Goal: Task Accomplishment & Management: Use online tool/utility

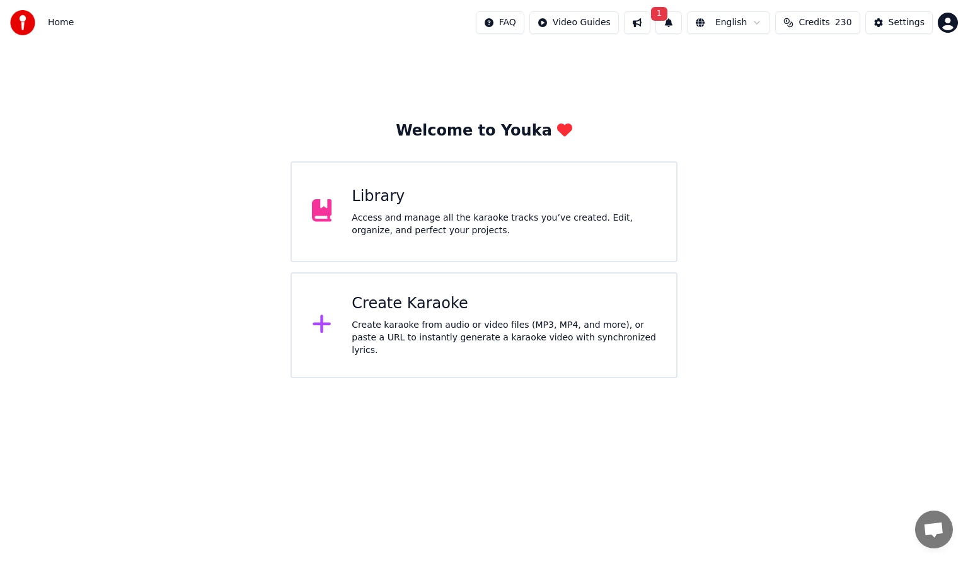
click at [427, 220] on div "Access and manage all the karaoke tracks you’ve created. Edit, organize, and pe…" at bounding box center [504, 224] width 304 height 25
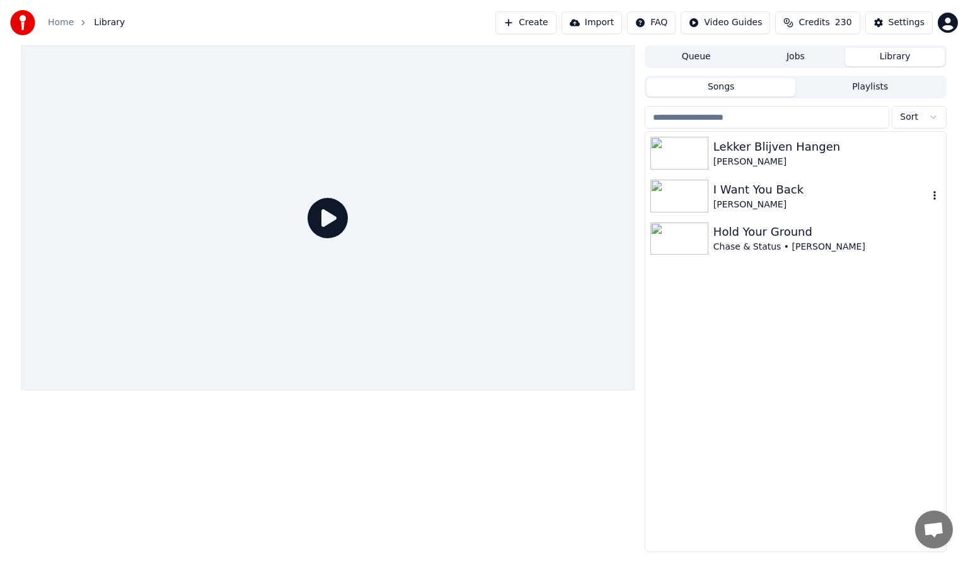
click at [686, 190] on img at bounding box center [679, 196] width 58 height 33
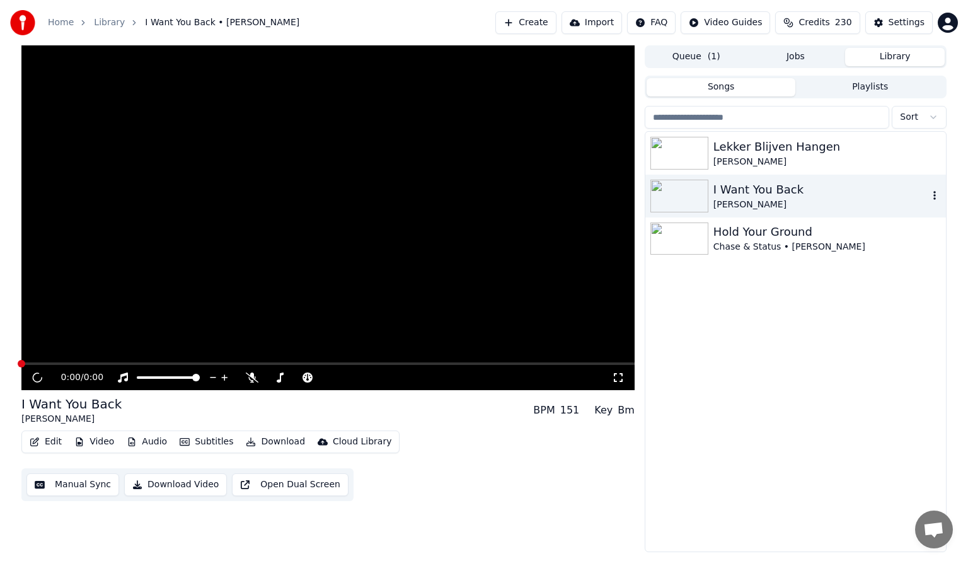
click at [686, 190] on img at bounding box center [679, 196] width 58 height 33
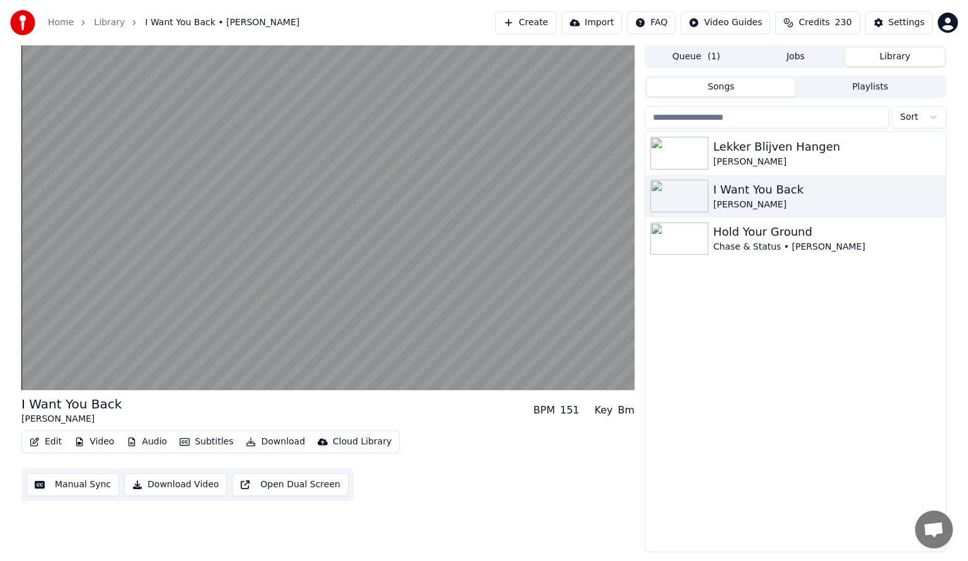
click at [67, 486] on button "Manual Sync" at bounding box center [72, 484] width 93 height 23
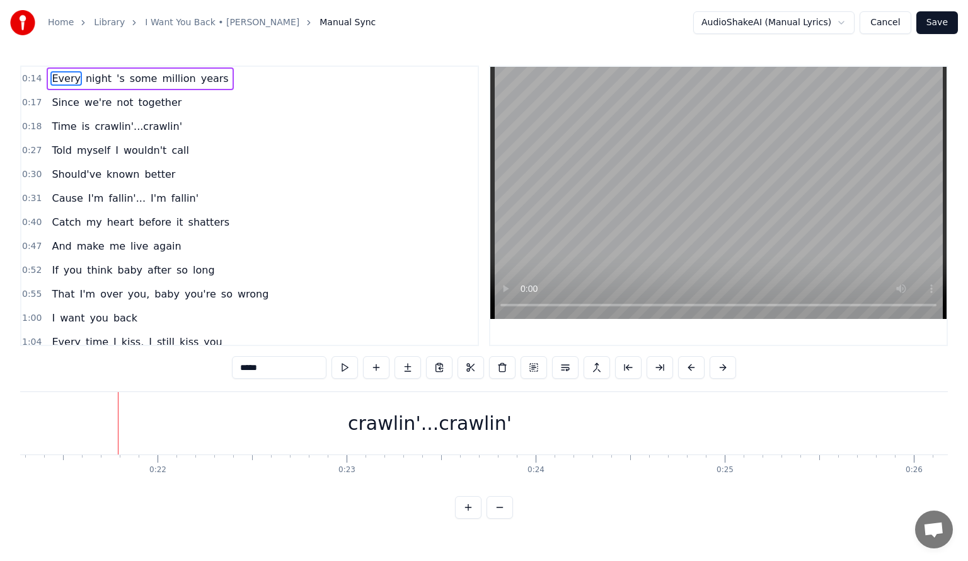
scroll to position [0, 4055]
click at [363, 428] on div "crawlin'...crawlin'" at bounding box center [396, 423] width 164 height 28
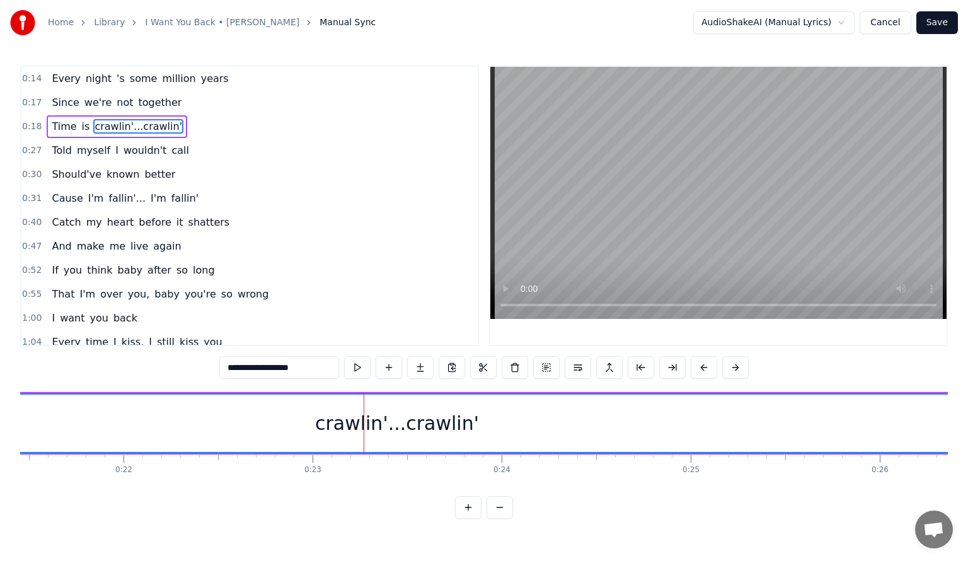
click at [291, 417] on div "crawlin'...crawlin'" at bounding box center [397, 422] width 1404 height 57
click at [171, 422] on div "crawlin'...crawlin'" at bounding box center [397, 422] width 1404 height 57
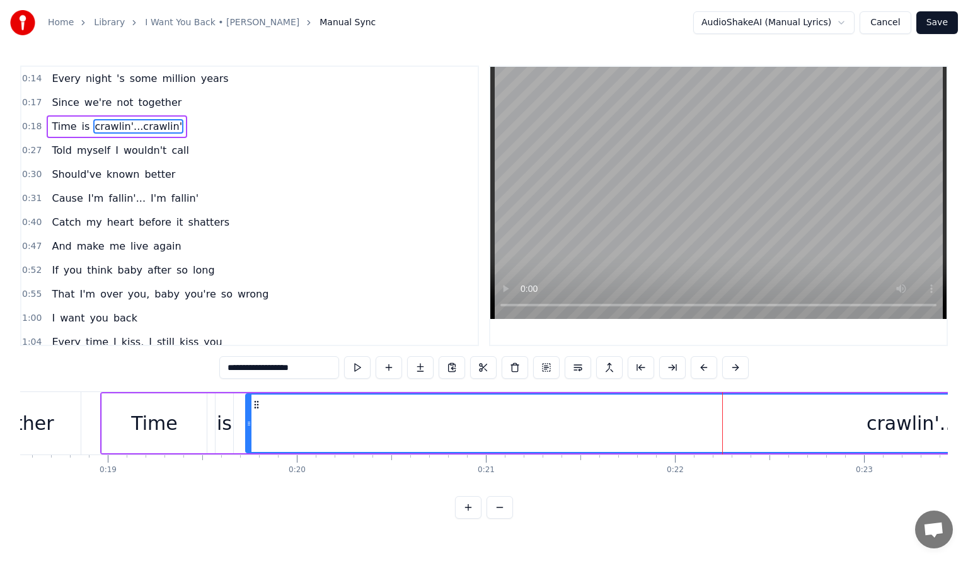
scroll to position [0, 3501]
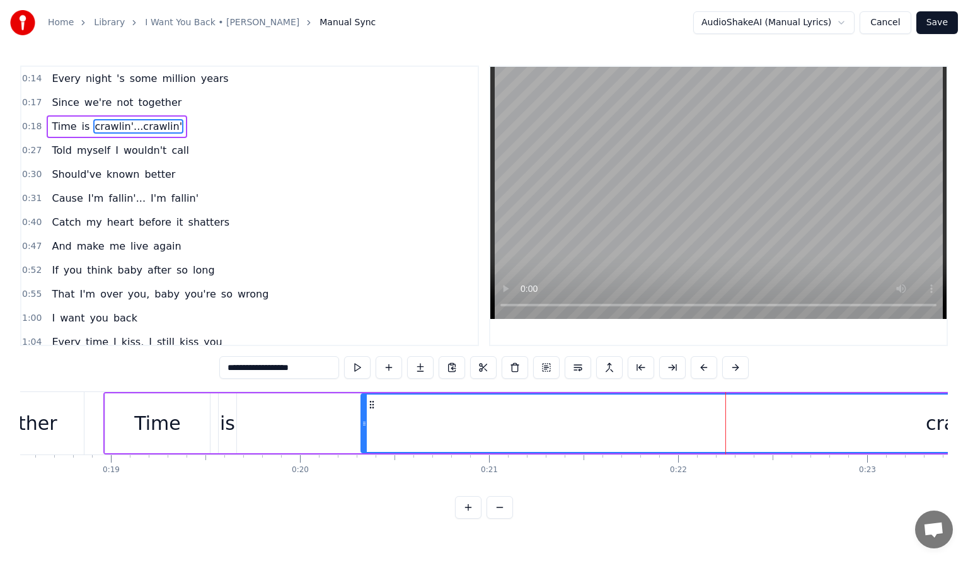
drag, startPoint x: 252, startPoint y: 421, endPoint x: 365, endPoint y: 430, distance: 113.8
click at [365, 430] on div at bounding box center [364, 422] width 5 height 57
click at [224, 423] on div "is" at bounding box center [227, 423] width 15 height 28
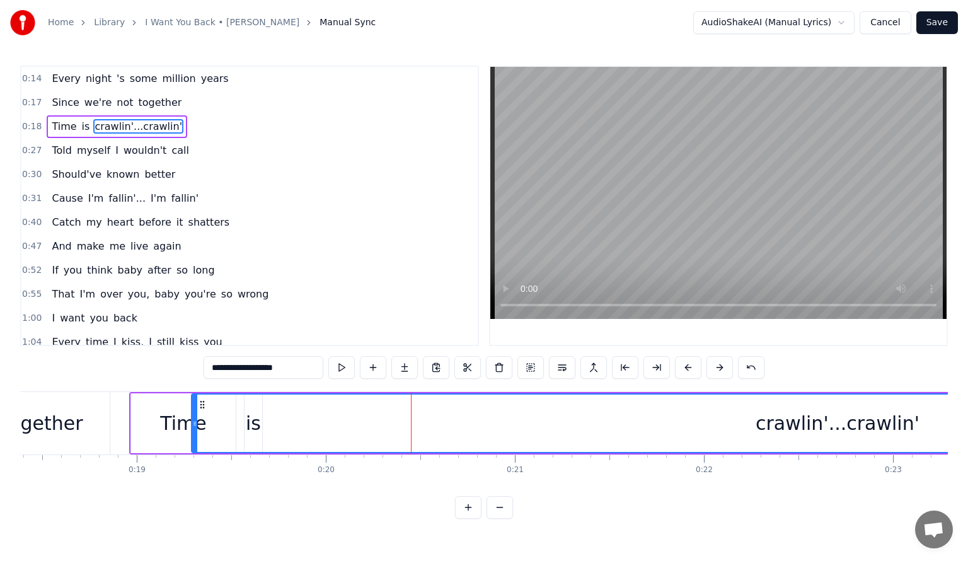
scroll to position [0, 3461]
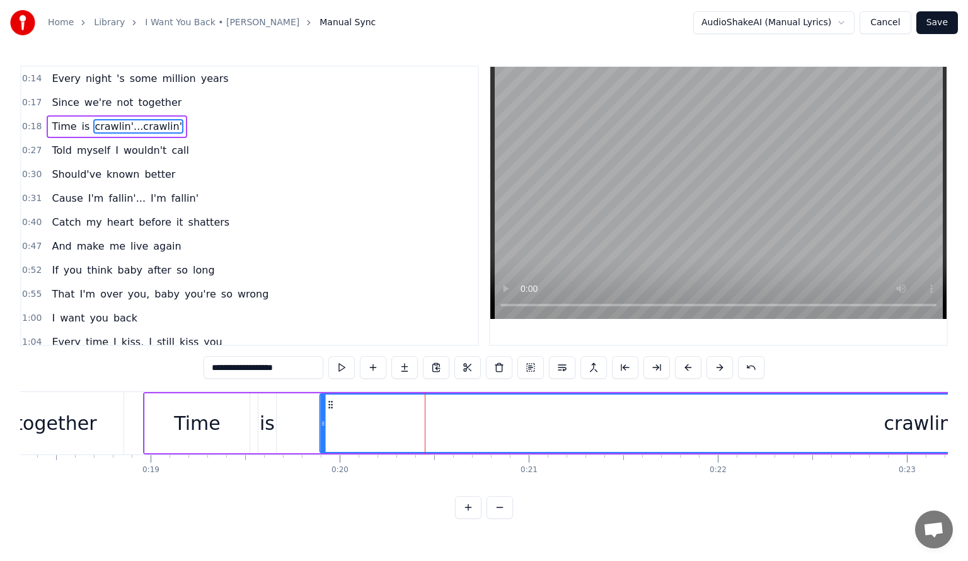
drag, startPoint x: 370, startPoint y: 404, endPoint x: 328, endPoint y: 433, distance: 52.1
click at [328, 433] on div "crawlin'...crawlin'" at bounding box center [966, 422] width 1290 height 57
click at [345, 366] on button at bounding box center [341, 367] width 26 height 23
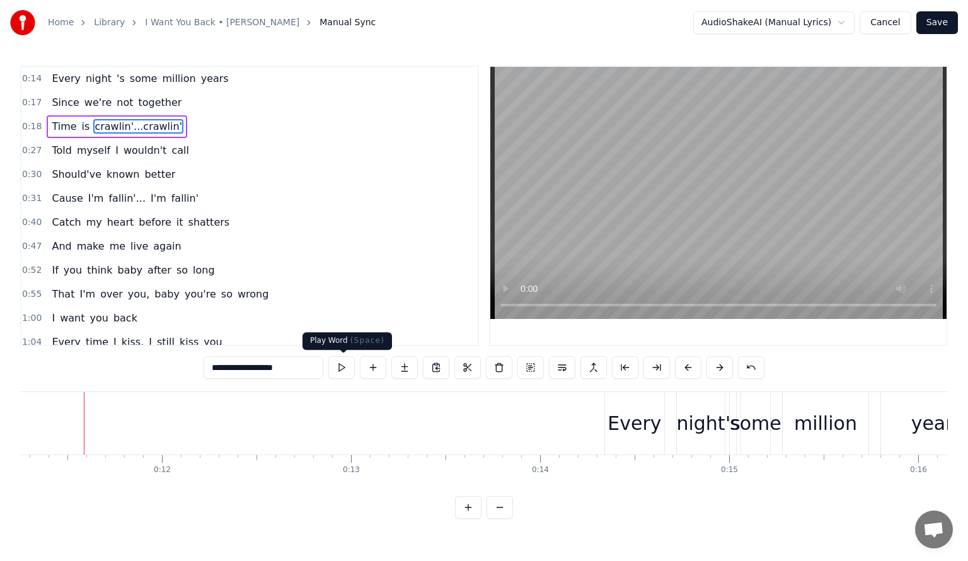
click at [343, 372] on button at bounding box center [341, 367] width 26 height 23
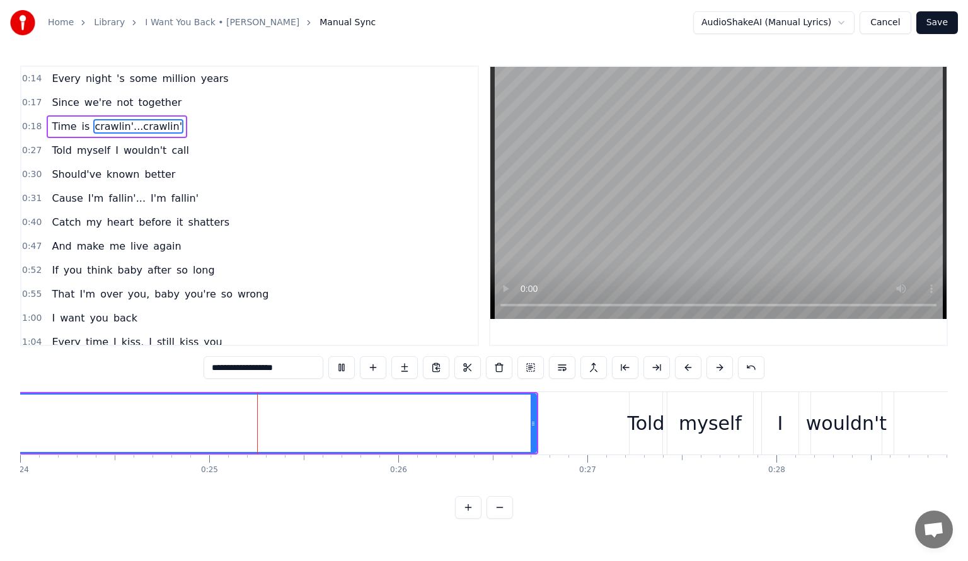
scroll to position [0, 4586]
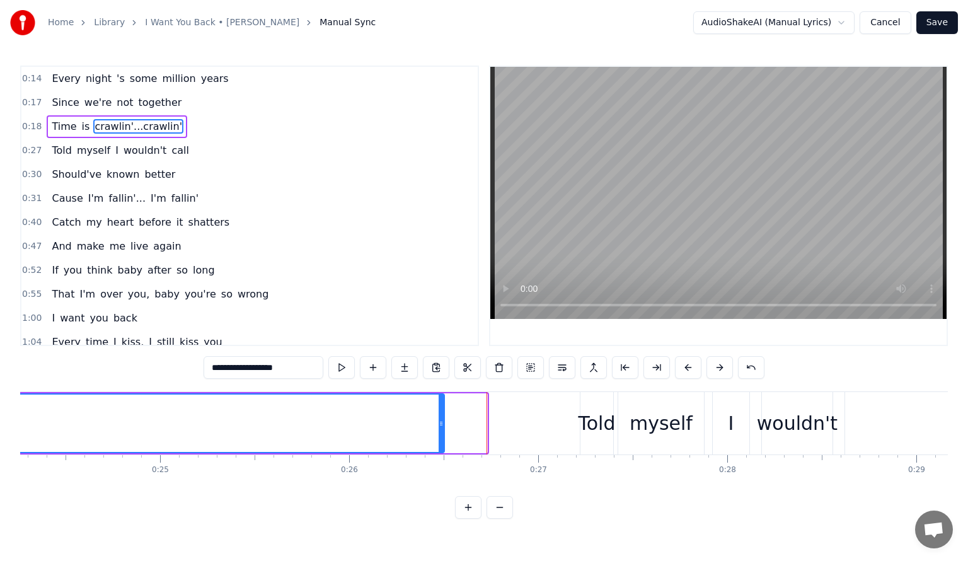
drag, startPoint x: 482, startPoint y: 421, endPoint x: 432, endPoint y: 414, distance: 50.9
click at [439, 419] on icon at bounding box center [441, 423] width 5 height 10
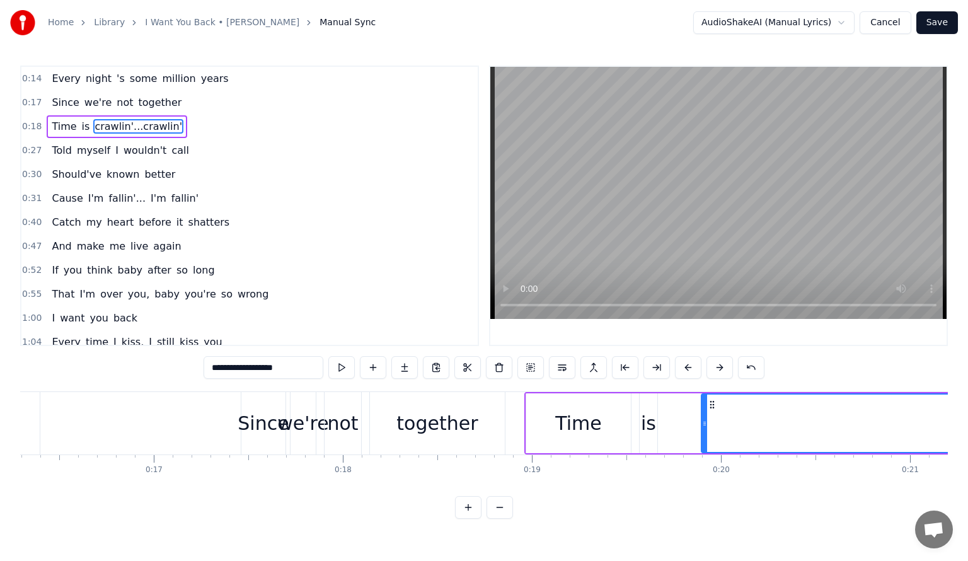
scroll to position [0, 3082]
click at [524, 417] on div "Time" at bounding box center [576, 423] width 105 height 60
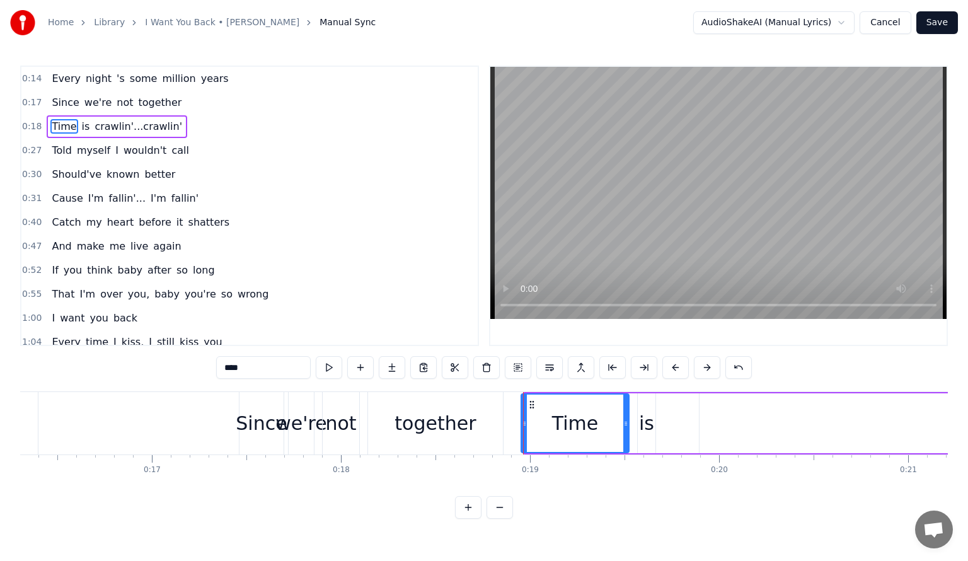
click at [524, 423] on icon at bounding box center [524, 423] width 5 height 10
drag, startPoint x: 531, startPoint y: 401, endPoint x: 515, endPoint y: 399, distance: 15.9
click at [515, 399] on icon at bounding box center [516, 404] width 10 height 10
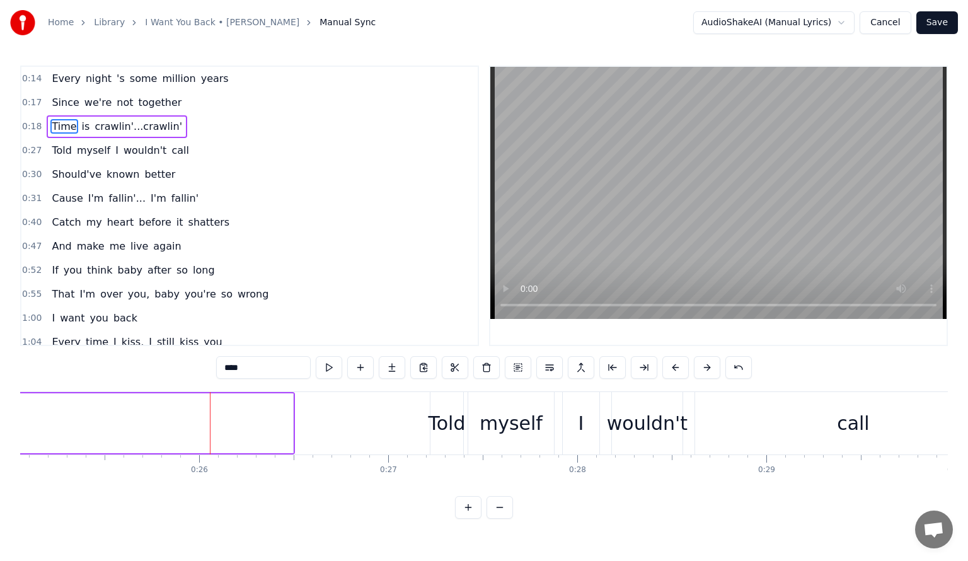
scroll to position [0, 4761]
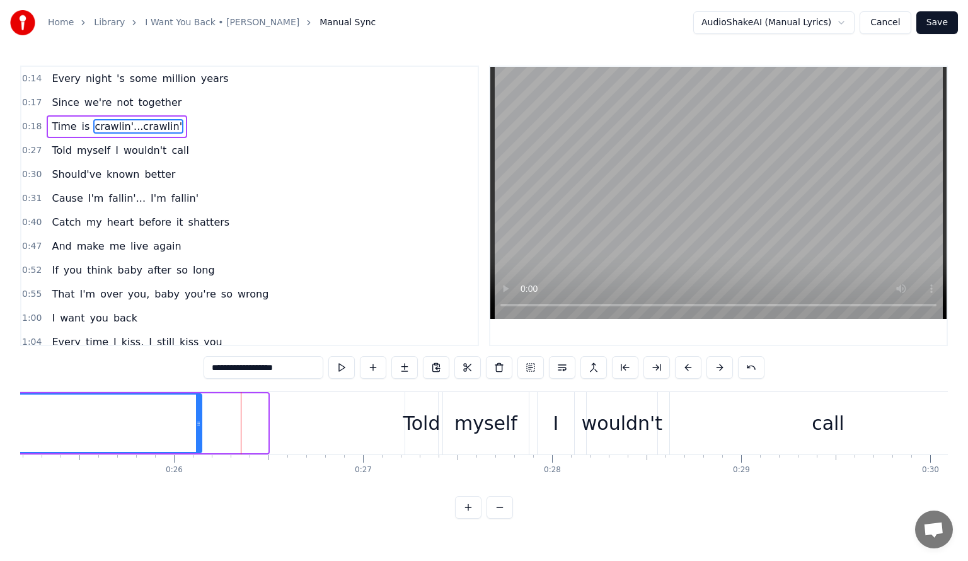
drag, startPoint x: 263, startPoint y: 426, endPoint x: 196, endPoint y: 422, distance: 67.5
click at [197, 425] on icon at bounding box center [198, 423] width 5 height 10
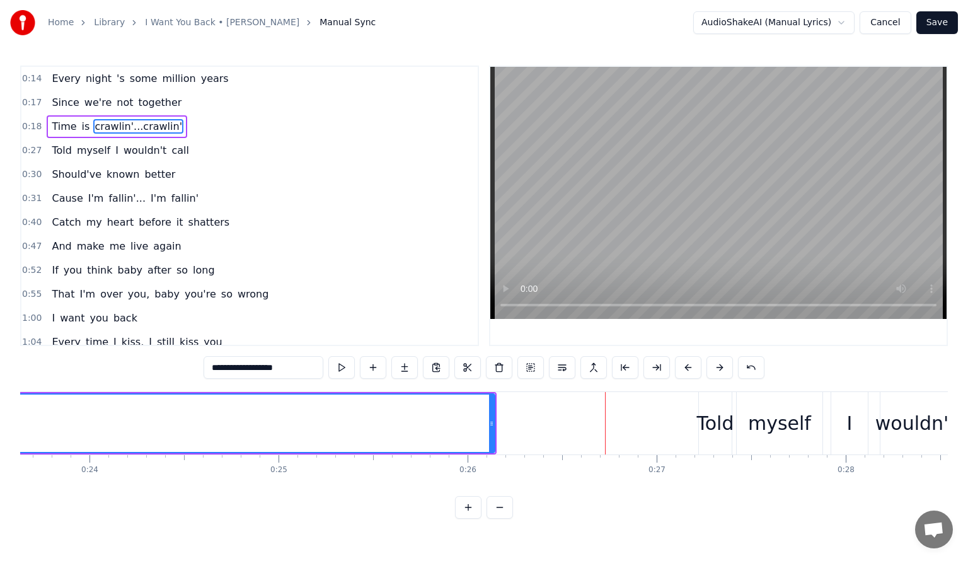
scroll to position [0, 4452]
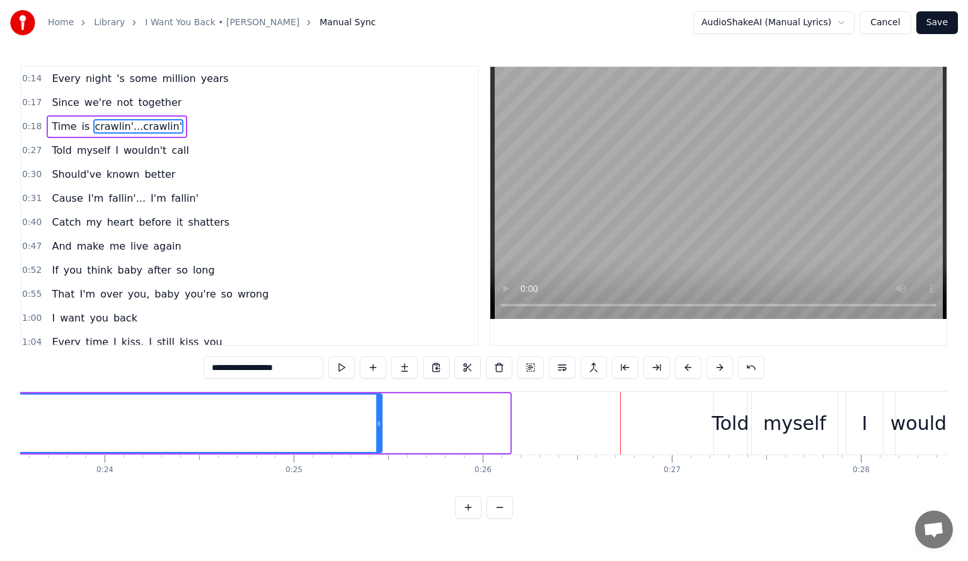
drag, startPoint x: 506, startPoint y: 423, endPoint x: 378, endPoint y: 418, distance: 128.0
click at [378, 418] on icon at bounding box center [378, 423] width 5 height 10
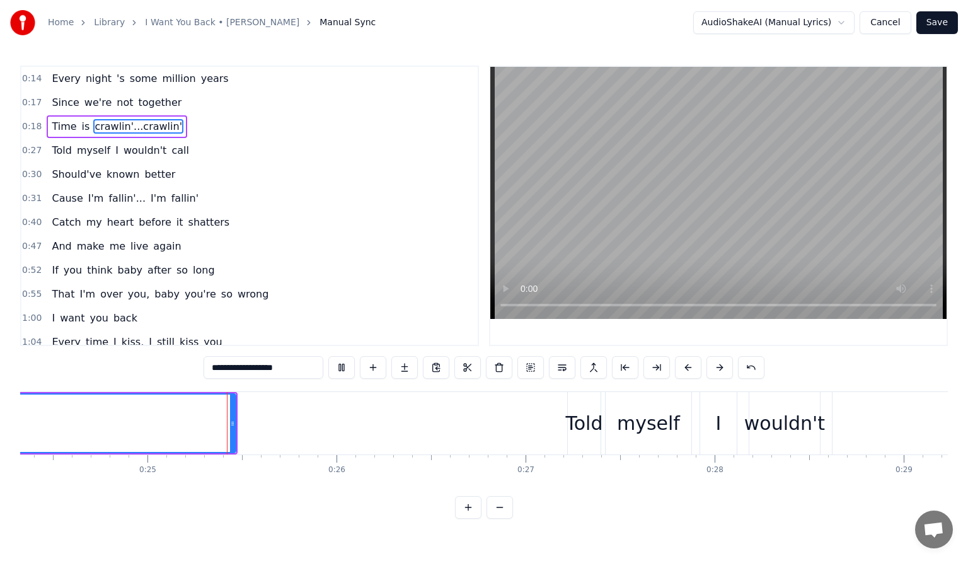
scroll to position [0, 4600]
drag, startPoint x: 229, startPoint y: 422, endPoint x: 115, endPoint y: 416, distance: 114.2
click at [115, 416] on div at bounding box center [117, 422] width 5 height 57
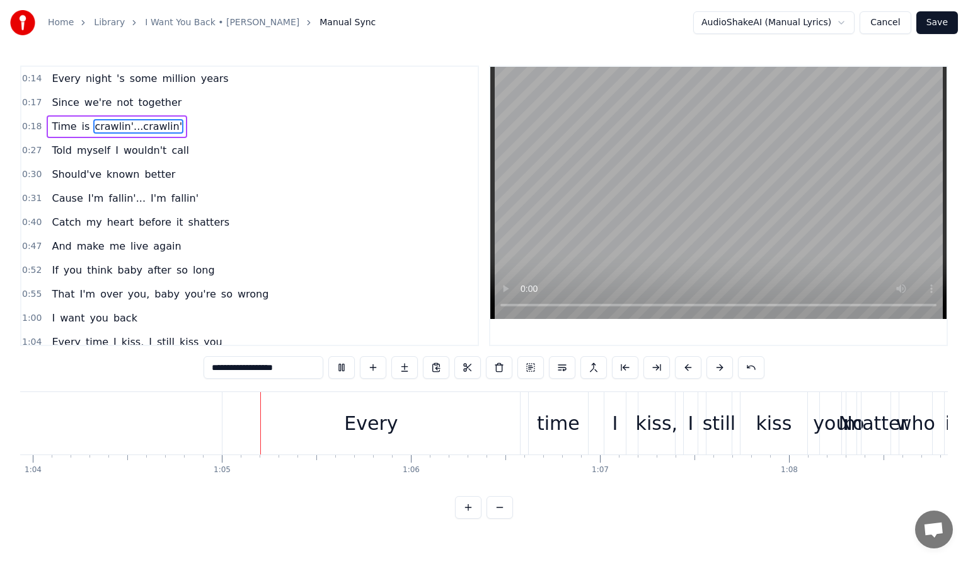
scroll to position [0, 12133]
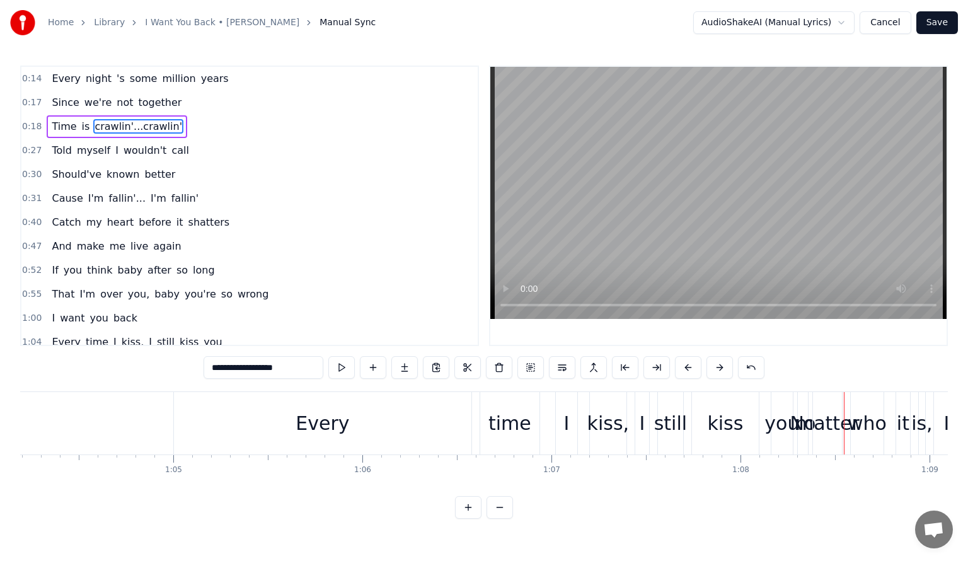
click at [217, 425] on div "Every" at bounding box center [322, 423] width 297 height 62
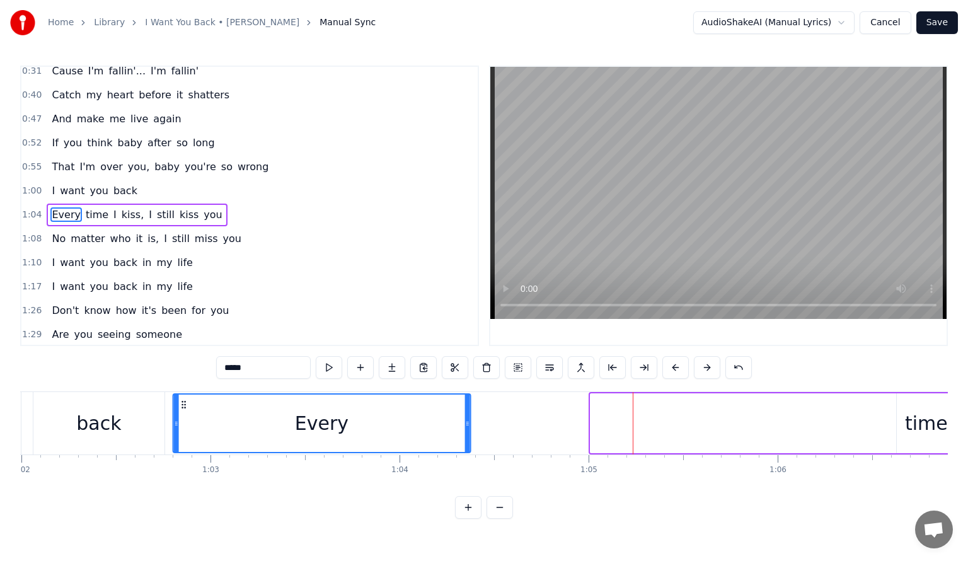
scroll to position [0, 11704]
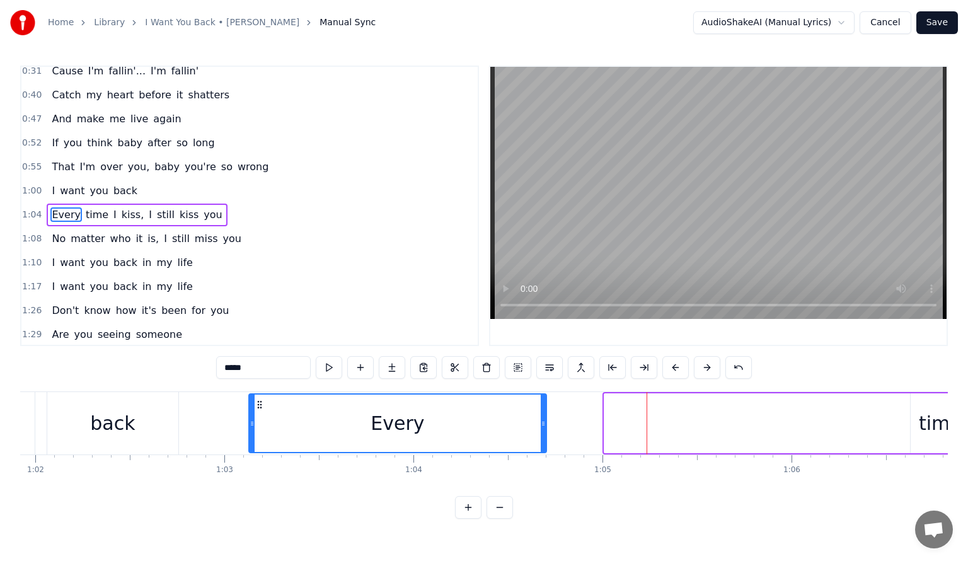
drag, startPoint x: 185, startPoint y: 402, endPoint x: 259, endPoint y: 399, distance: 73.8
click at [259, 399] on icon at bounding box center [260, 404] width 10 height 10
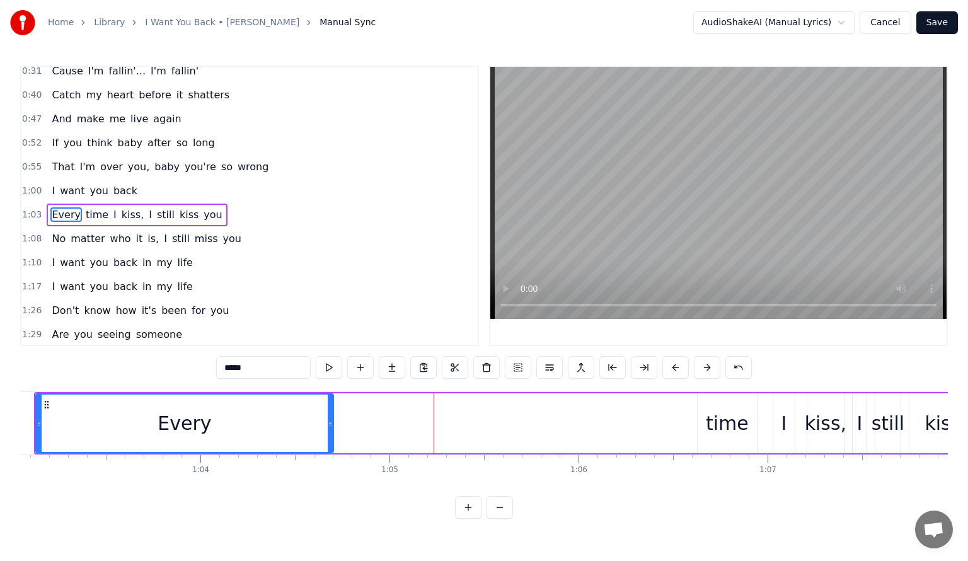
scroll to position [0, 11931]
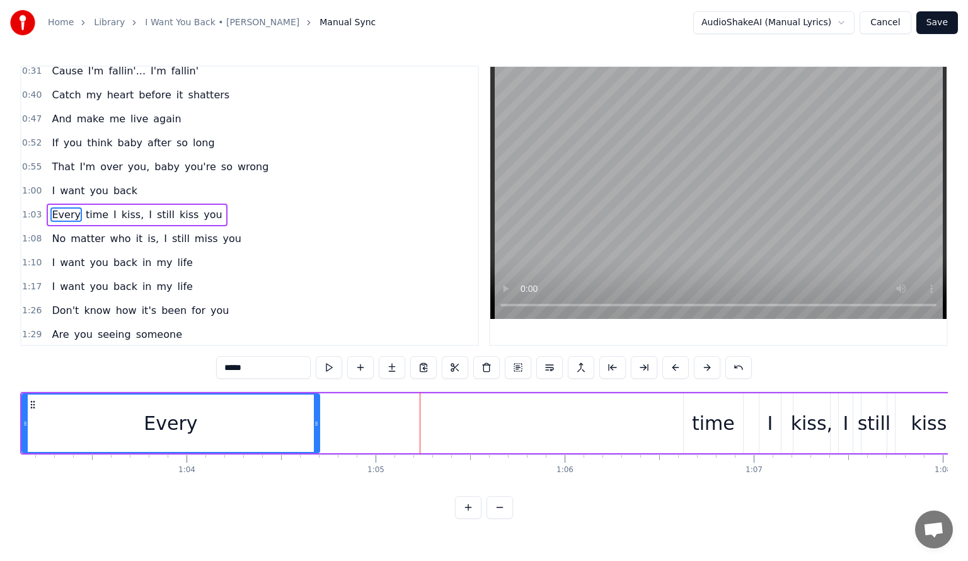
click at [716, 429] on div "time" at bounding box center [713, 423] width 43 height 28
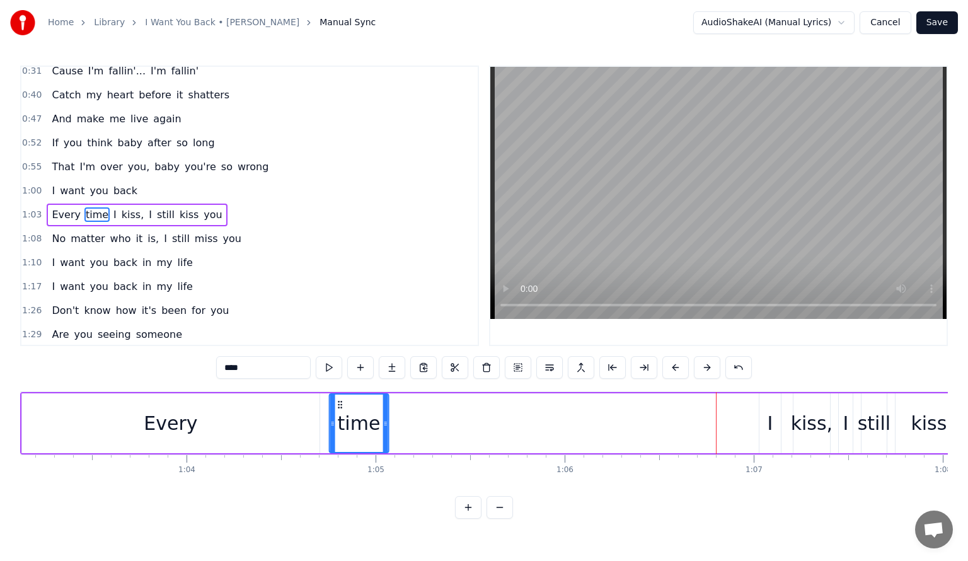
drag, startPoint x: 694, startPoint y: 403, endPoint x: 340, endPoint y: 395, distance: 354.2
click at [340, 395] on div "time" at bounding box center [359, 422] width 58 height 57
click at [764, 420] on div "I" at bounding box center [769, 423] width 21 height 60
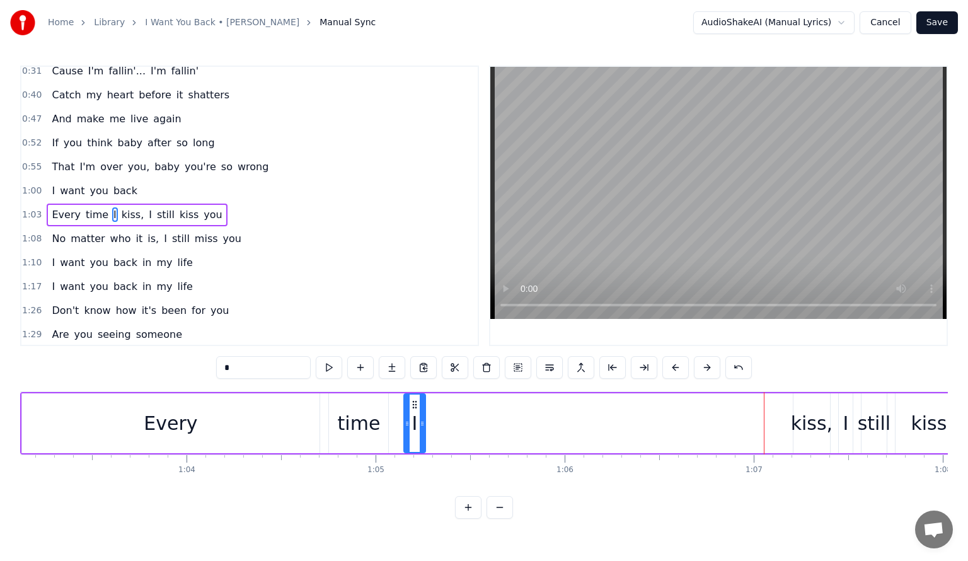
drag, startPoint x: 771, startPoint y: 401, endPoint x: 416, endPoint y: 408, distance: 354.8
click at [415, 408] on icon at bounding box center [415, 404] width 10 height 10
click at [807, 420] on div "kiss," at bounding box center [812, 423] width 42 height 28
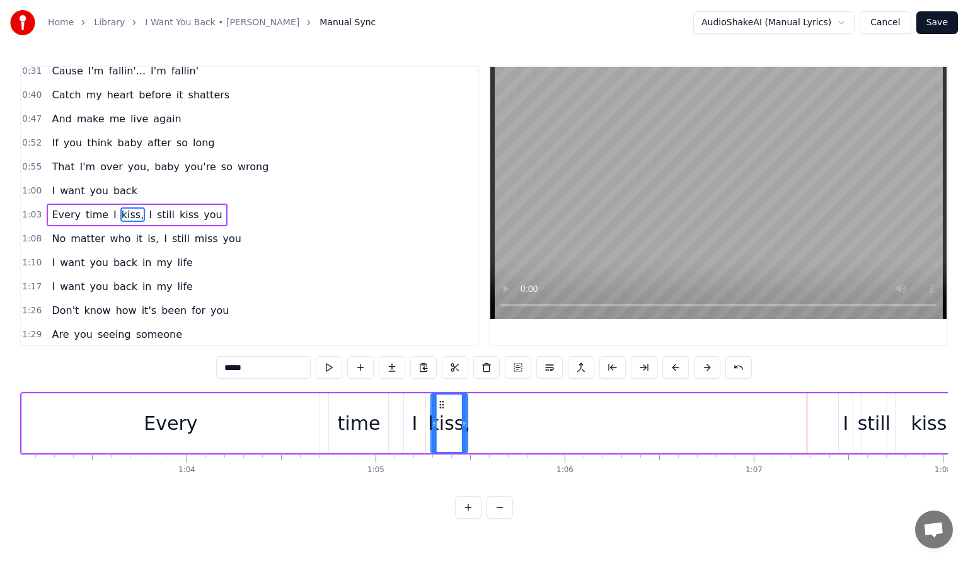
drag, startPoint x: 805, startPoint y: 401, endPoint x: 442, endPoint y: 408, distance: 362.4
click at [442, 408] on div "kiss," at bounding box center [449, 422] width 35 height 57
click at [846, 418] on div "I" at bounding box center [845, 423] width 6 height 28
drag, startPoint x: 844, startPoint y: 401, endPoint x: 483, endPoint y: 419, distance: 361.5
click at [483, 419] on div "I" at bounding box center [484, 422] width 13 height 57
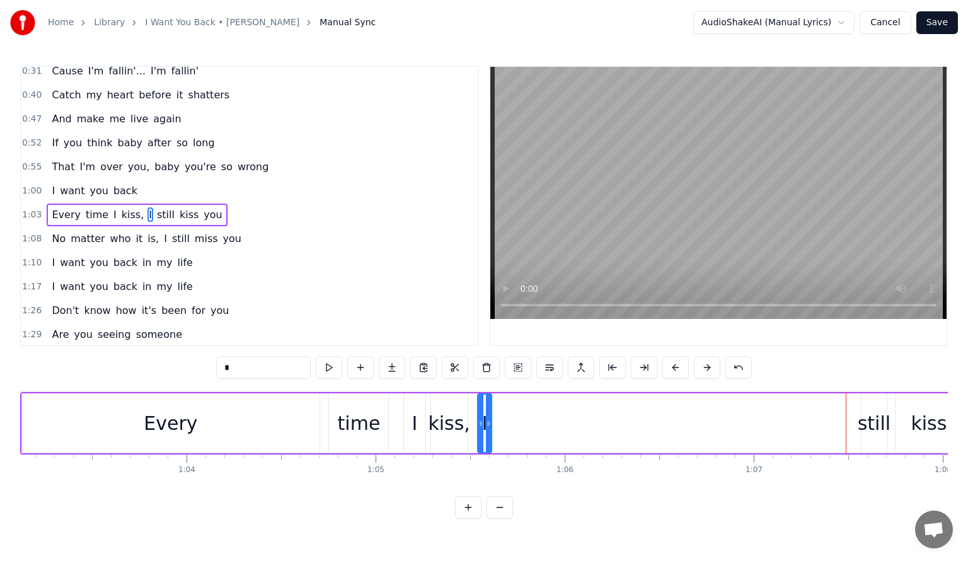
click at [874, 412] on div "still" at bounding box center [874, 423] width 33 height 28
drag, startPoint x: 869, startPoint y: 401, endPoint x: 507, endPoint y: 424, distance: 363.0
click at [507, 424] on div "still" at bounding box center [512, 422] width 24 height 57
click at [919, 415] on div "kiss" at bounding box center [928, 423] width 36 height 28
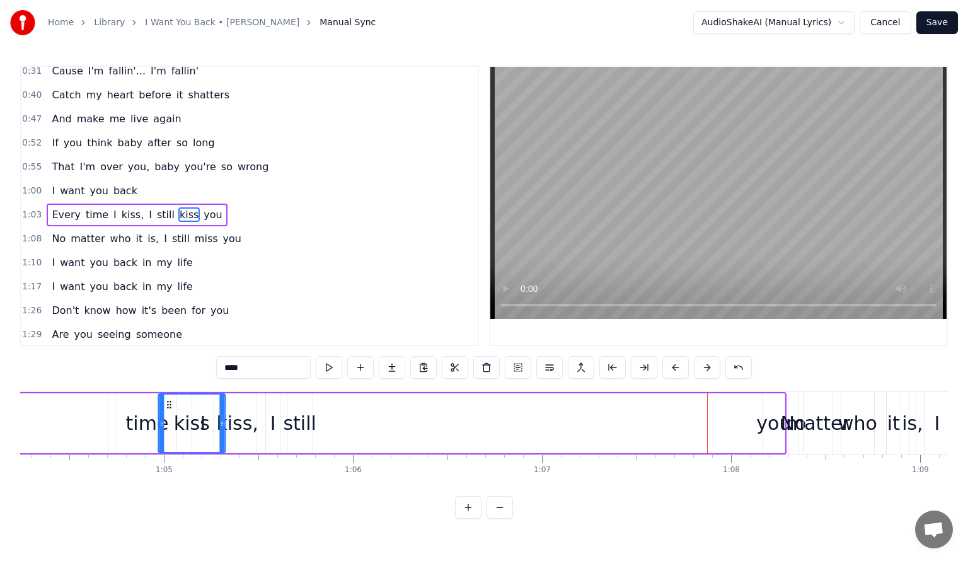
scroll to position [0, 12133]
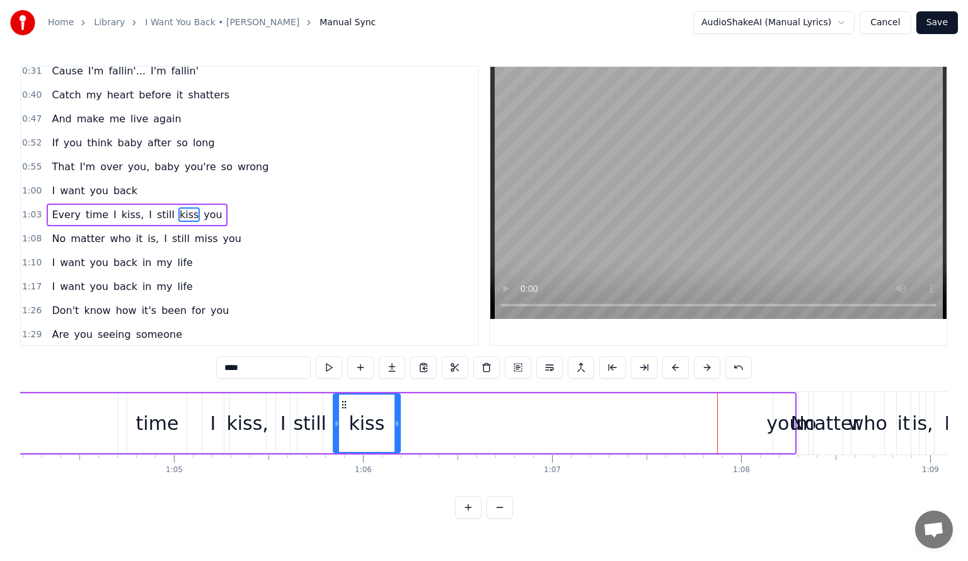
drag, startPoint x: 70, startPoint y: 402, endPoint x: 345, endPoint y: 444, distance: 278.6
click at [343, 445] on div "kiss" at bounding box center [367, 422] width 66 height 57
click at [784, 425] on div "you" at bounding box center [783, 423] width 35 height 28
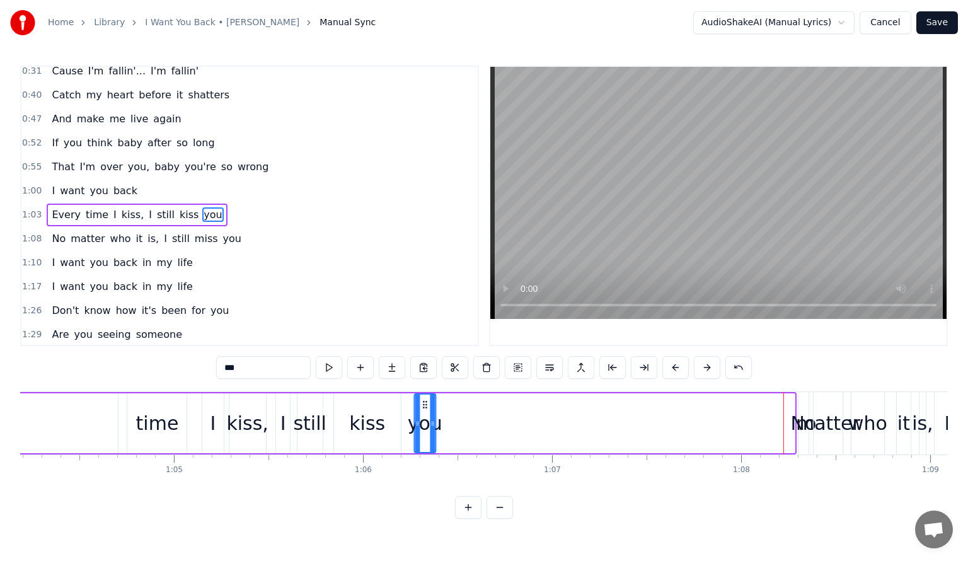
drag, startPoint x: 780, startPoint y: 402, endPoint x: 421, endPoint y: 418, distance: 359.5
click at [421, 418] on div "you" at bounding box center [425, 422] width 20 height 57
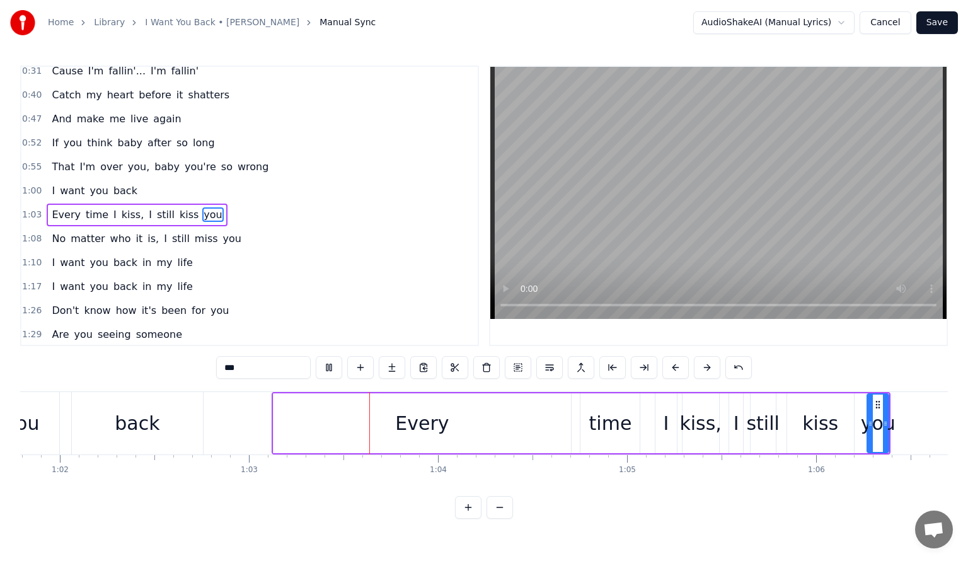
scroll to position [0, 11855]
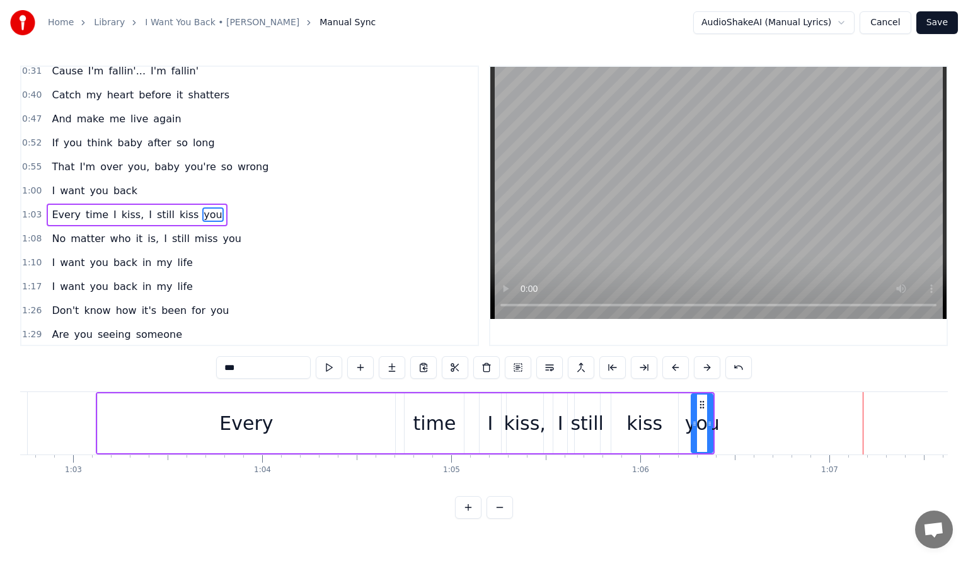
click at [350, 418] on div "Every" at bounding box center [246, 423] width 297 height 60
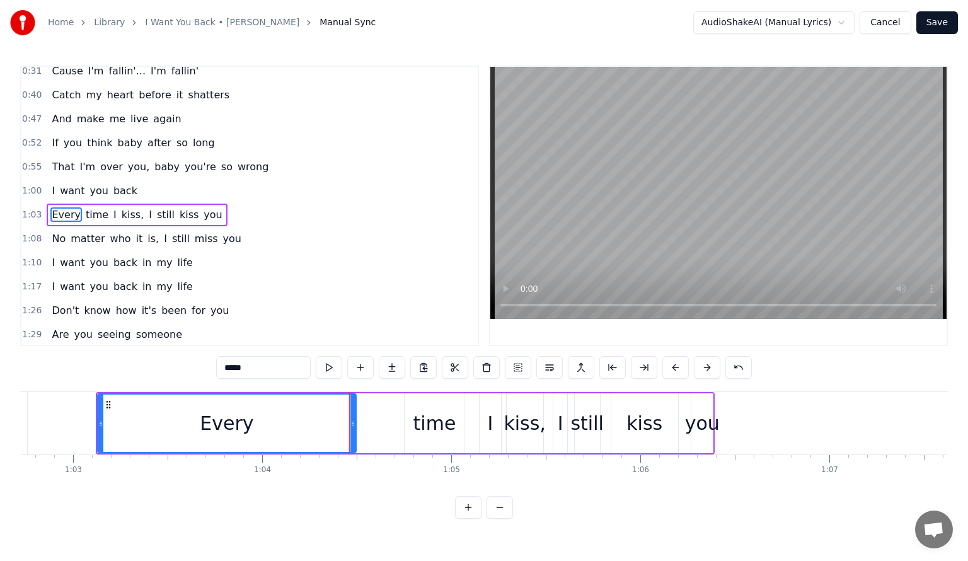
drag, startPoint x: 391, startPoint y: 421, endPoint x: 352, endPoint y: 420, distance: 39.1
click at [352, 420] on icon at bounding box center [352, 423] width 5 height 10
click at [430, 420] on div "time" at bounding box center [434, 423] width 43 height 28
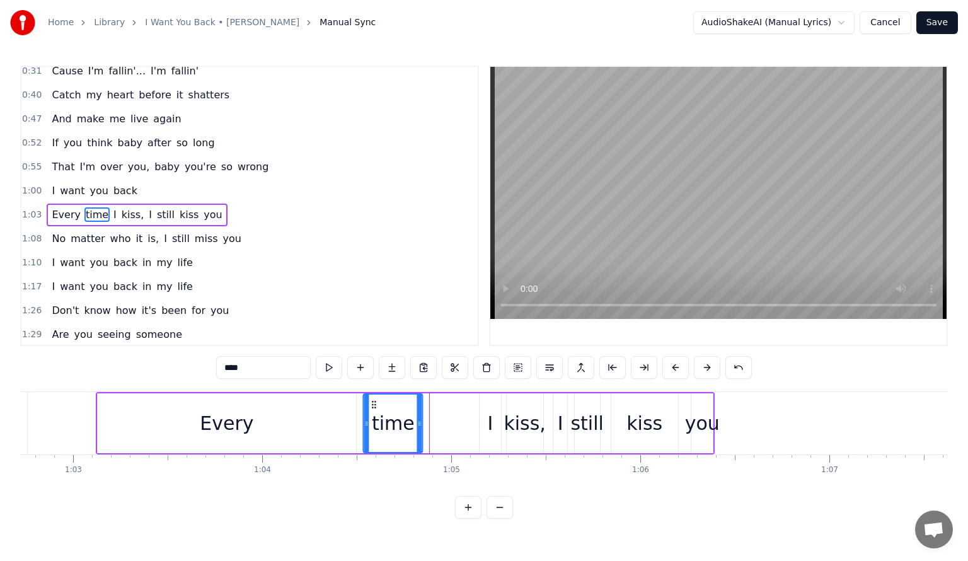
drag, startPoint x: 413, startPoint y: 403, endPoint x: 372, endPoint y: 403, distance: 41.0
click at [372, 403] on icon at bounding box center [374, 404] width 10 height 10
click at [488, 406] on div "I" at bounding box center [489, 423] width 21 height 60
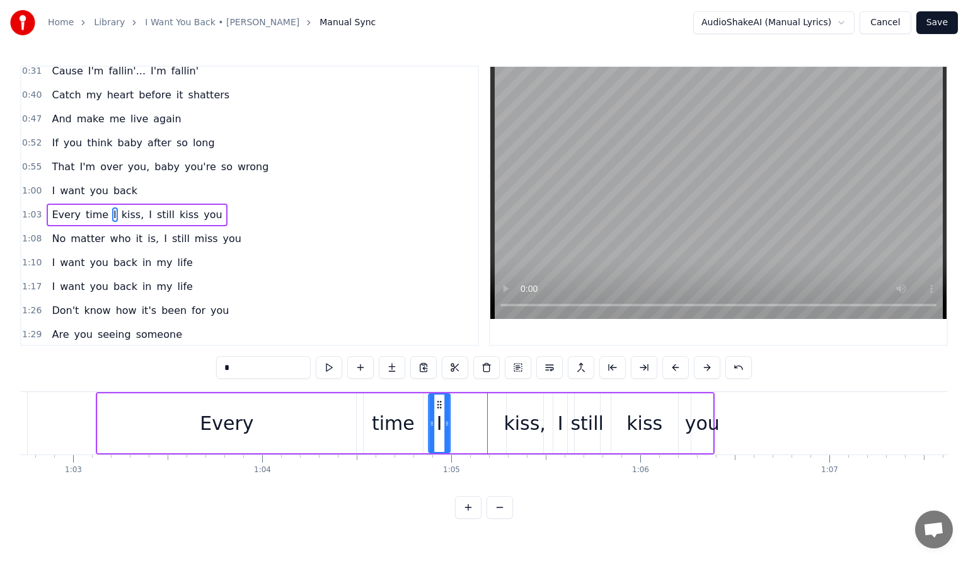
drag, startPoint x: 488, startPoint y: 403, endPoint x: 445, endPoint y: 400, distance: 42.9
click at [438, 403] on icon at bounding box center [439, 404] width 10 height 10
click at [521, 406] on div "kiss," at bounding box center [525, 423] width 37 height 60
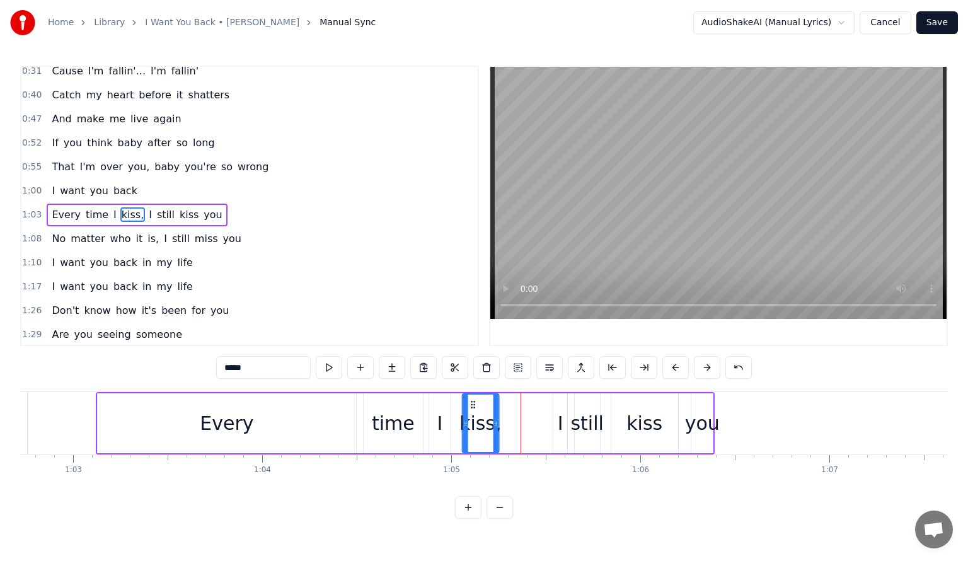
drag, startPoint x: 515, startPoint y: 401, endPoint x: 471, endPoint y: 401, distance: 44.1
click at [471, 401] on icon at bounding box center [473, 404] width 10 height 10
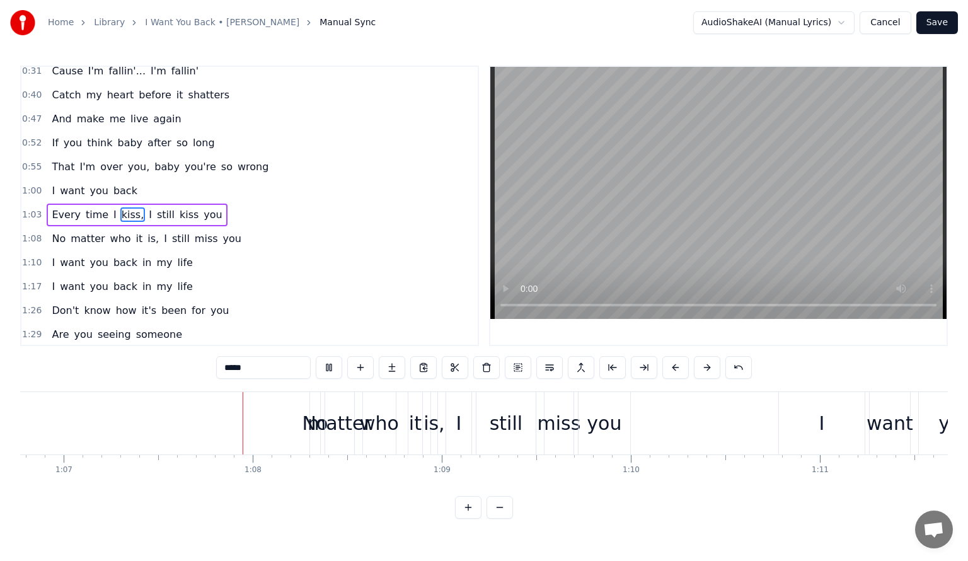
scroll to position [0, 12647]
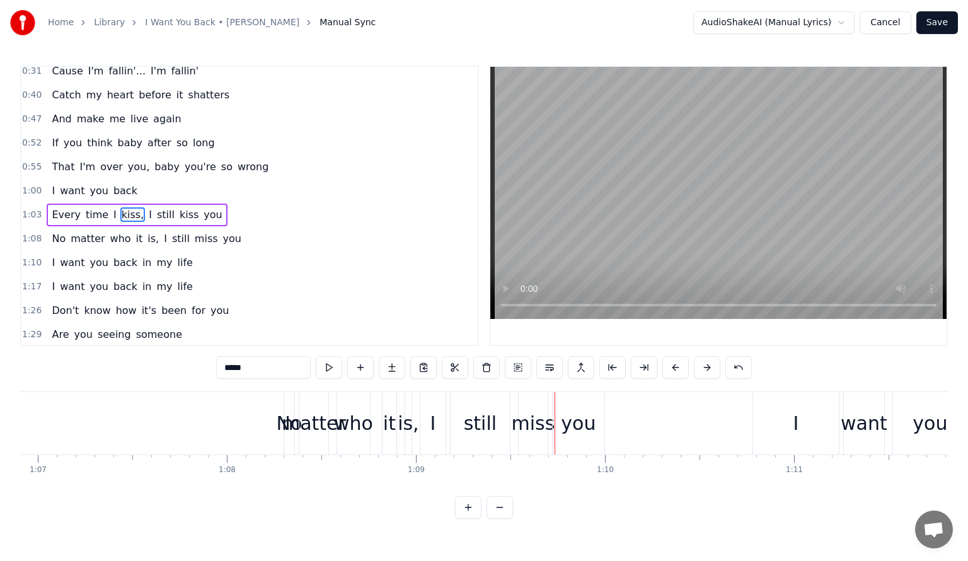
click at [282, 417] on div "No" at bounding box center [289, 423] width 26 height 28
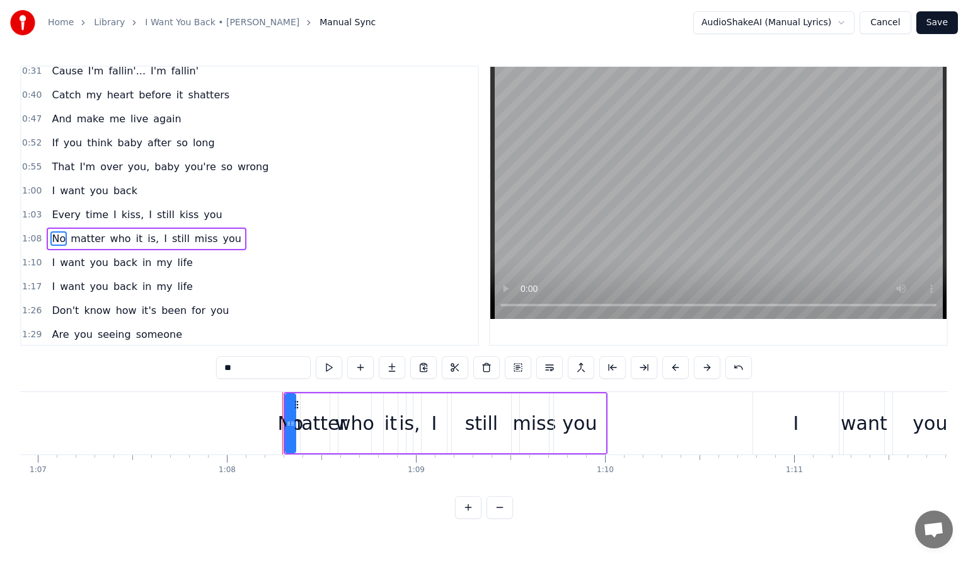
scroll to position [151, 0]
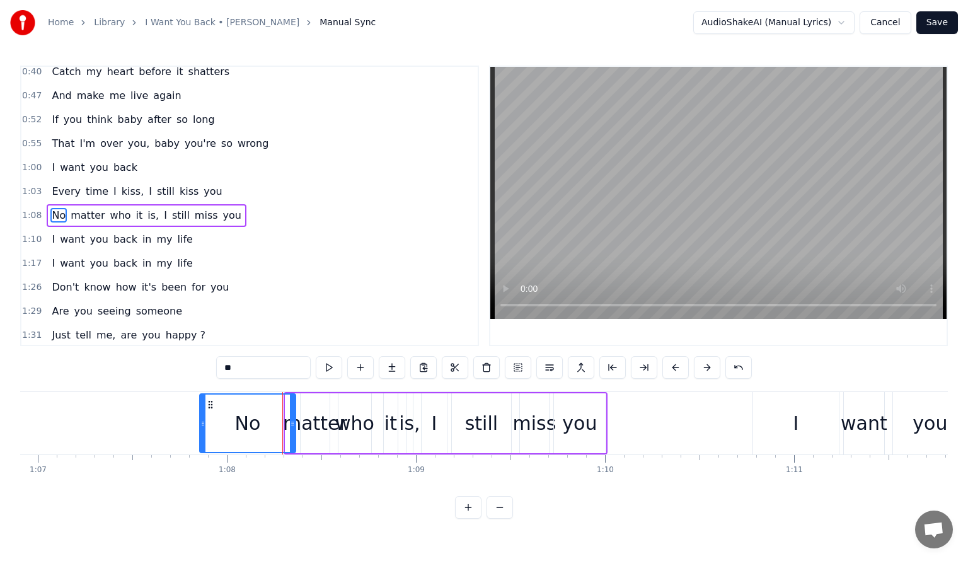
drag, startPoint x: 287, startPoint y: 401, endPoint x: 202, endPoint y: 400, distance: 85.7
click at [202, 400] on div at bounding box center [202, 422] width 5 height 57
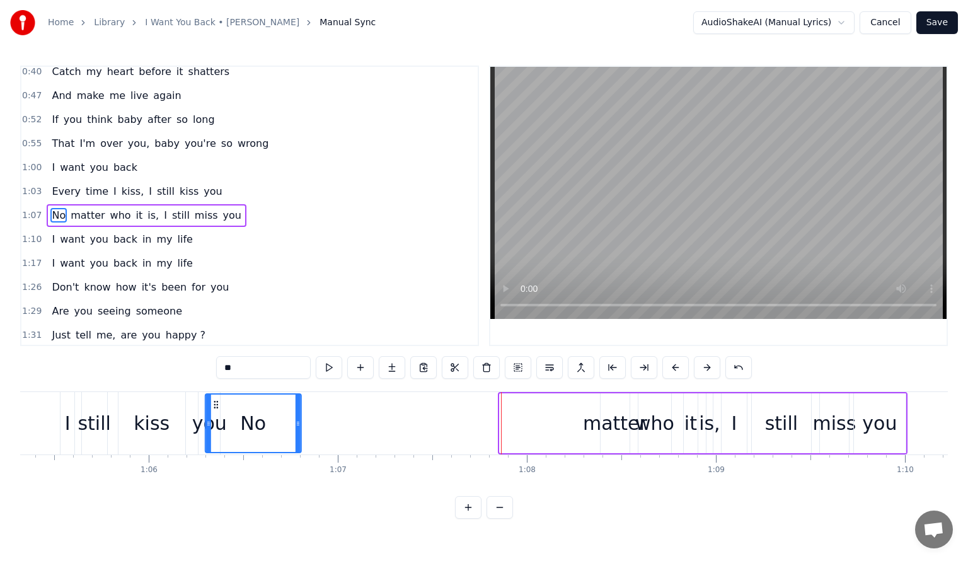
scroll to position [0, 12347]
drag, startPoint x: 211, startPoint y: 405, endPoint x: 332, endPoint y: 426, distance: 122.9
click at [267, 431] on div "No" at bounding box center [300, 422] width 95 height 57
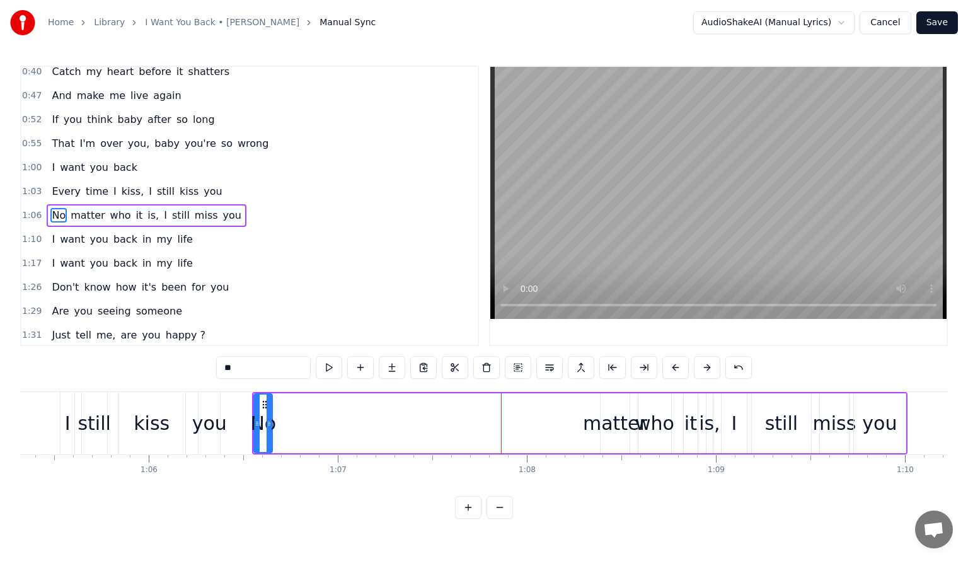
drag, startPoint x: 347, startPoint y: 425, endPoint x: 270, endPoint y: 413, distance: 78.4
click at [270, 413] on div at bounding box center [269, 422] width 5 height 57
click at [616, 421] on div "matter" at bounding box center [615, 423] width 64 height 28
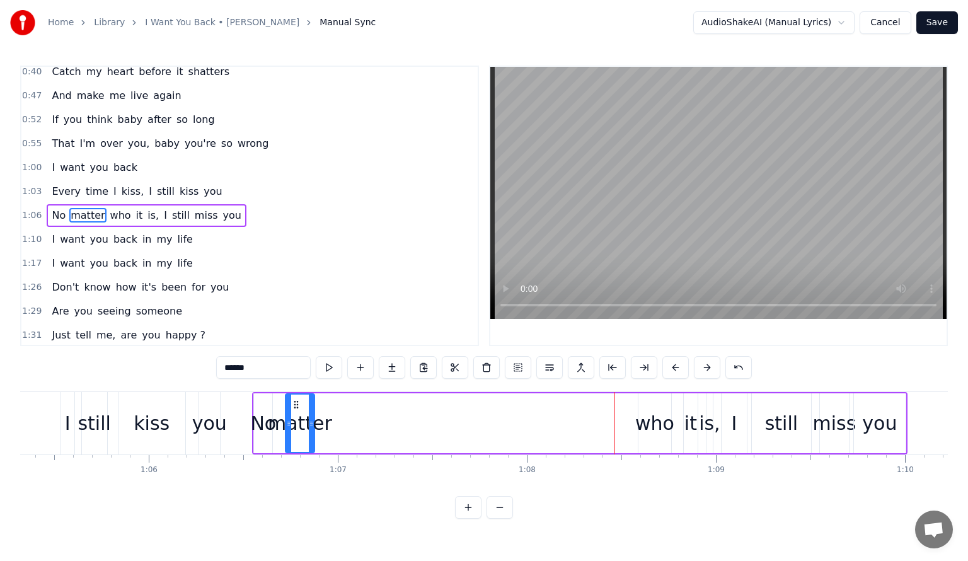
drag, startPoint x: 608, startPoint y: 401, endPoint x: 293, endPoint y: 399, distance: 315.0
click at [293, 399] on icon at bounding box center [296, 404] width 10 height 10
click at [655, 422] on div "who" at bounding box center [654, 423] width 39 height 28
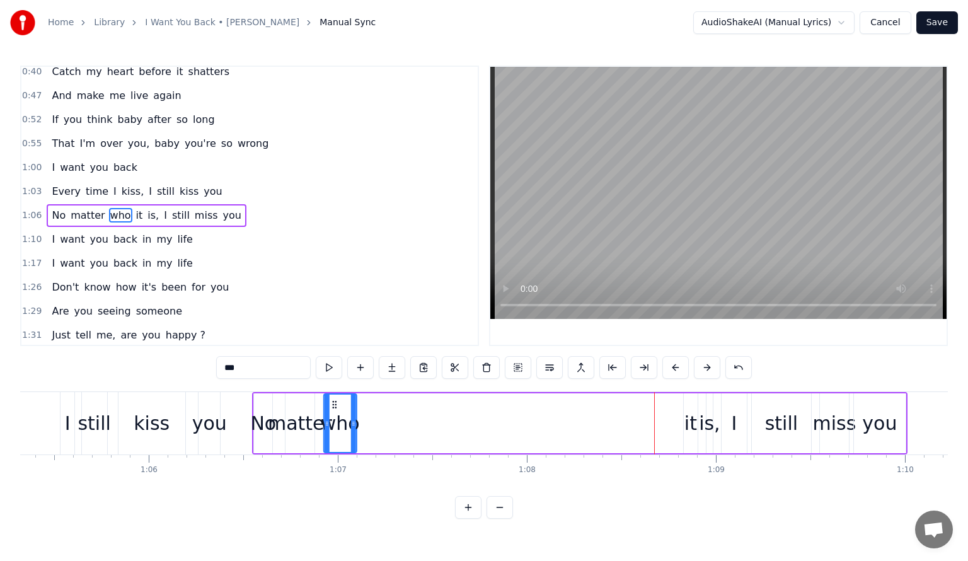
drag, startPoint x: 650, startPoint y: 401, endPoint x: 335, endPoint y: 408, distance: 314.5
click at [335, 408] on icon at bounding box center [335, 404] width 10 height 10
click at [692, 418] on div "it" at bounding box center [690, 423] width 13 height 28
drag, startPoint x: 689, startPoint y: 406, endPoint x: 366, endPoint y: 414, distance: 323.3
click at [366, 414] on div "it" at bounding box center [367, 422] width 13 height 57
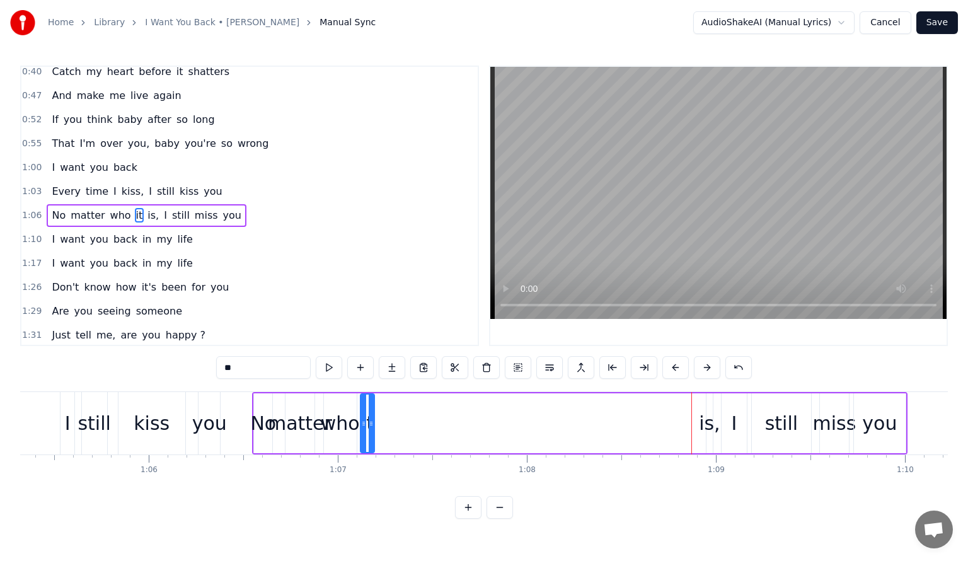
click at [707, 423] on div "is," at bounding box center [709, 423] width 21 height 28
type input "***"
click at [680, 411] on div "No matter who it is, I still miss you" at bounding box center [579, 423] width 655 height 62
click at [706, 425] on div "is," at bounding box center [706, 423] width 21 height 28
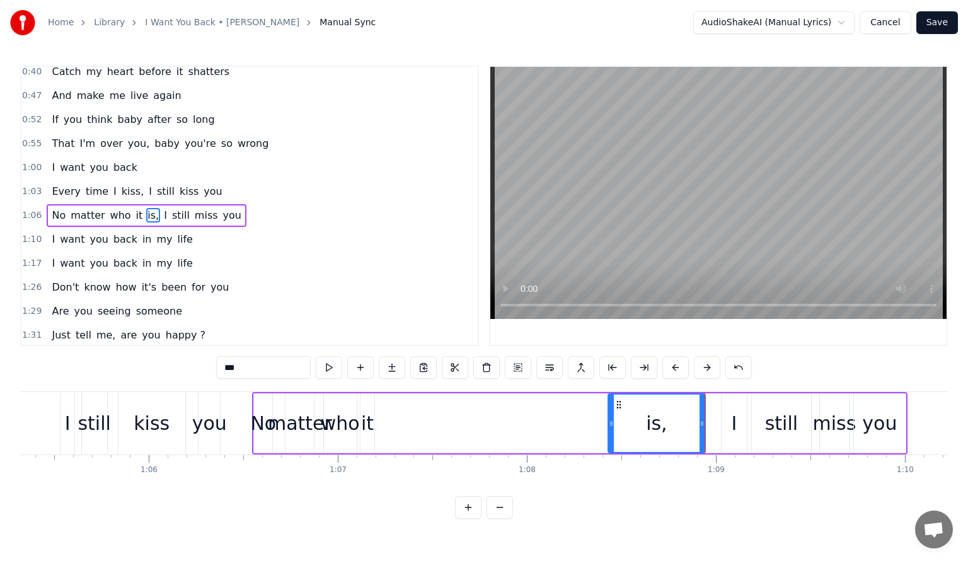
drag, startPoint x: 708, startPoint y: 403, endPoint x: 609, endPoint y: 408, distance: 98.5
click at [609, 408] on div at bounding box center [611, 422] width 5 height 57
drag, startPoint x: 660, startPoint y: 402, endPoint x: 589, endPoint y: 418, distance: 72.4
click at [572, 418] on div "No matter who it is, I still miss you" at bounding box center [579, 423] width 655 height 62
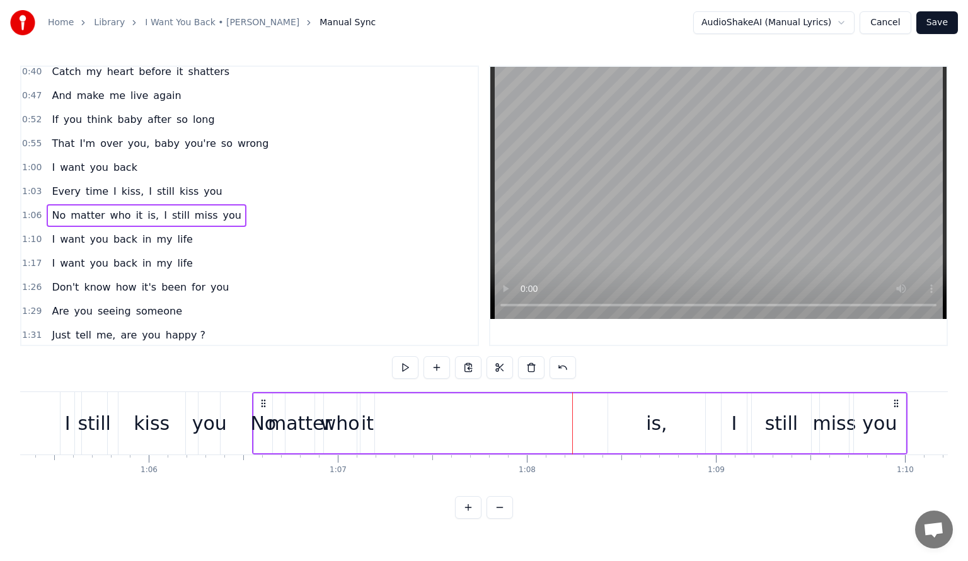
click at [638, 406] on div "is," at bounding box center [656, 423] width 97 height 60
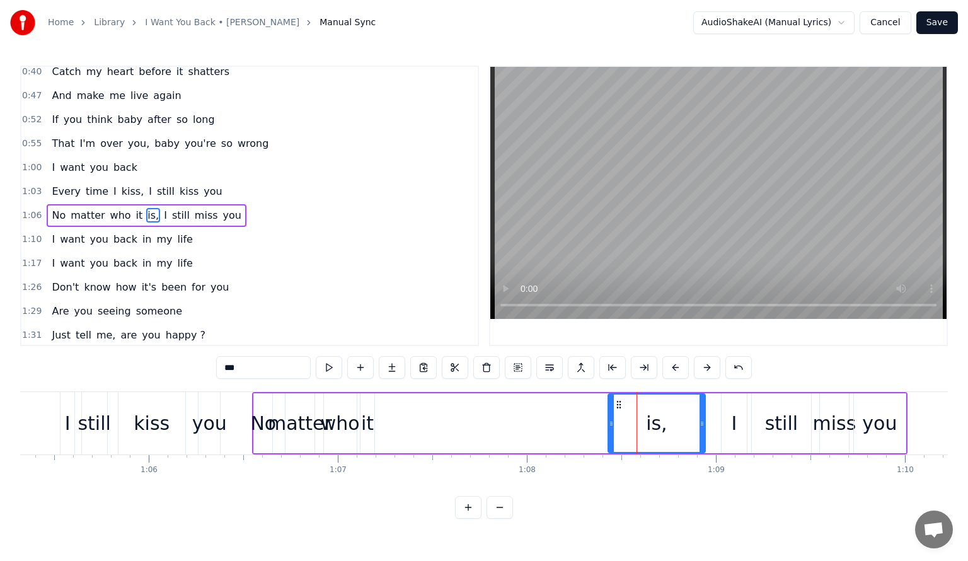
click at [617, 404] on circle at bounding box center [617, 404] width 1 height 1
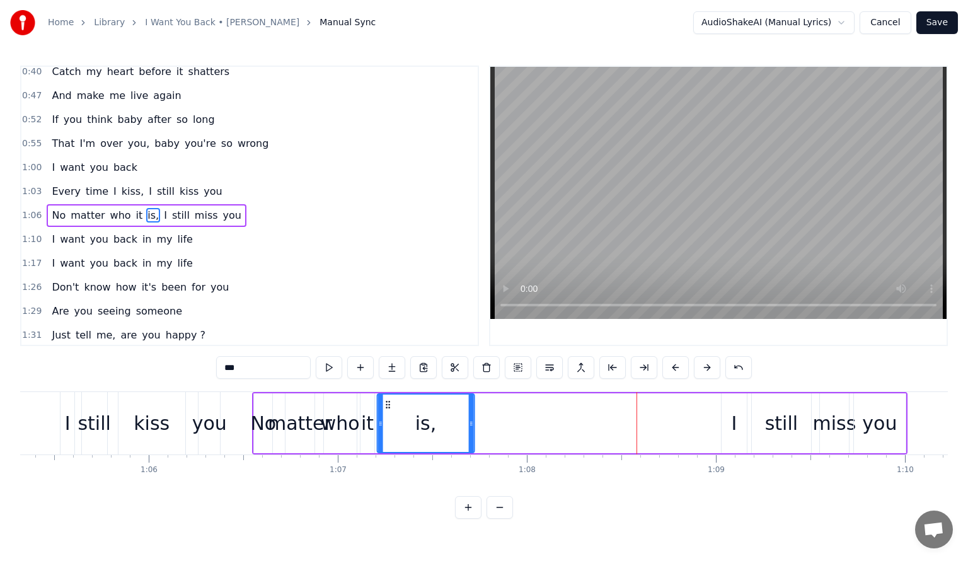
drag, startPoint x: 620, startPoint y: 404, endPoint x: 389, endPoint y: 396, distance: 231.4
click at [389, 396] on div "is," at bounding box center [425, 422] width 96 height 57
drag, startPoint x: 473, startPoint y: 423, endPoint x: 387, endPoint y: 411, distance: 86.6
click at [387, 411] on div at bounding box center [384, 422] width 5 height 57
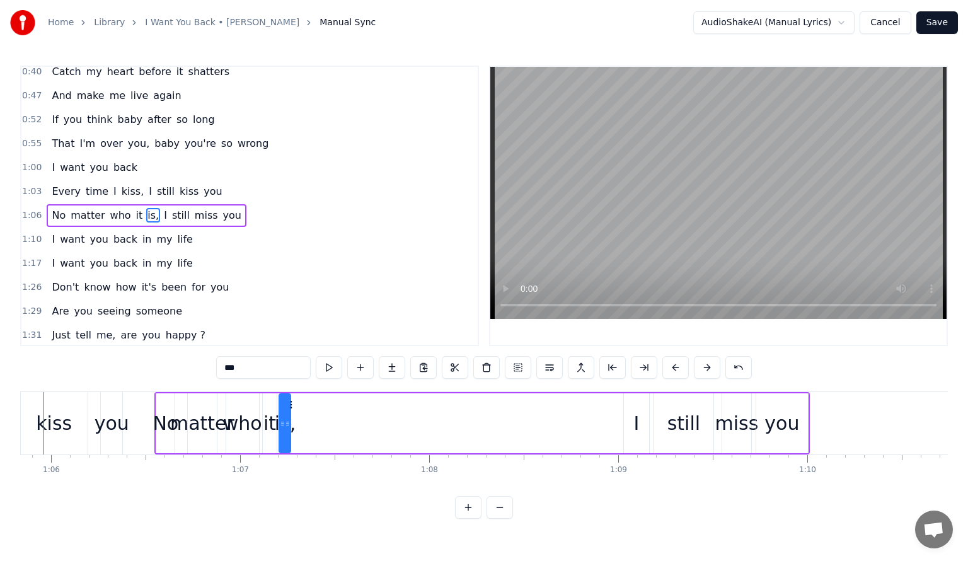
scroll to position [0, 12405]
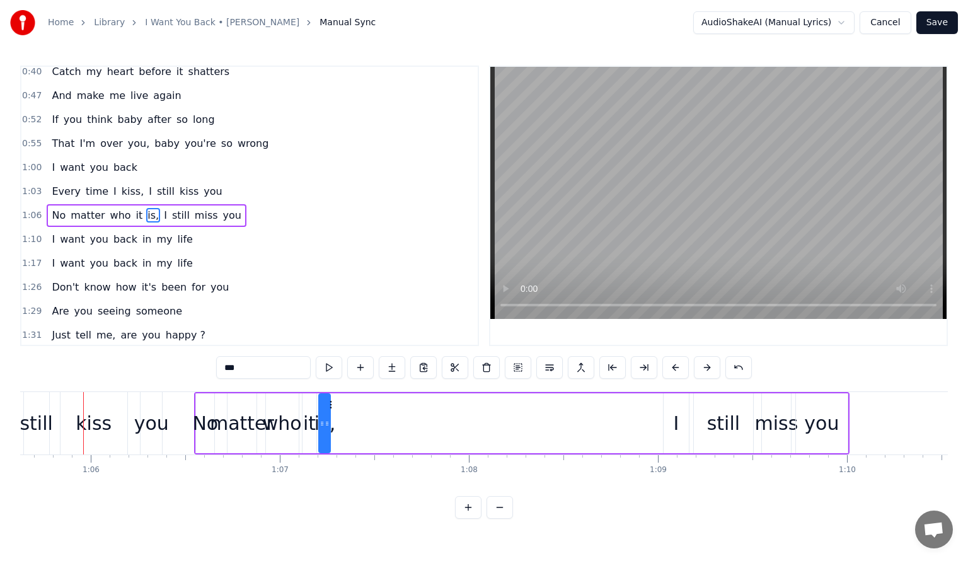
click at [204, 407] on div "No" at bounding box center [205, 423] width 18 height 60
type input "**"
click at [481, 411] on div "No matter who it is, I still miss you" at bounding box center [521, 423] width 655 height 62
click at [204, 397] on div "No" at bounding box center [205, 423] width 18 height 60
click at [680, 420] on div "I" at bounding box center [675, 423] width 25 height 60
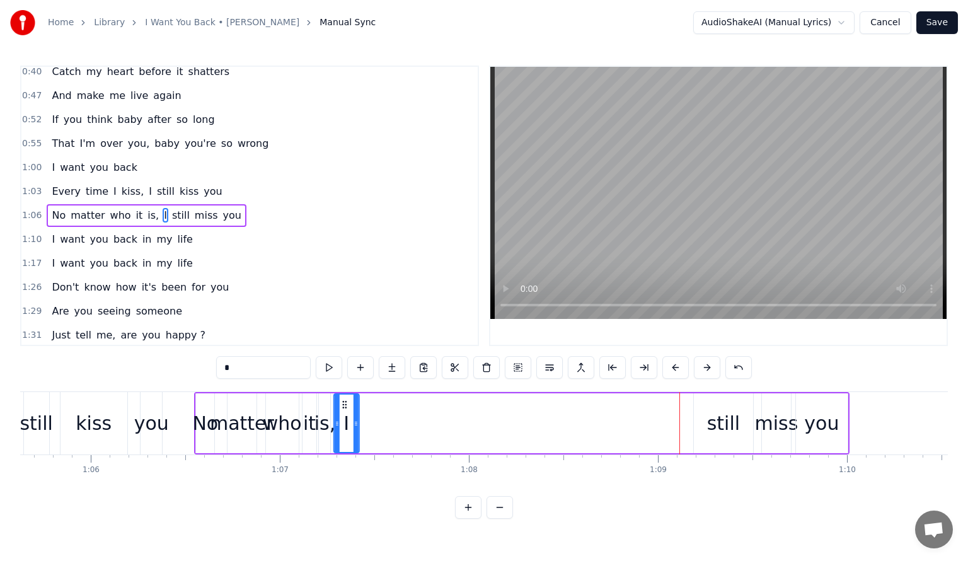
drag, startPoint x: 673, startPoint y: 401, endPoint x: 343, endPoint y: 404, distance: 329.5
click at [343, 404] on icon at bounding box center [345, 404] width 10 height 10
click at [721, 406] on div "still" at bounding box center [723, 423] width 59 height 60
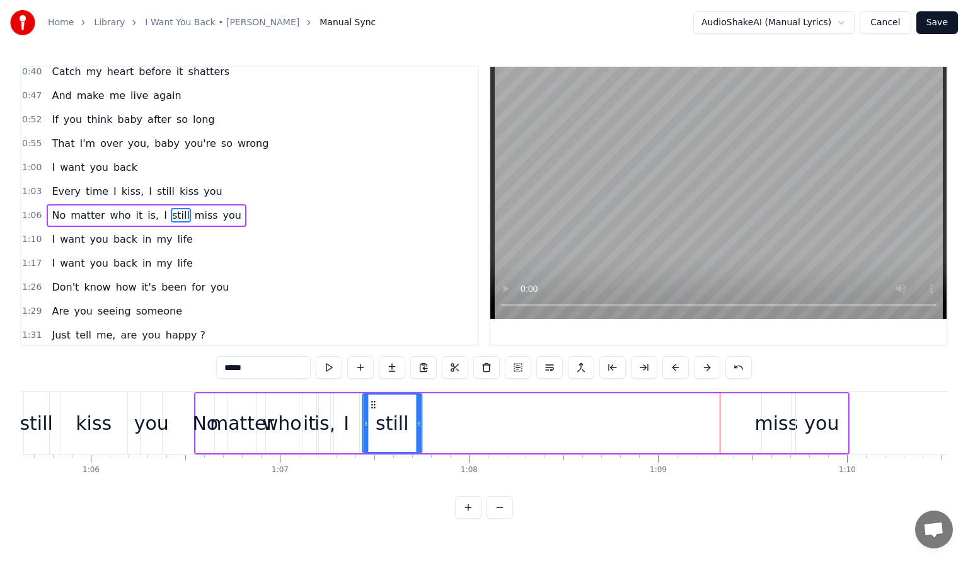
drag, startPoint x: 703, startPoint y: 401, endPoint x: 372, endPoint y: 404, distance: 330.8
click at [372, 404] on icon at bounding box center [373, 404] width 10 height 10
click at [769, 418] on div "miss" at bounding box center [775, 423] width 43 height 28
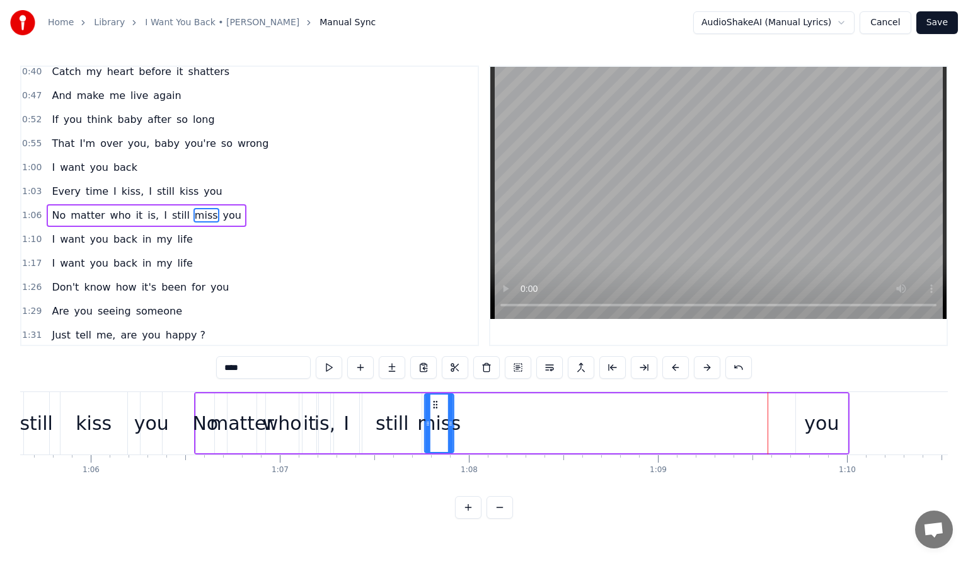
drag, startPoint x: 772, startPoint y: 401, endPoint x: 435, endPoint y: 406, distance: 337.1
click at [435, 406] on icon at bounding box center [435, 404] width 10 height 10
click at [823, 420] on div "you" at bounding box center [821, 423] width 35 height 28
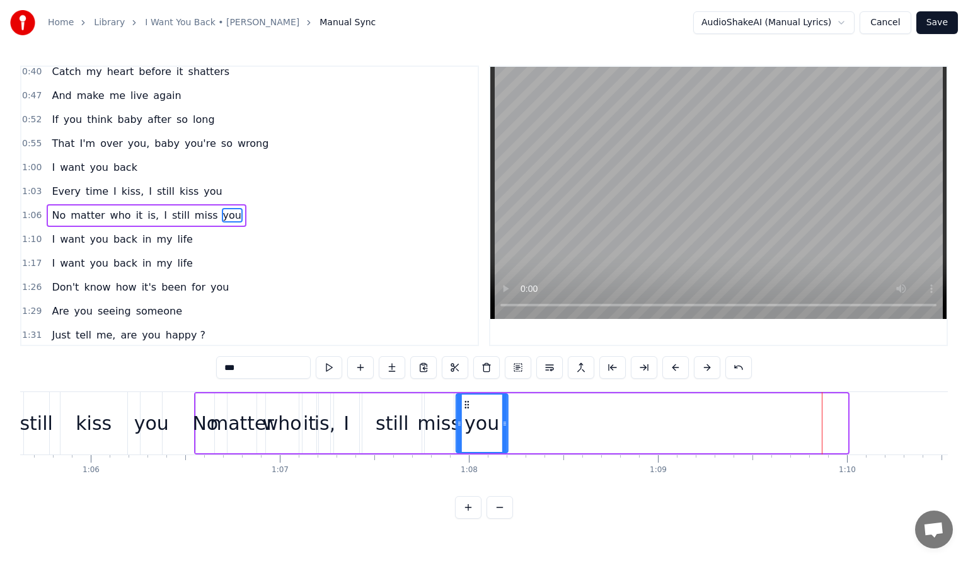
drag, startPoint x: 804, startPoint y: 402, endPoint x: 464, endPoint y: 411, distance: 340.4
click at [464, 411] on div "you" at bounding box center [482, 422] width 50 height 57
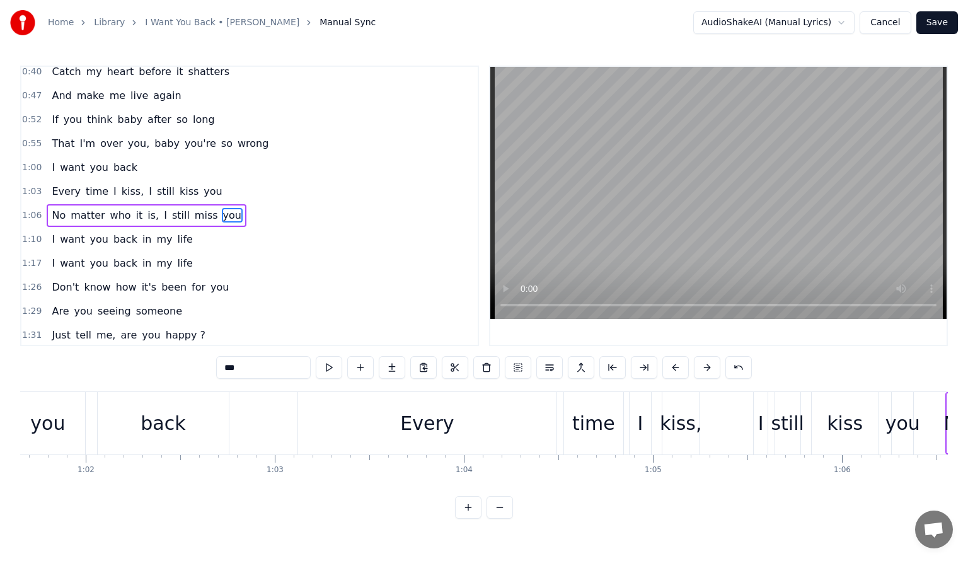
scroll to position [0, 11649]
click at [336, 427] on div "Every" at bounding box center [432, 423] width 258 height 62
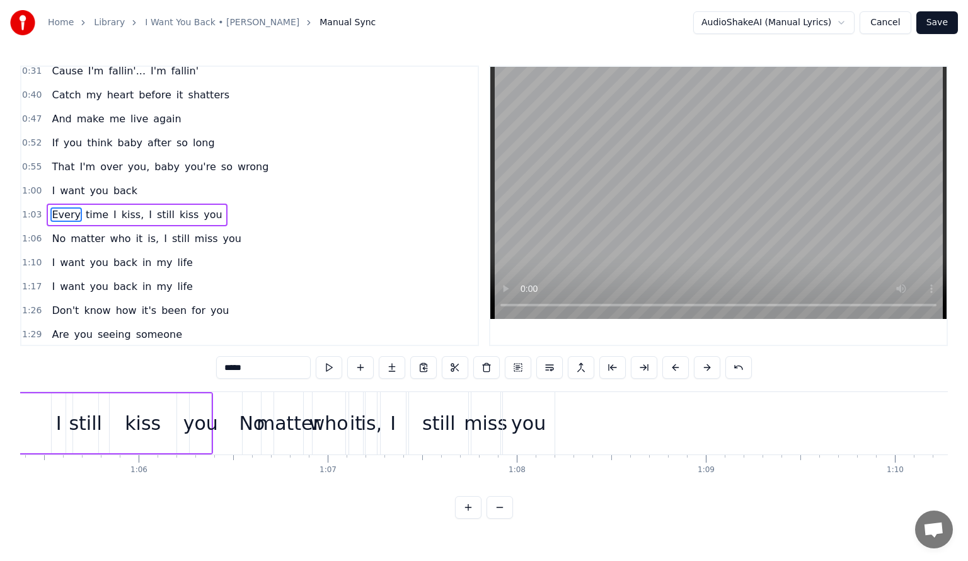
scroll to position [0, 12349]
click at [537, 408] on div "you" at bounding box center [536, 423] width 52 height 62
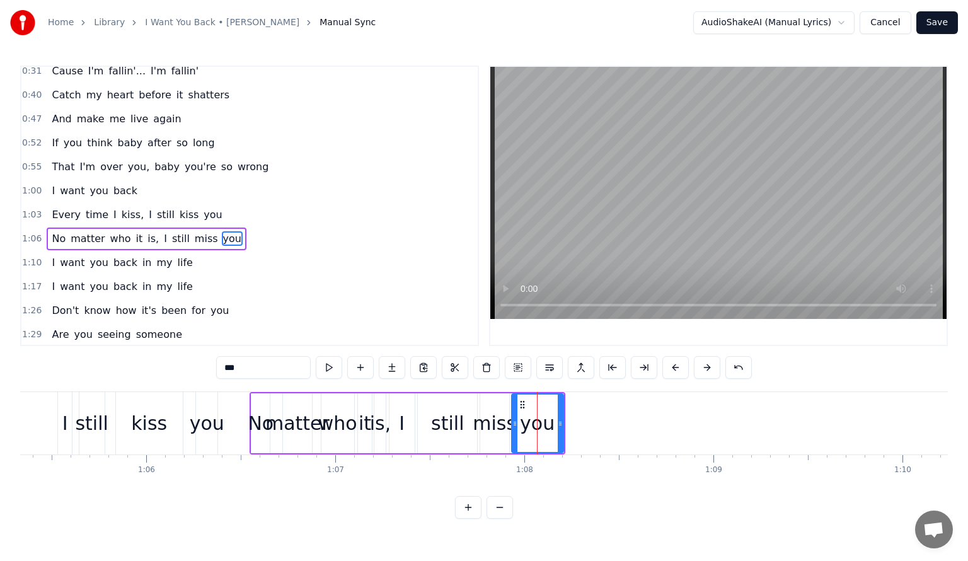
scroll to position [151, 0]
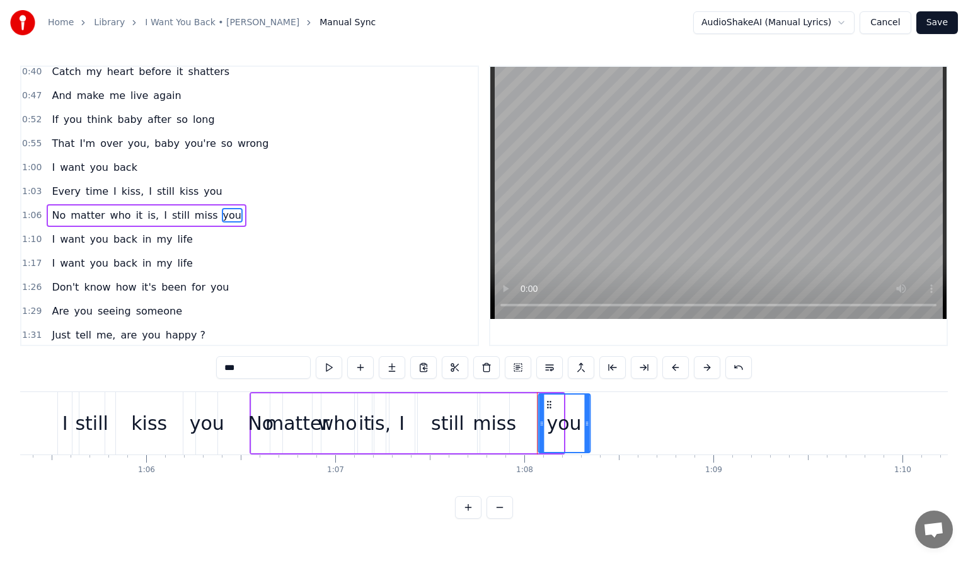
drag, startPoint x: 521, startPoint y: 403, endPoint x: 548, endPoint y: 410, distance: 27.2
click at [548, 410] on div "you" at bounding box center [564, 422] width 50 height 57
click at [491, 405] on div "miss" at bounding box center [494, 423] width 29 height 60
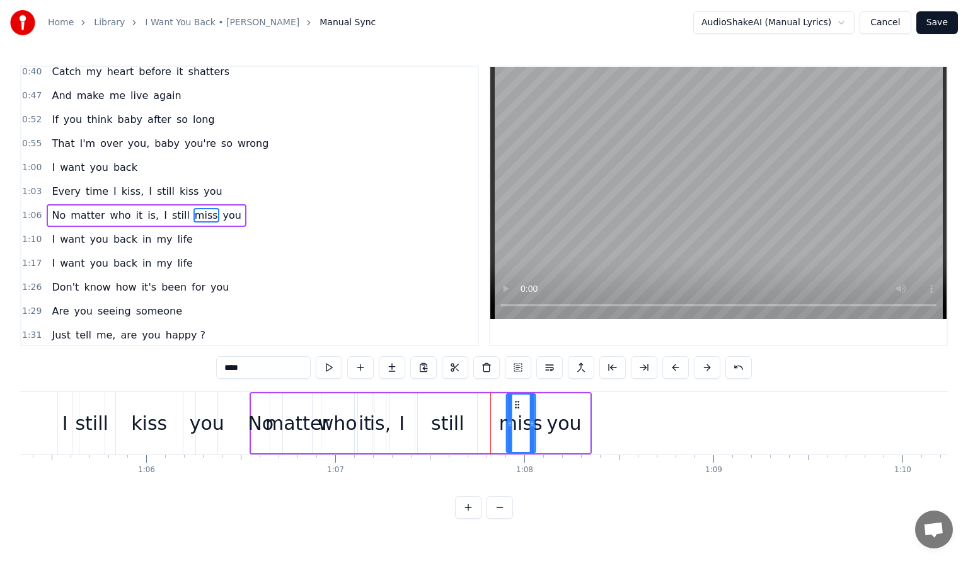
drag, startPoint x: 490, startPoint y: 401, endPoint x: 516, endPoint y: 406, distance: 26.8
click at [516, 406] on icon at bounding box center [517, 404] width 10 height 10
click at [465, 416] on div "still" at bounding box center [447, 423] width 59 height 60
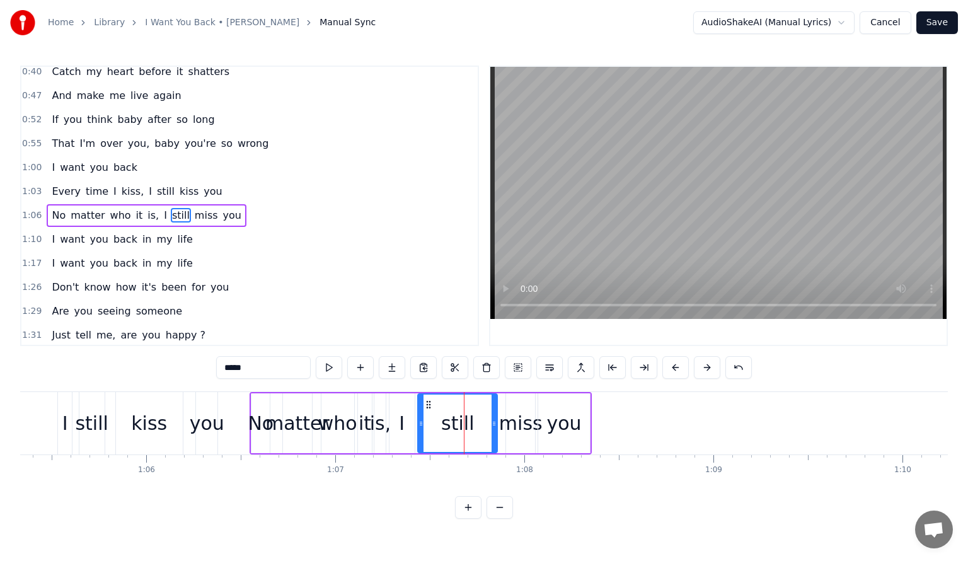
drag, startPoint x: 474, startPoint y: 423, endPoint x: 494, endPoint y: 426, distance: 20.3
click at [494, 426] on icon at bounding box center [493, 423] width 5 height 10
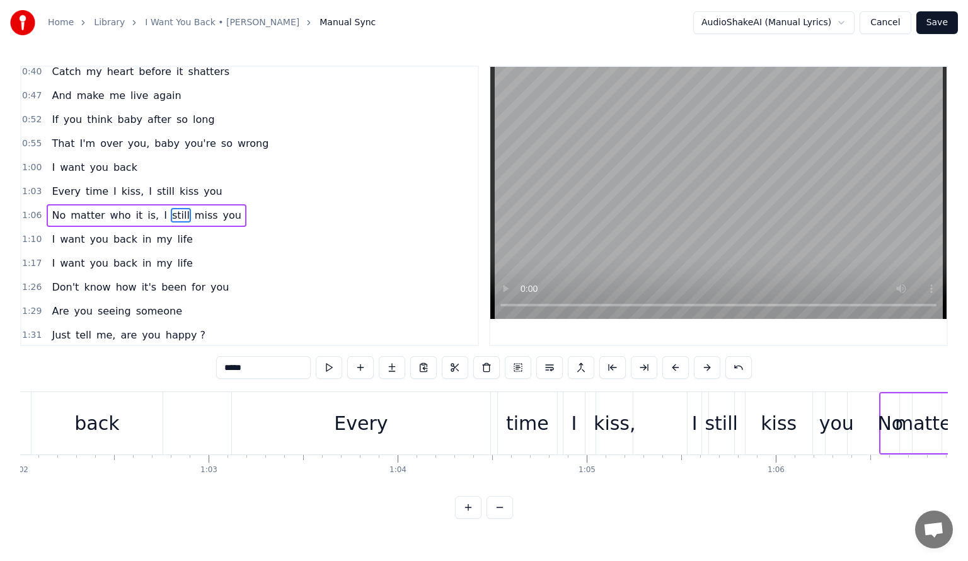
scroll to position [0, 11719]
click at [240, 421] on div "Every" at bounding box center [361, 423] width 258 height 62
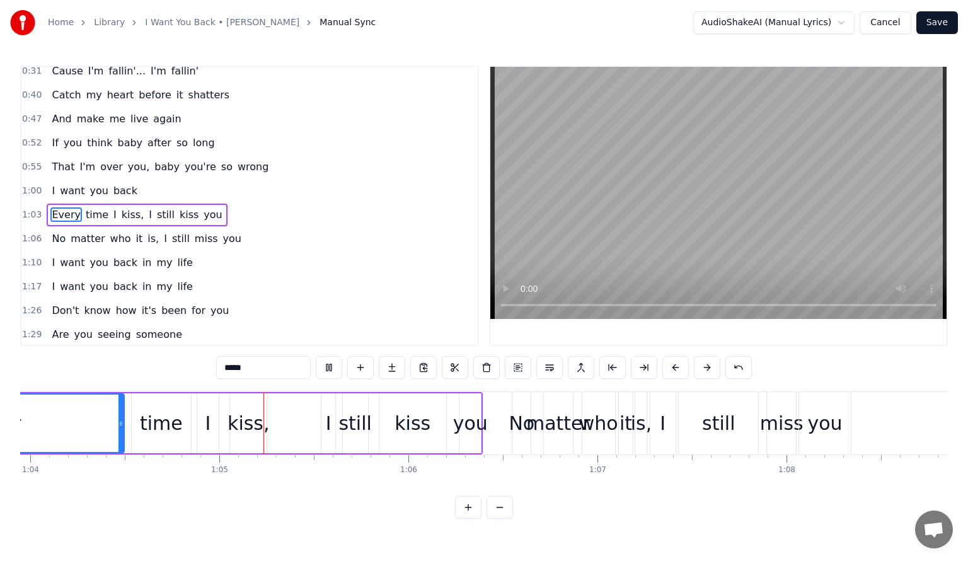
scroll to position [0, 12134]
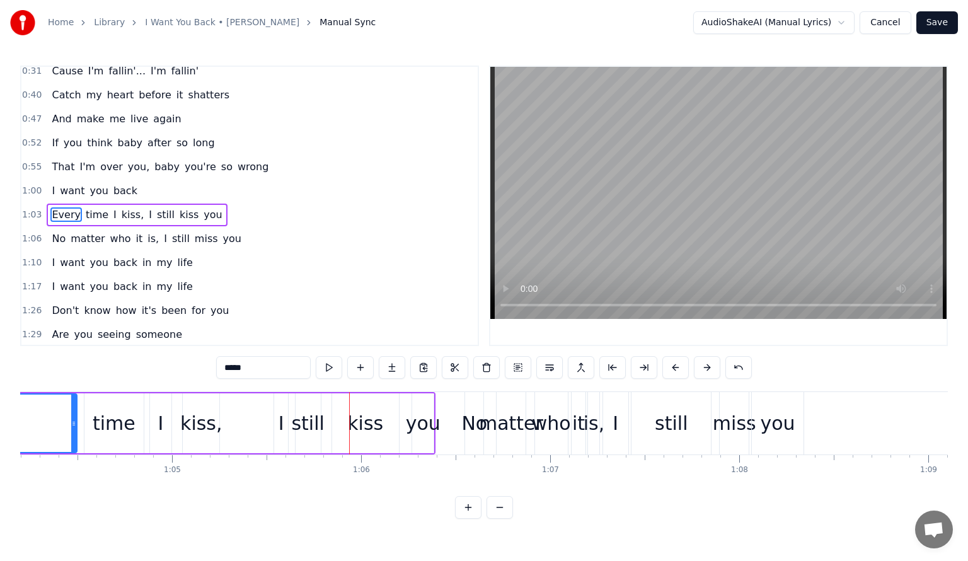
click at [103, 413] on div "time" at bounding box center [114, 423] width 43 height 28
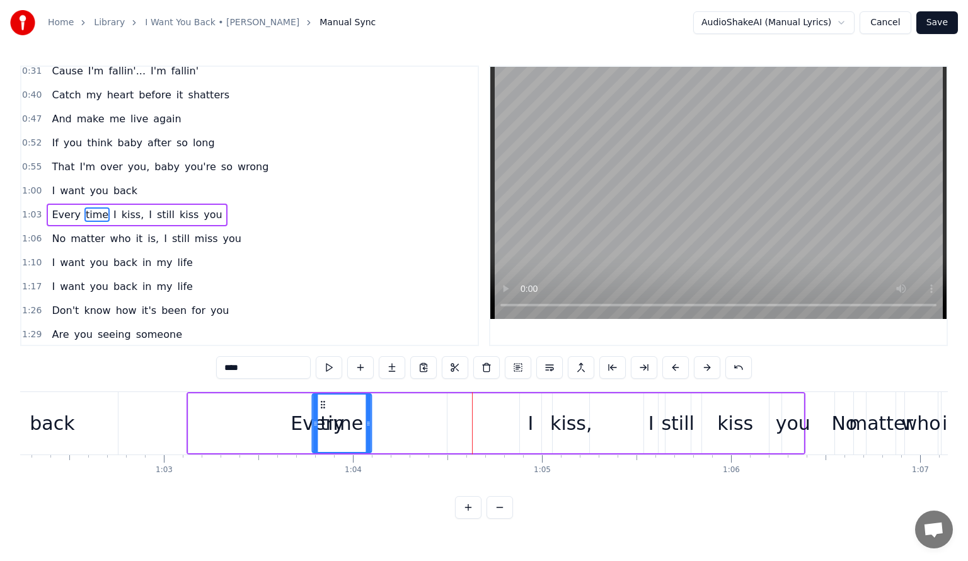
scroll to position [0, 11765]
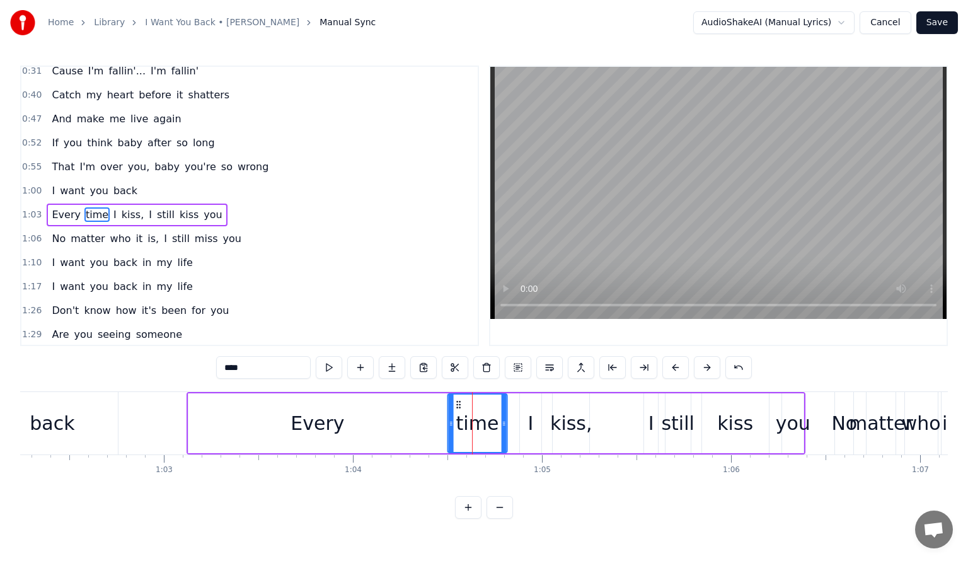
drag, startPoint x: 94, startPoint y: 403, endPoint x: 457, endPoint y: 415, distance: 363.8
click at [457, 415] on div "time" at bounding box center [477, 422] width 58 height 57
click at [357, 402] on div "Every" at bounding box center [317, 423] width 258 height 60
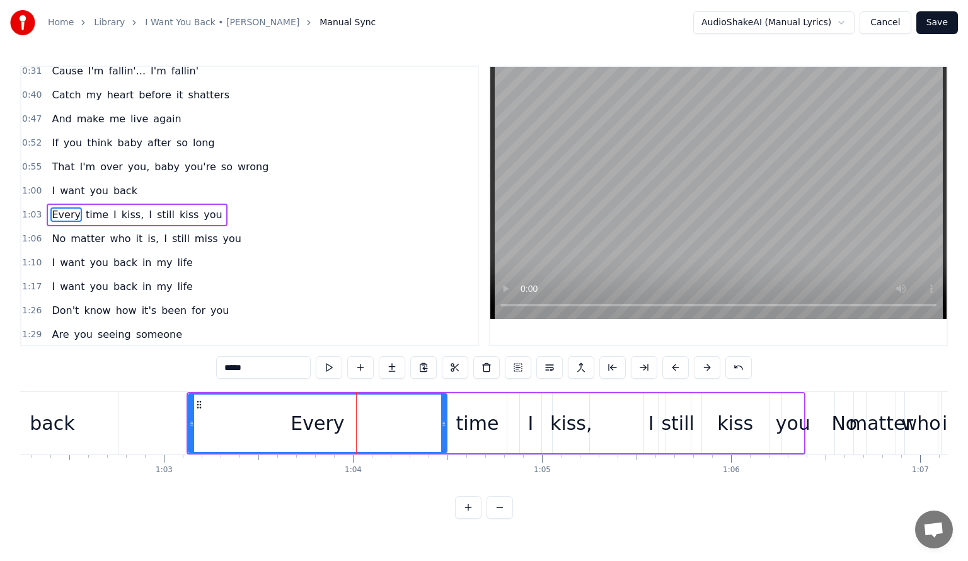
click at [469, 408] on div "time" at bounding box center [476, 423] width 59 height 60
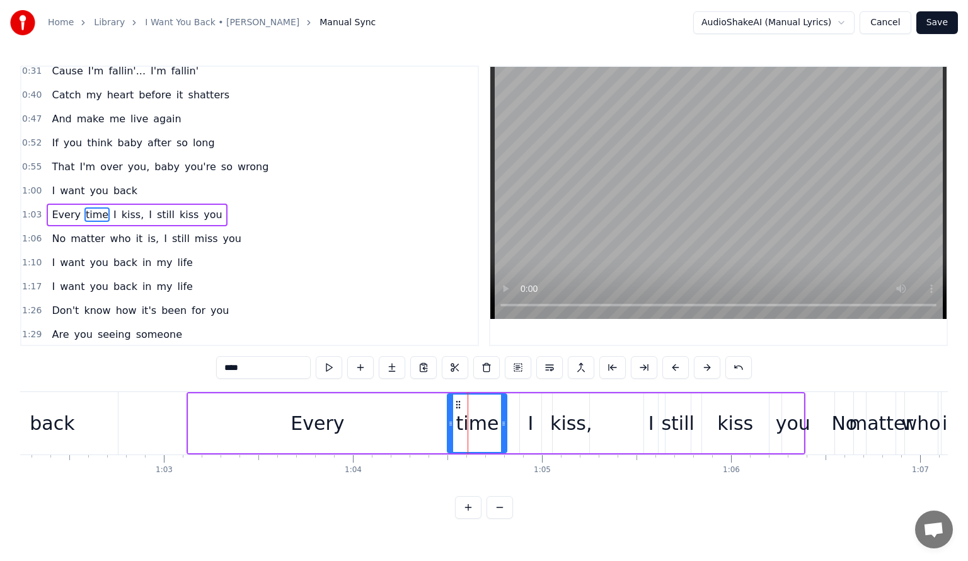
click at [68, 415] on div "back" at bounding box center [52, 423] width 45 height 28
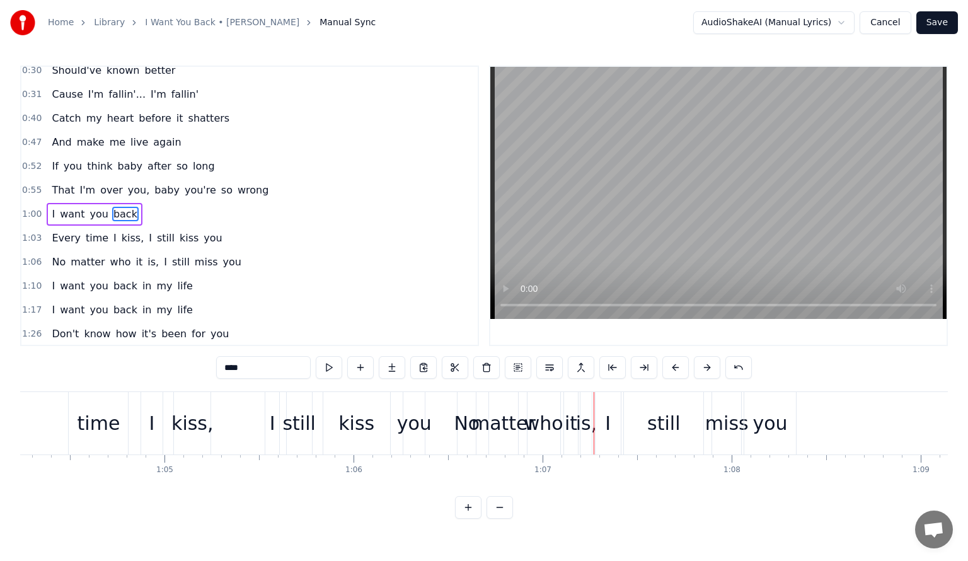
scroll to position [0, 12125]
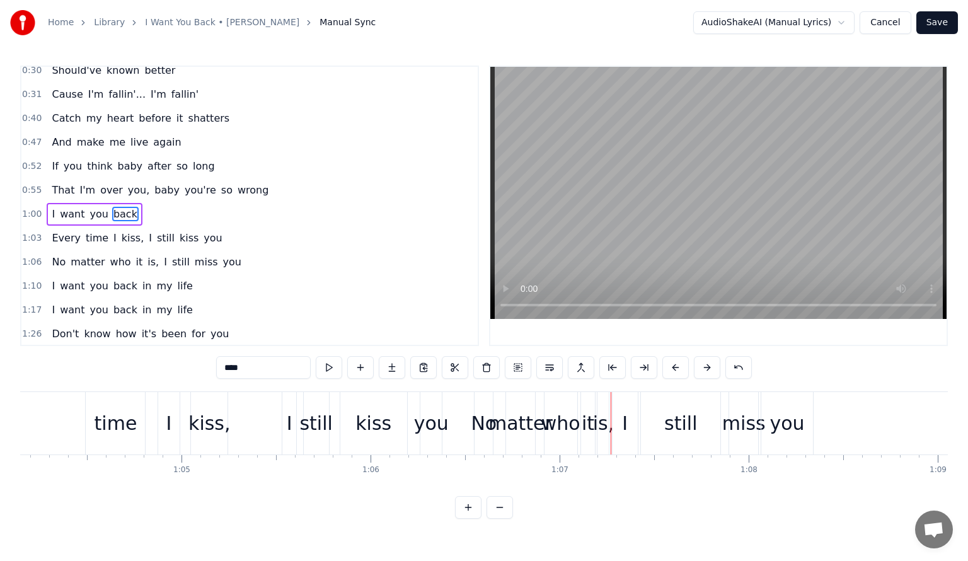
click at [289, 420] on div "I" at bounding box center [290, 423] width 6 height 28
type input "*"
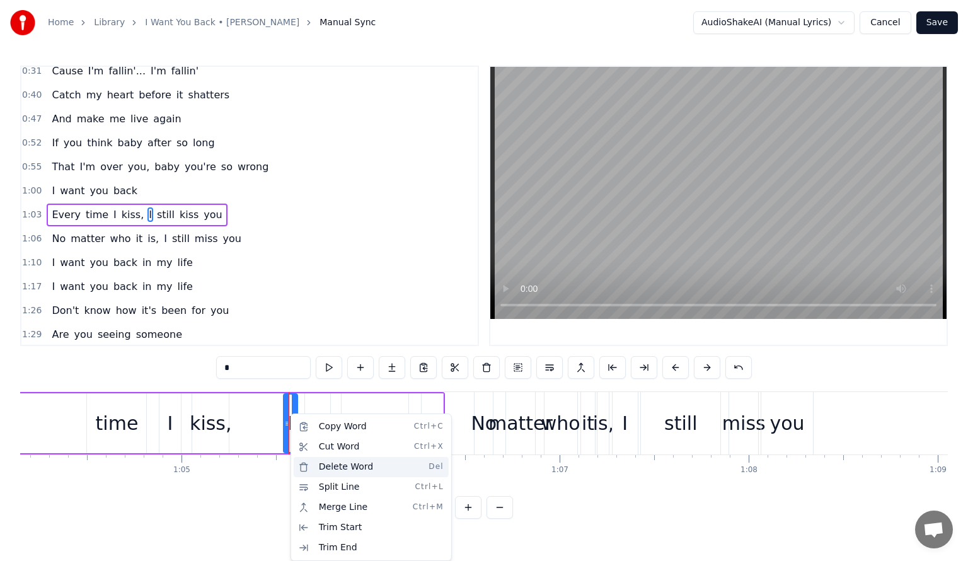
click at [330, 469] on div "Delete Word Del" at bounding box center [371, 467] width 155 height 20
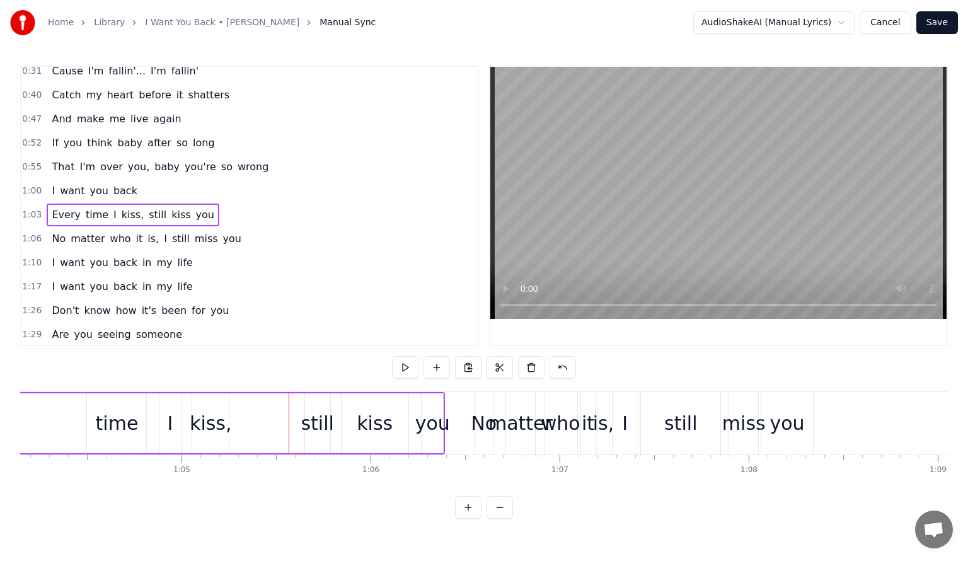
click at [320, 426] on div "still" at bounding box center [317, 423] width 33 height 28
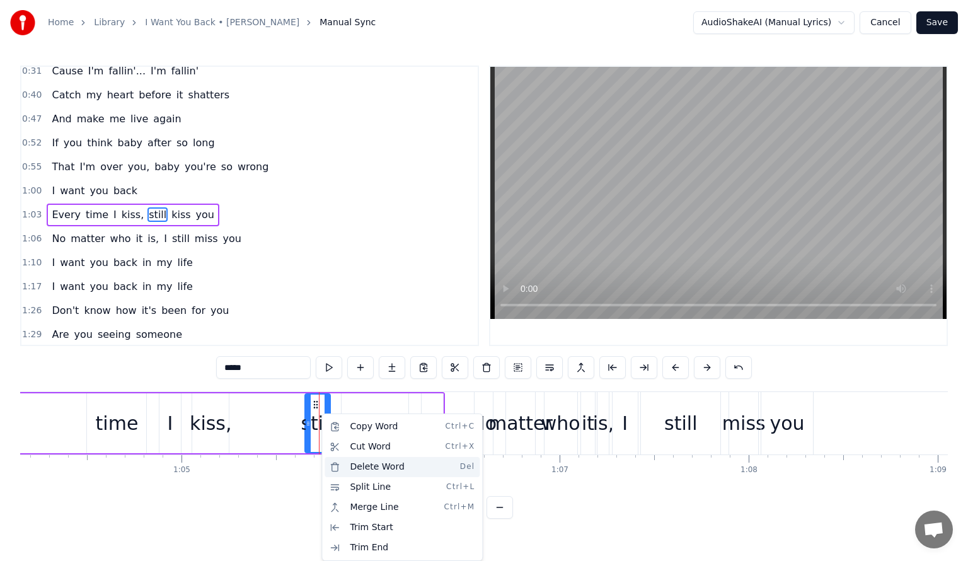
click at [358, 466] on div "Delete Word Del" at bounding box center [401, 467] width 155 height 20
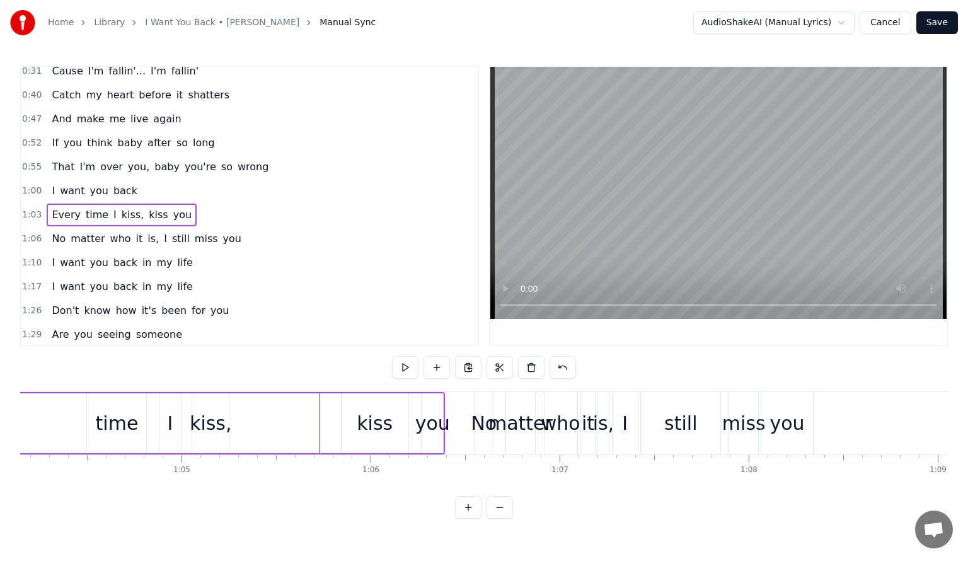
click at [375, 425] on div "kiss" at bounding box center [375, 423] width 36 height 28
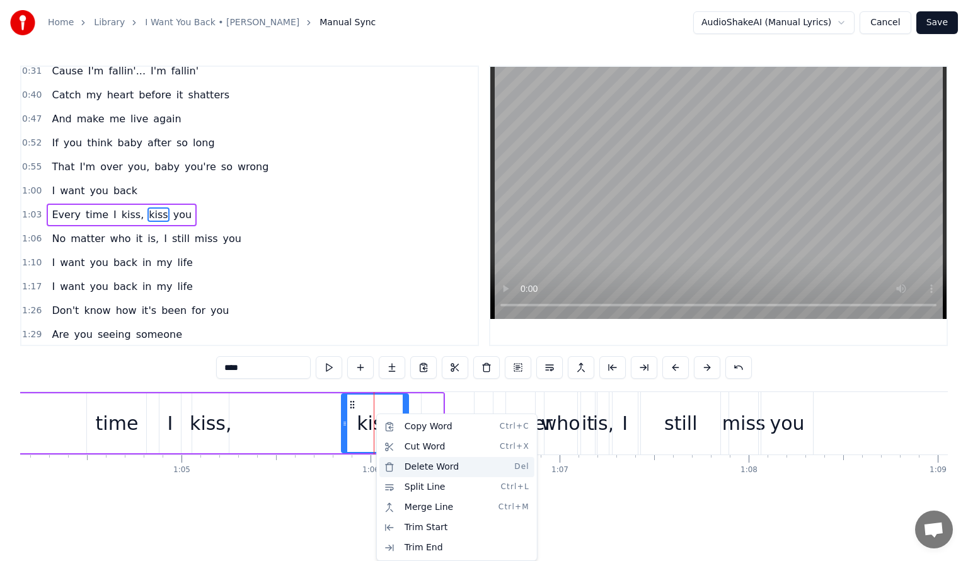
click at [413, 469] on div "Delete Word Del" at bounding box center [456, 467] width 155 height 20
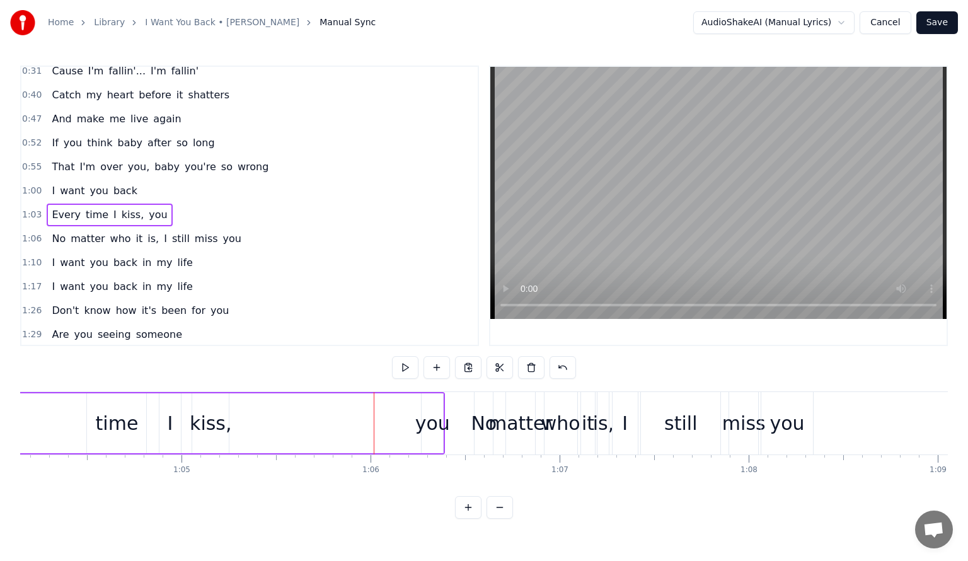
click at [426, 424] on div "you" at bounding box center [432, 423] width 35 height 28
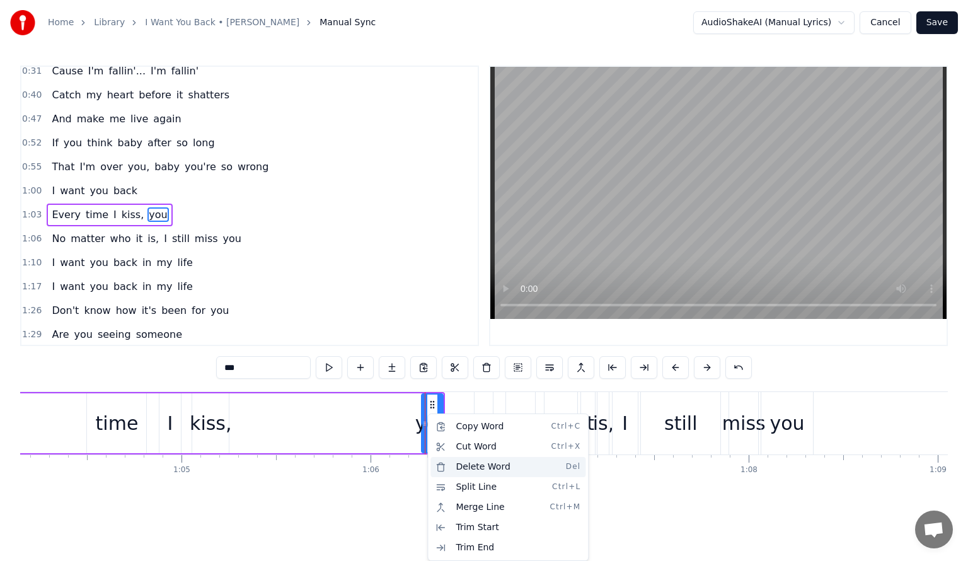
click at [469, 465] on div "Delete Word Del" at bounding box center [507, 467] width 155 height 20
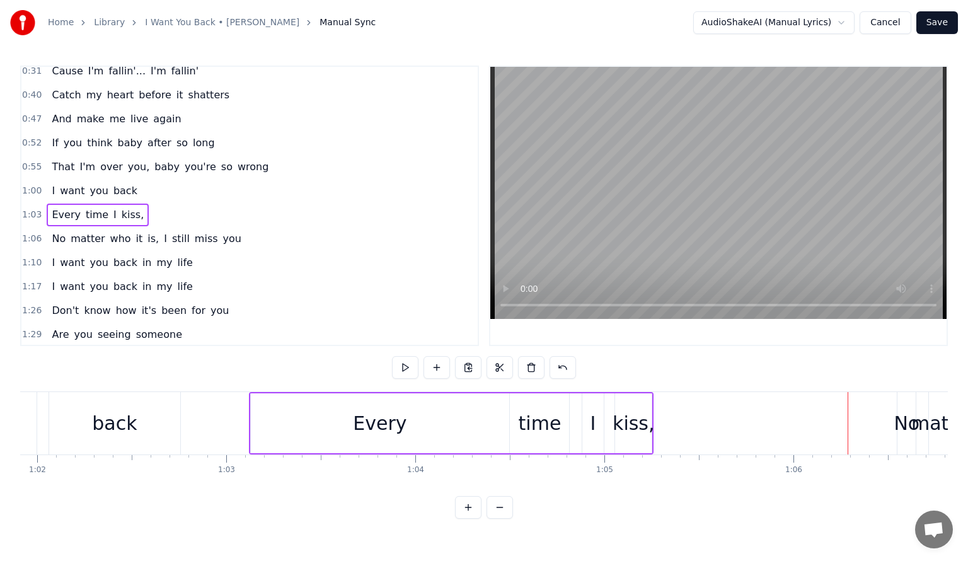
scroll to position [0, 11697]
click at [118, 421] on div "back" at bounding box center [120, 423] width 45 height 28
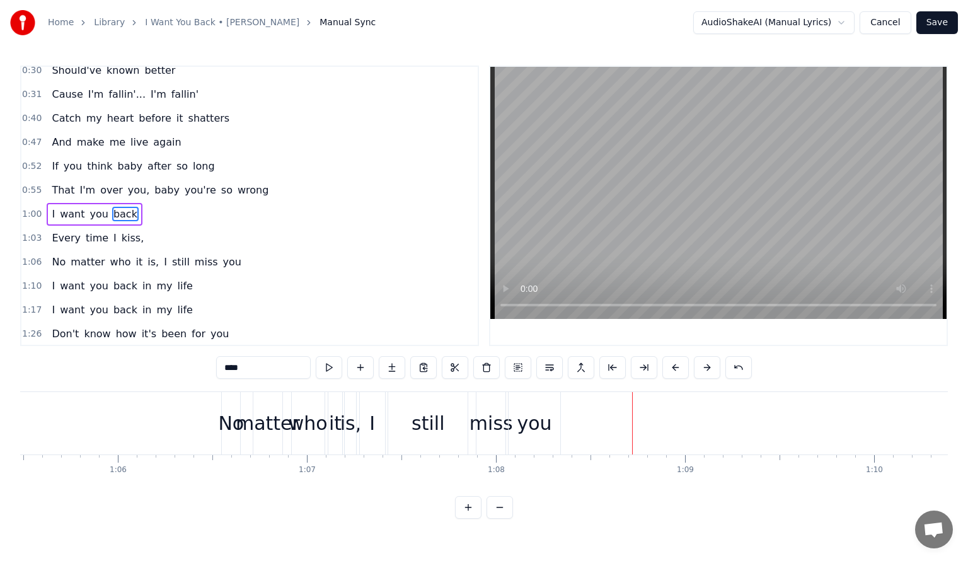
scroll to position [0, 12329]
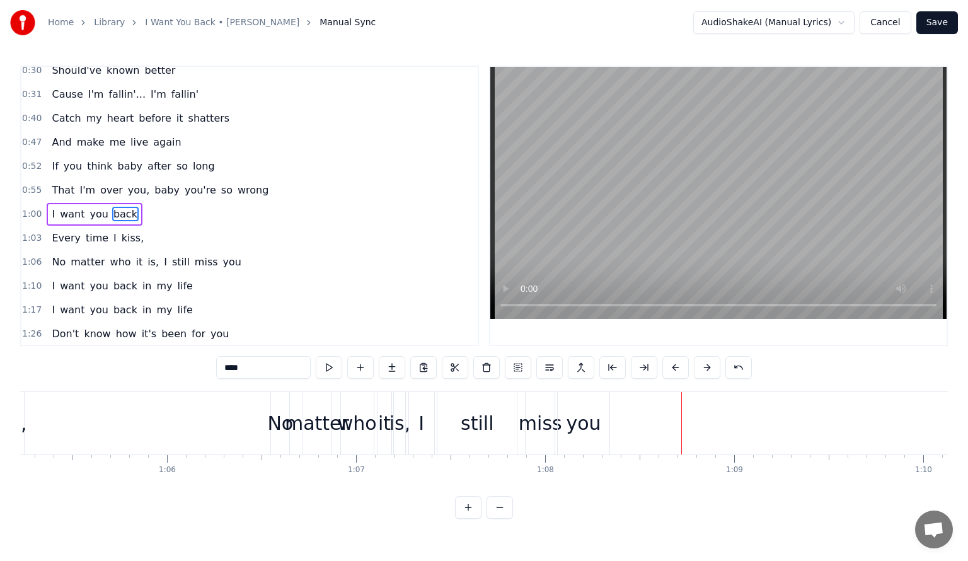
click at [282, 413] on div "No" at bounding box center [280, 423] width 26 height 28
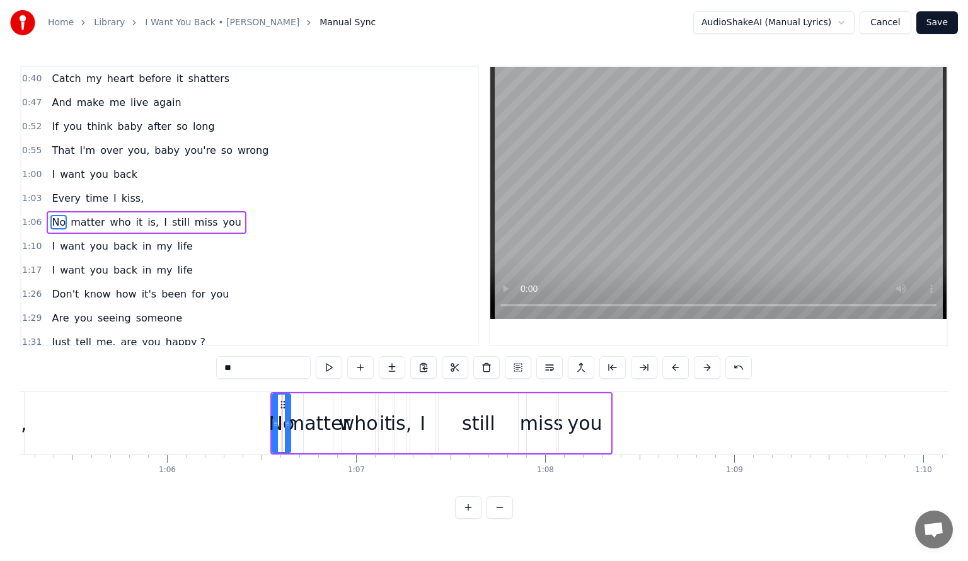
scroll to position [151, 0]
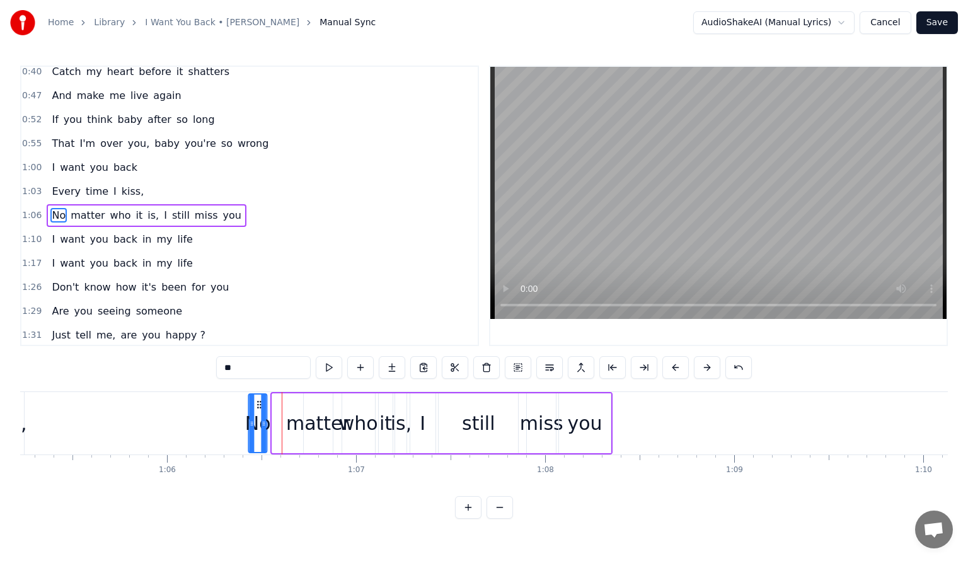
drag, startPoint x: 280, startPoint y: 402, endPoint x: 257, endPoint y: 402, distance: 23.3
click at [257, 402] on icon at bounding box center [260, 404] width 10 height 10
click at [308, 428] on div "matter" at bounding box center [318, 423] width 64 height 28
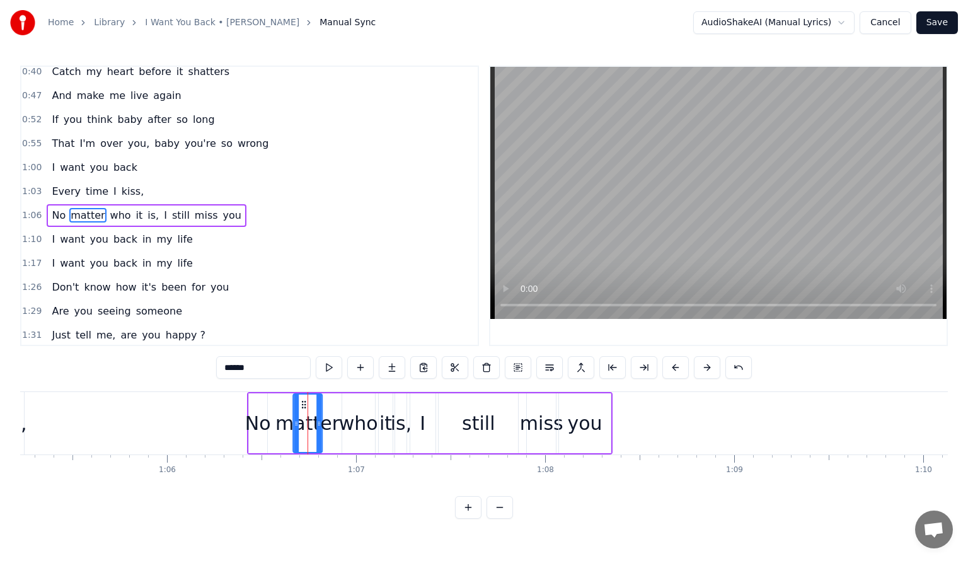
drag, startPoint x: 313, startPoint y: 403, endPoint x: 302, endPoint y: 401, distance: 10.4
click at [302, 401] on icon at bounding box center [304, 404] width 10 height 10
click at [355, 407] on div "who" at bounding box center [358, 423] width 33 height 60
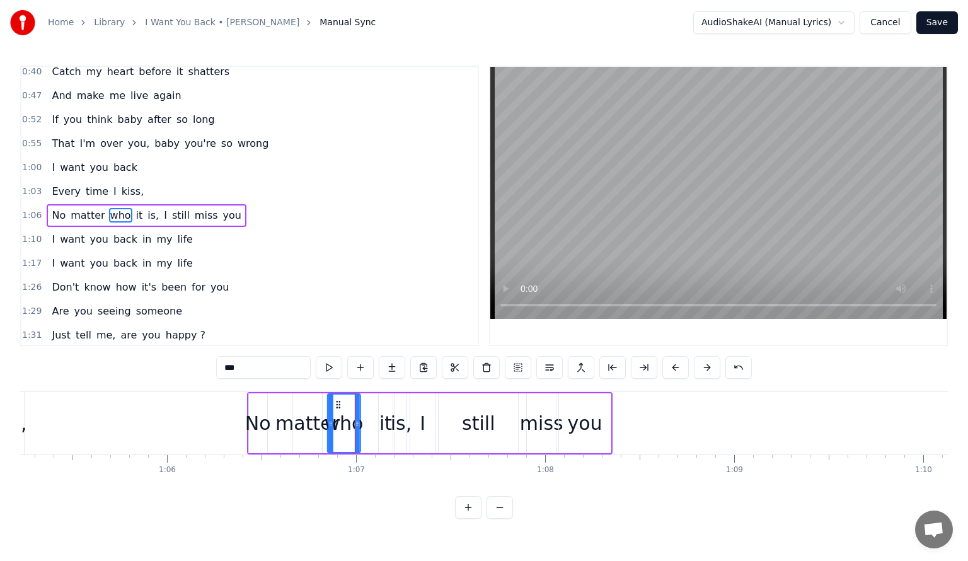
drag, startPoint x: 351, startPoint y: 403, endPoint x: 338, endPoint y: 400, distance: 13.5
click at [338, 400] on icon at bounding box center [338, 404] width 10 height 10
click at [387, 412] on div "it" at bounding box center [385, 423] width 13 height 28
type input "**"
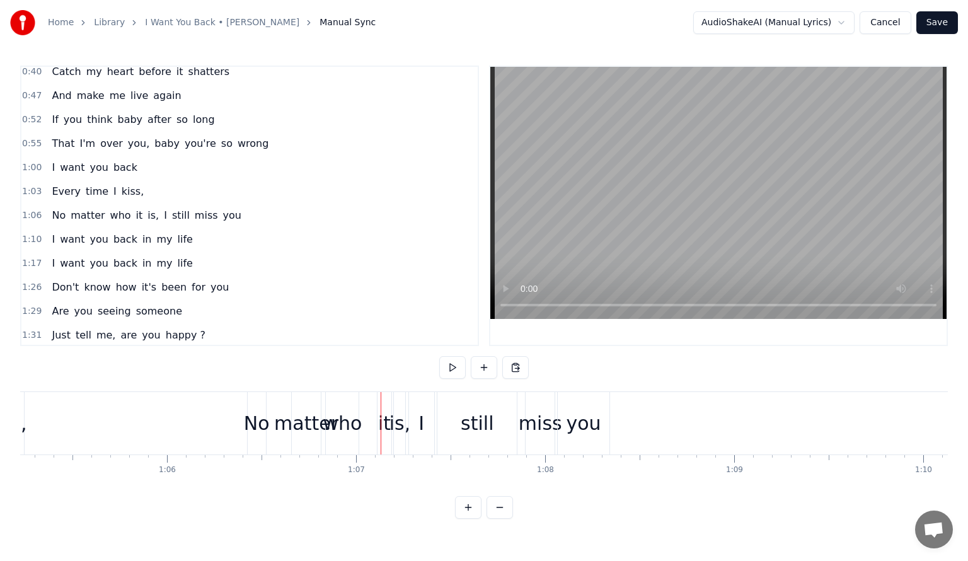
click at [386, 423] on div "it" at bounding box center [384, 423] width 13 height 28
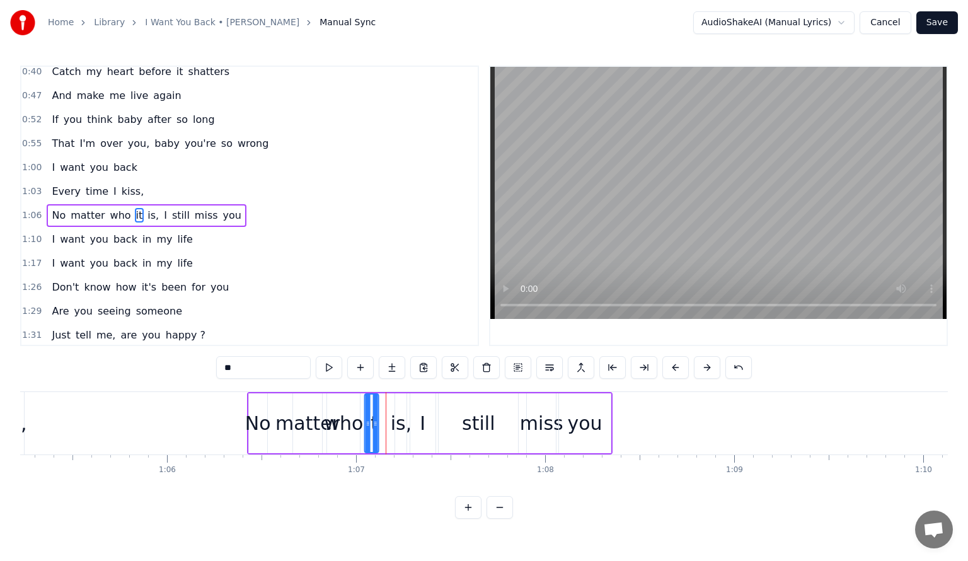
drag, startPoint x: 384, startPoint y: 405, endPoint x: 370, endPoint y: 408, distance: 14.1
click at [370, 408] on icon at bounding box center [375, 404] width 10 height 10
click at [398, 413] on div "is," at bounding box center [401, 423] width 21 height 28
drag, startPoint x: 400, startPoint y: 406, endPoint x: 386, endPoint y: 409, distance: 14.8
click at [386, 409] on div "is," at bounding box center [393, 422] width 25 height 57
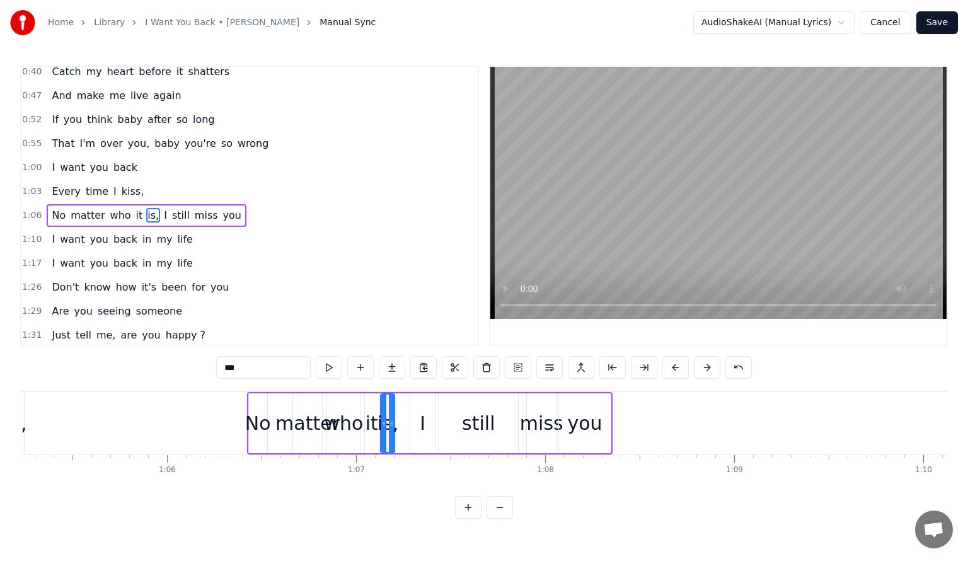
drag, startPoint x: 403, startPoint y: 419, endPoint x: 391, endPoint y: 416, distance: 12.2
click at [391, 416] on div at bounding box center [391, 422] width 5 height 57
click at [421, 419] on div "I" at bounding box center [423, 423] width 6 height 28
type input "*"
drag, startPoint x: 420, startPoint y: 403, endPoint x: 411, endPoint y: 404, distance: 9.5
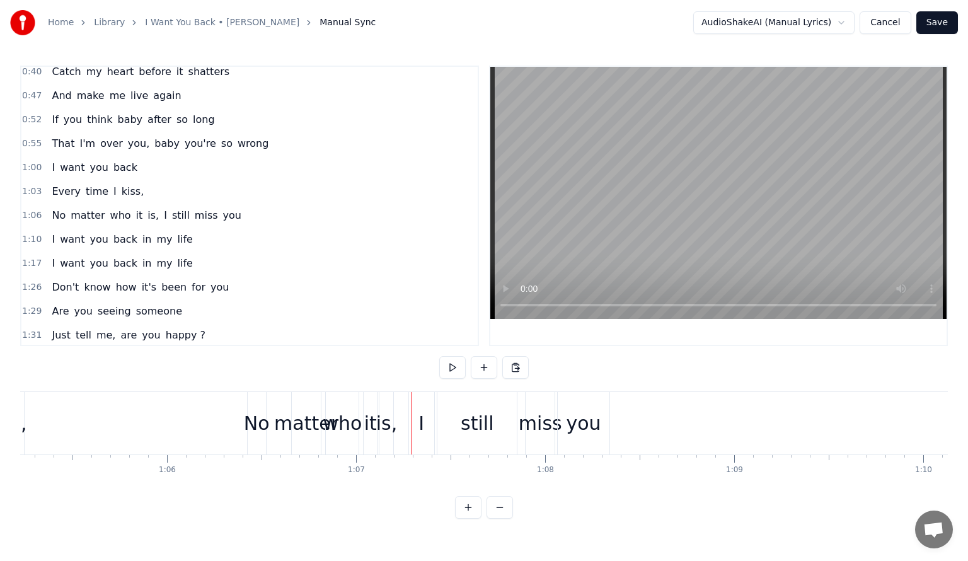
click at [418, 411] on div "I" at bounding box center [421, 423] width 6 height 28
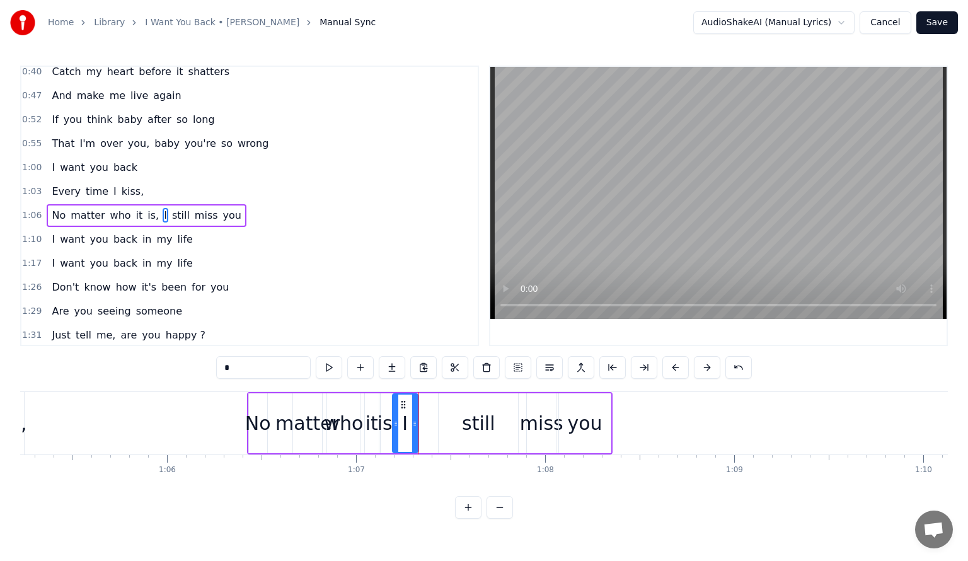
drag, startPoint x: 420, startPoint y: 403, endPoint x: 402, endPoint y: 403, distance: 17.6
click at [402, 403] on icon at bounding box center [403, 404] width 10 height 10
click at [465, 423] on div "still" at bounding box center [478, 423] width 33 height 28
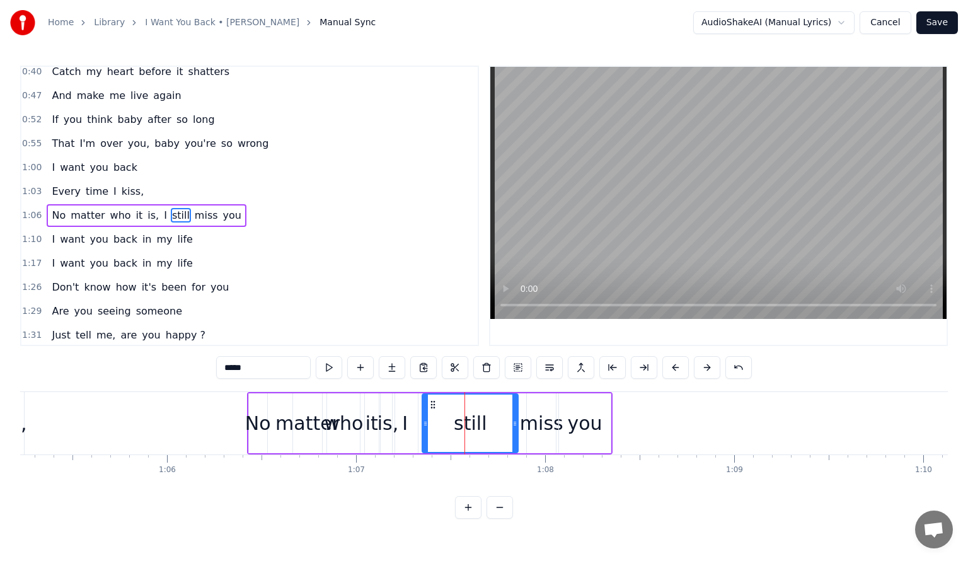
drag, startPoint x: 439, startPoint y: 422, endPoint x: 423, endPoint y: 422, distance: 16.4
click at [423, 422] on icon at bounding box center [425, 423] width 5 height 10
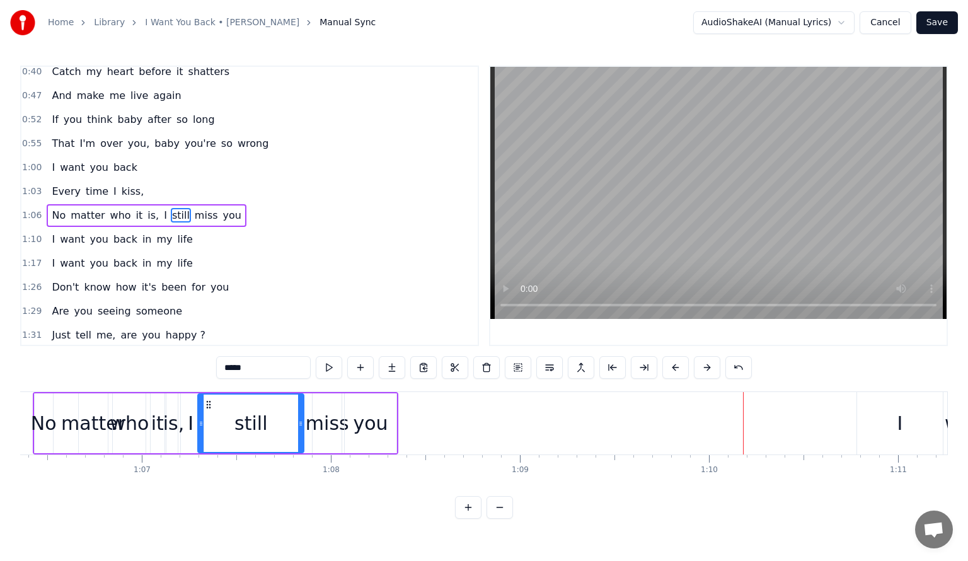
drag, startPoint x: 212, startPoint y: 422, endPoint x: 202, endPoint y: 423, distance: 10.2
click at [202, 423] on icon at bounding box center [200, 423] width 5 height 10
click at [35, 415] on div "No" at bounding box center [44, 423] width 26 height 28
type input "**"
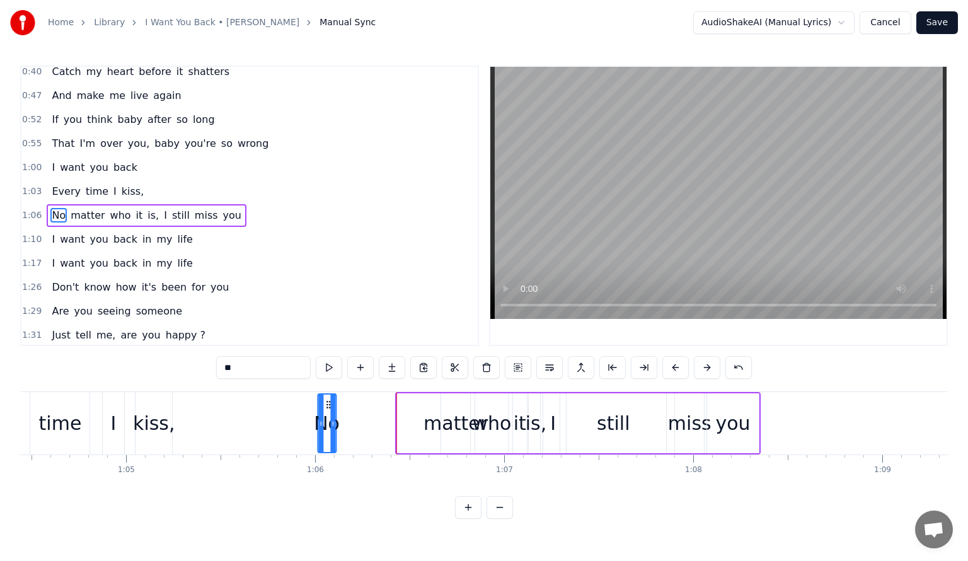
scroll to position [0, 12180]
drag, startPoint x: 95, startPoint y: 404, endPoint x: 358, endPoint y: 426, distance: 263.7
click at [358, 426] on div "No" at bounding box center [355, 422] width 17 height 57
click at [418, 420] on div "No matter who it is, I still miss you" at bounding box center [553, 423] width 416 height 62
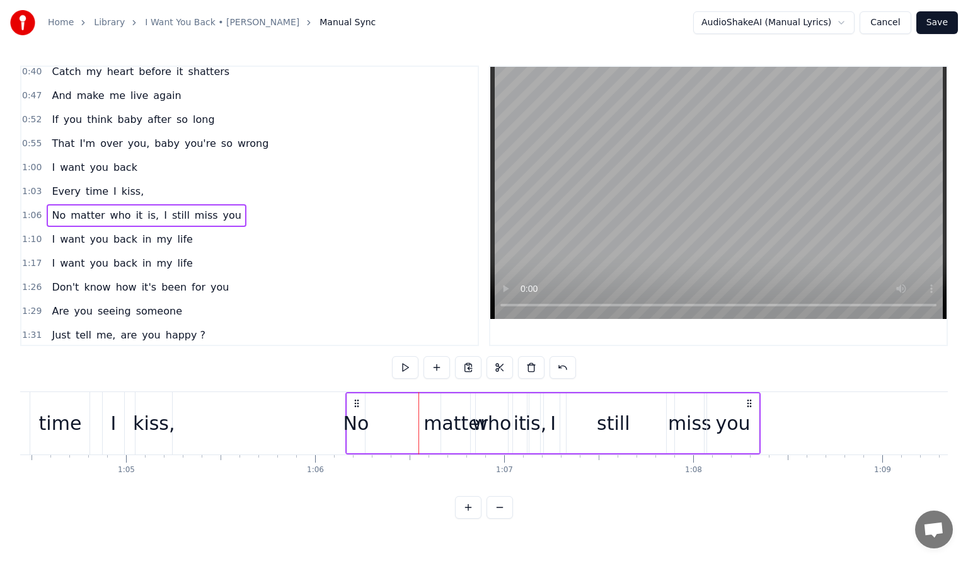
click at [449, 424] on div "matter" at bounding box center [455, 423] width 64 height 28
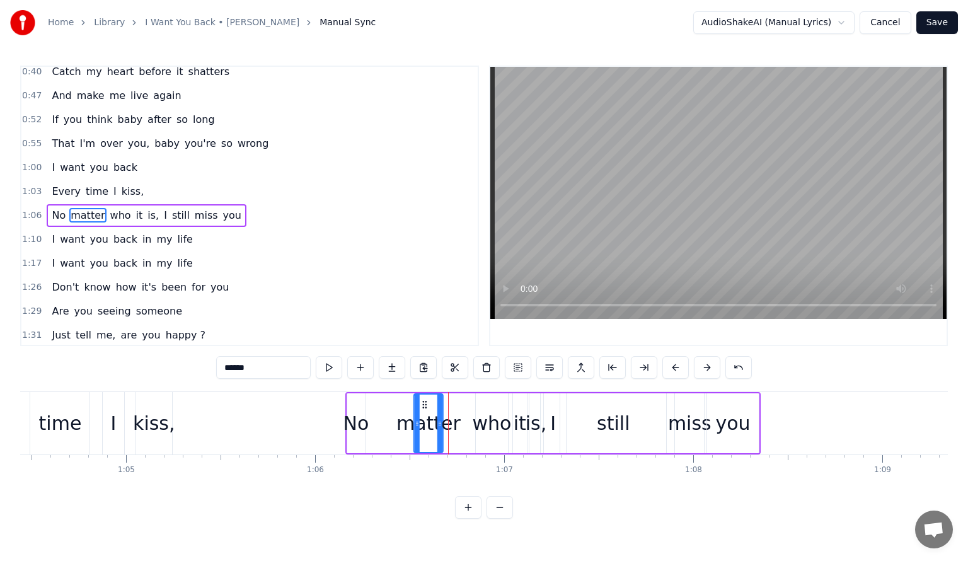
drag, startPoint x: 451, startPoint y: 403, endPoint x: 423, endPoint y: 403, distance: 27.7
click at [423, 403] on icon at bounding box center [425, 404] width 10 height 10
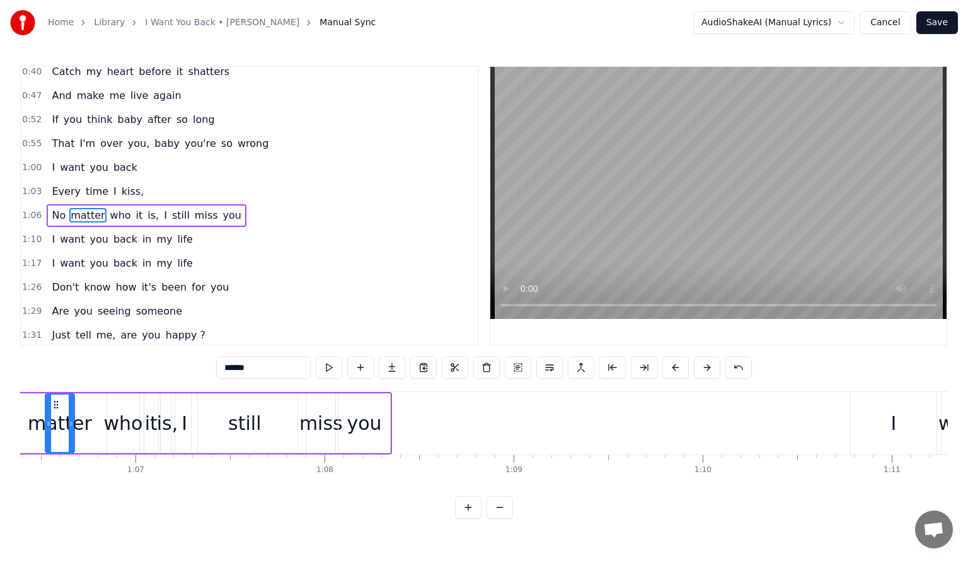
scroll to position [0, 12544]
click at [361, 405] on div "you" at bounding box center [369, 423] width 52 height 60
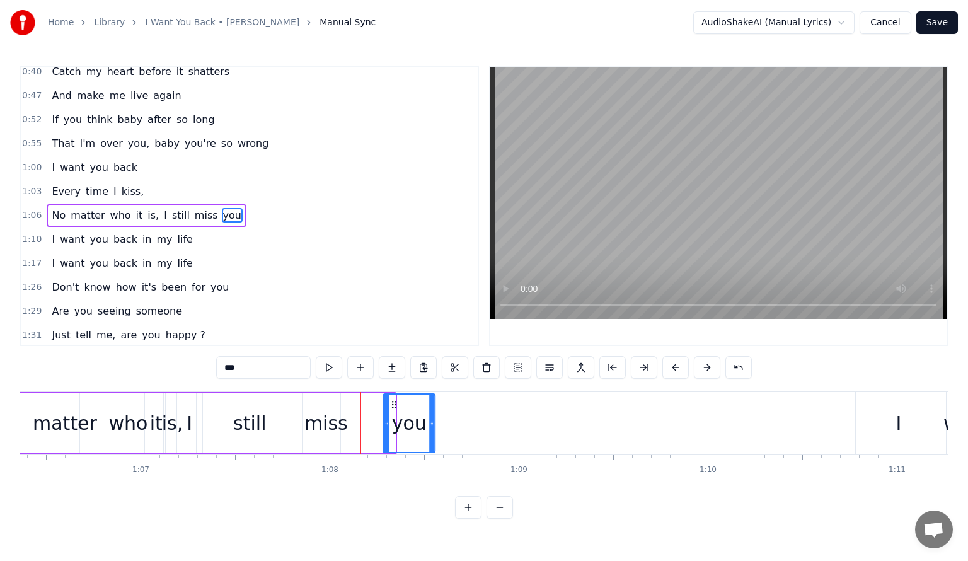
drag, startPoint x: 353, startPoint y: 401, endPoint x: 401, endPoint y: 408, distance: 47.9
click at [394, 411] on div "you" at bounding box center [409, 422] width 50 height 57
drag, startPoint x: 432, startPoint y: 423, endPoint x: 475, endPoint y: 427, distance: 43.6
click at [475, 427] on icon at bounding box center [475, 423] width 5 height 10
click at [328, 410] on div "miss" at bounding box center [325, 423] width 43 height 28
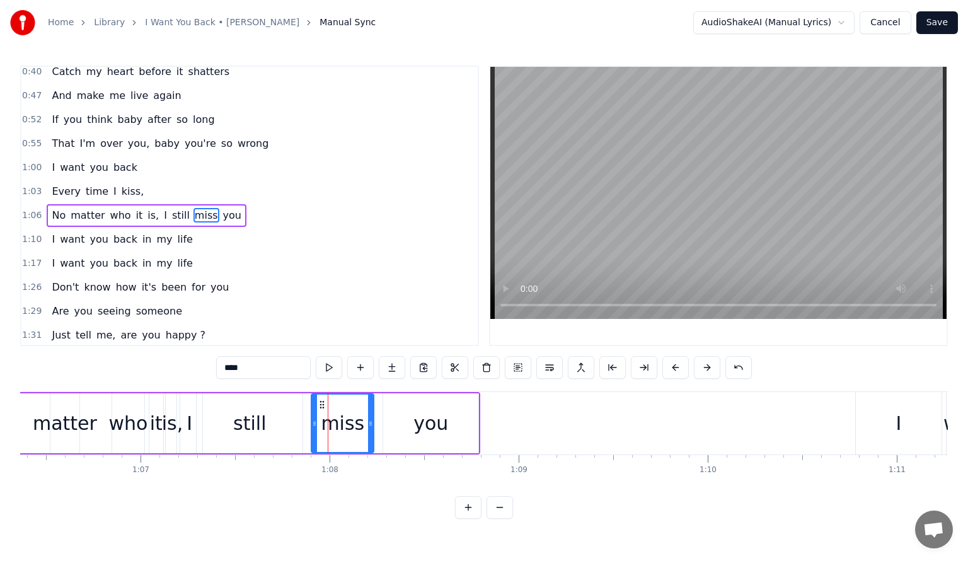
drag, startPoint x: 338, startPoint y: 422, endPoint x: 371, endPoint y: 424, distance: 33.5
click at [371, 424] on icon at bounding box center [370, 423] width 5 height 10
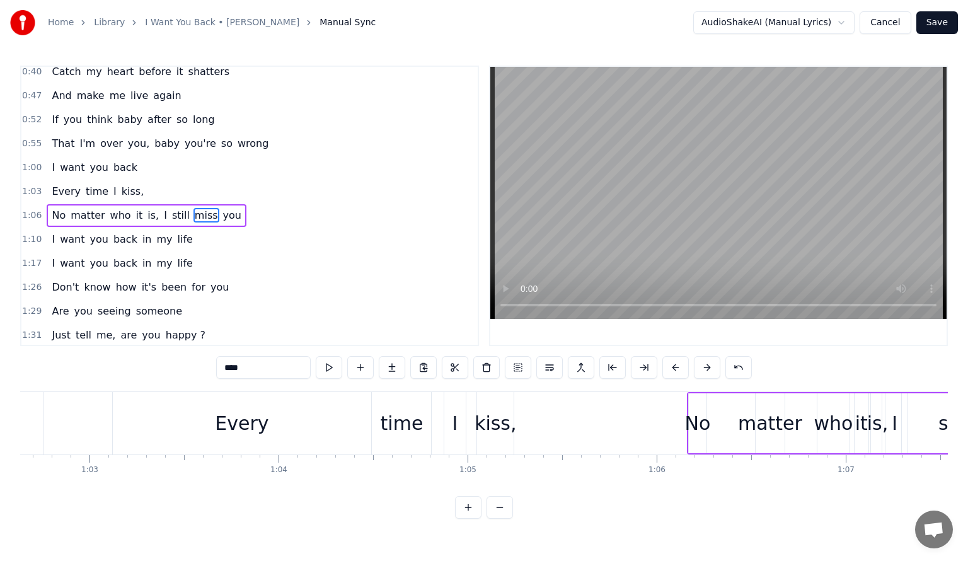
scroll to position [0, 11838]
click at [243, 420] on div "Every" at bounding box center [242, 423] width 54 height 28
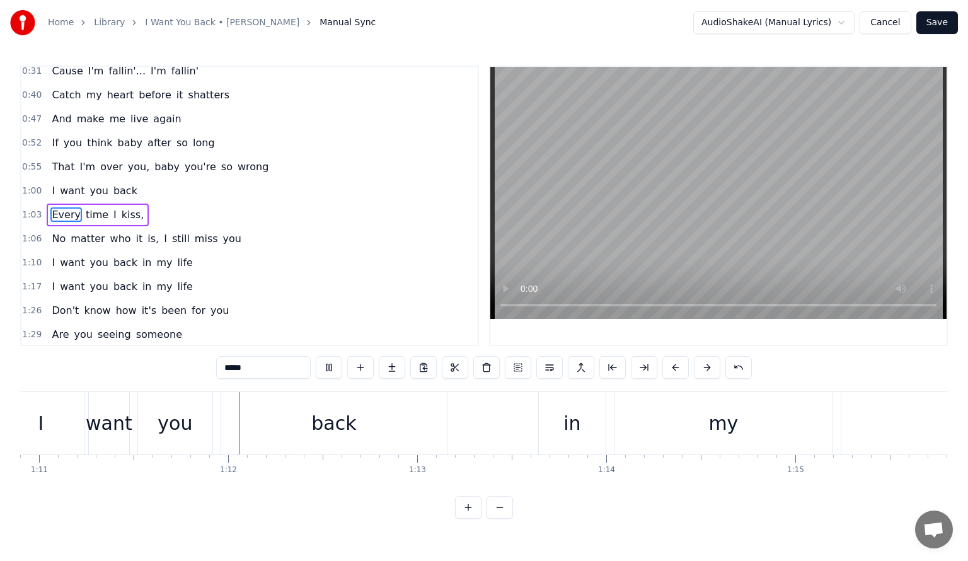
scroll to position [0, 13451]
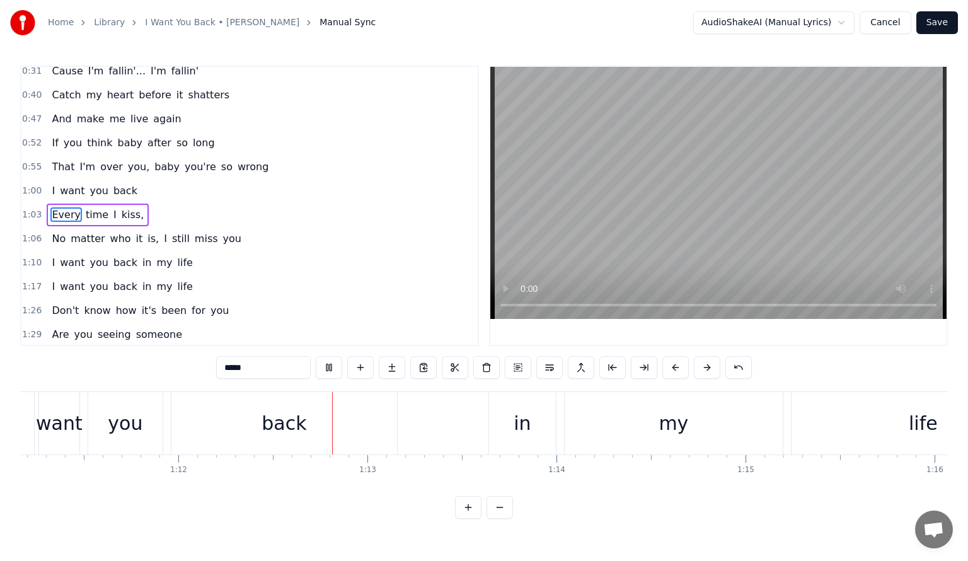
click at [595, 304] on video at bounding box center [718, 193] width 456 height 252
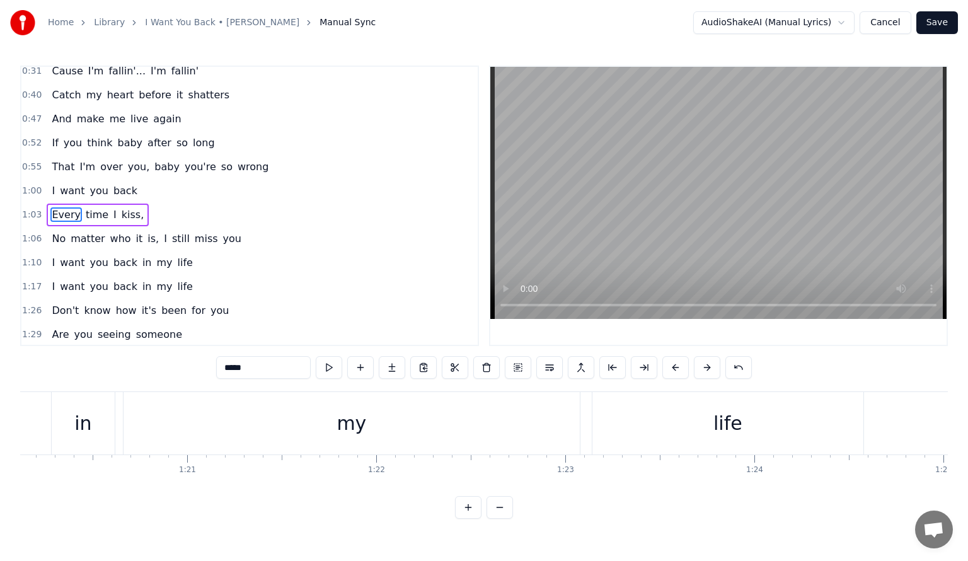
click at [353, 431] on div "my" at bounding box center [351, 423] width 30 height 28
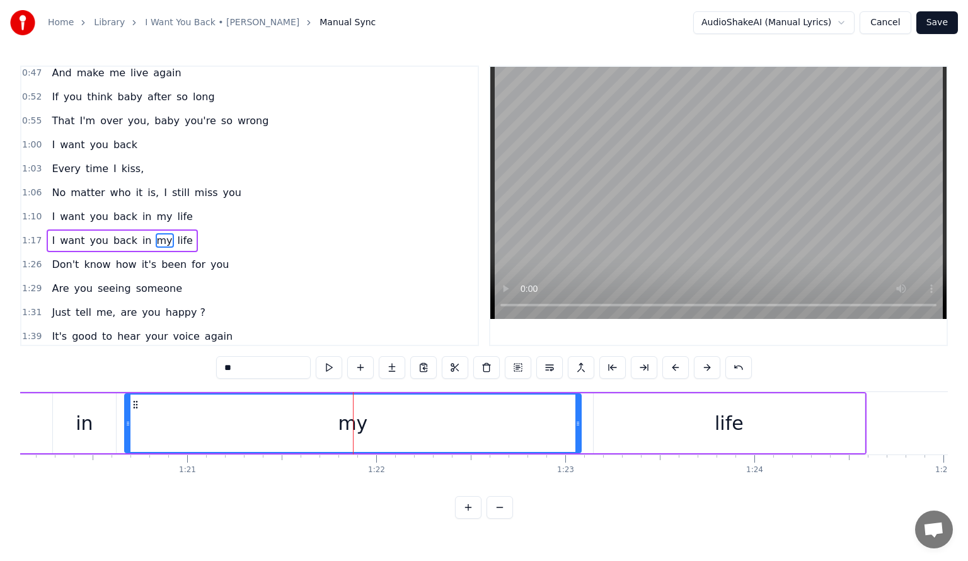
scroll to position [197, 0]
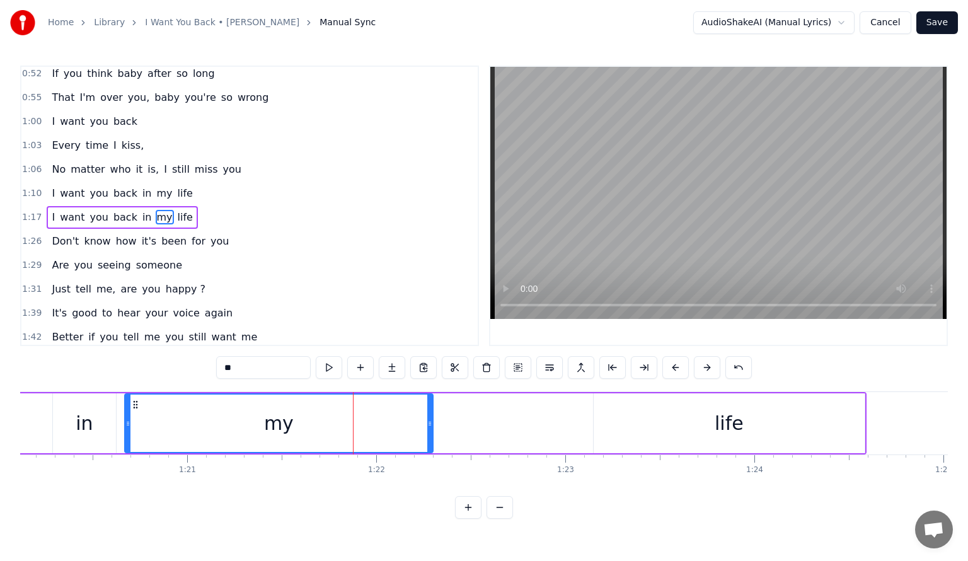
drag, startPoint x: 579, startPoint y: 421, endPoint x: 431, endPoint y: 415, distance: 148.2
click at [431, 415] on div at bounding box center [429, 422] width 5 height 57
click at [635, 426] on div "life" at bounding box center [729, 423] width 271 height 60
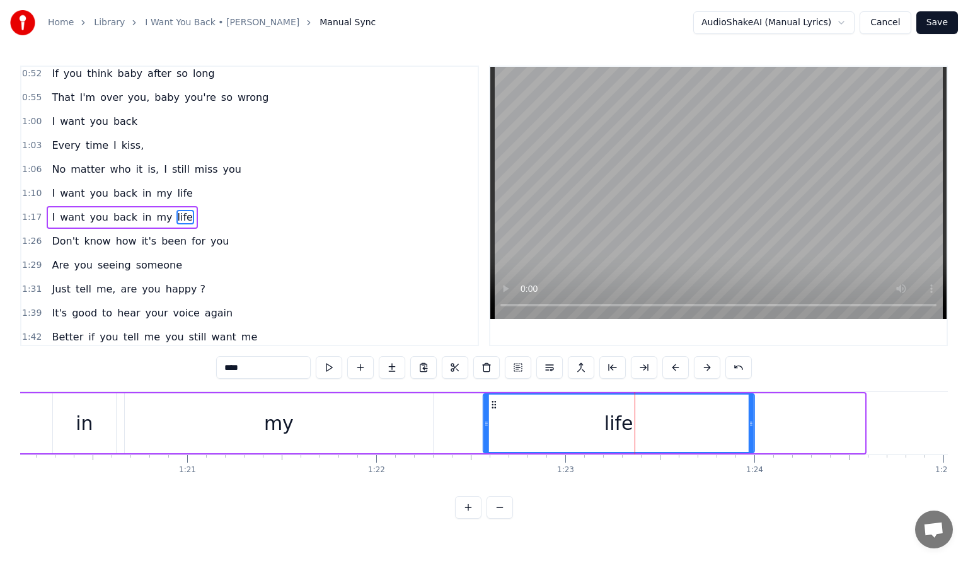
drag, startPoint x: 603, startPoint y: 404, endPoint x: 493, endPoint y: 406, distance: 110.3
click at [493, 406] on icon at bounding box center [494, 404] width 10 height 10
drag, startPoint x: 750, startPoint y: 420, endPoint x: 796, endPoint y: 427, distance: 47.2
click at [796, 427] on icon at bounding box center [797, 423] width 5 height 10
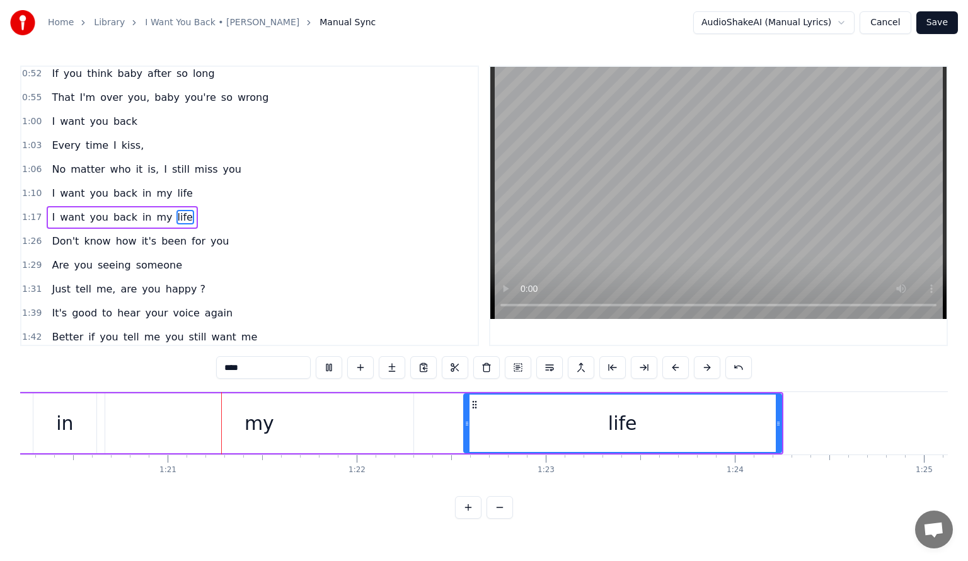
scroll to position [0, 15180]
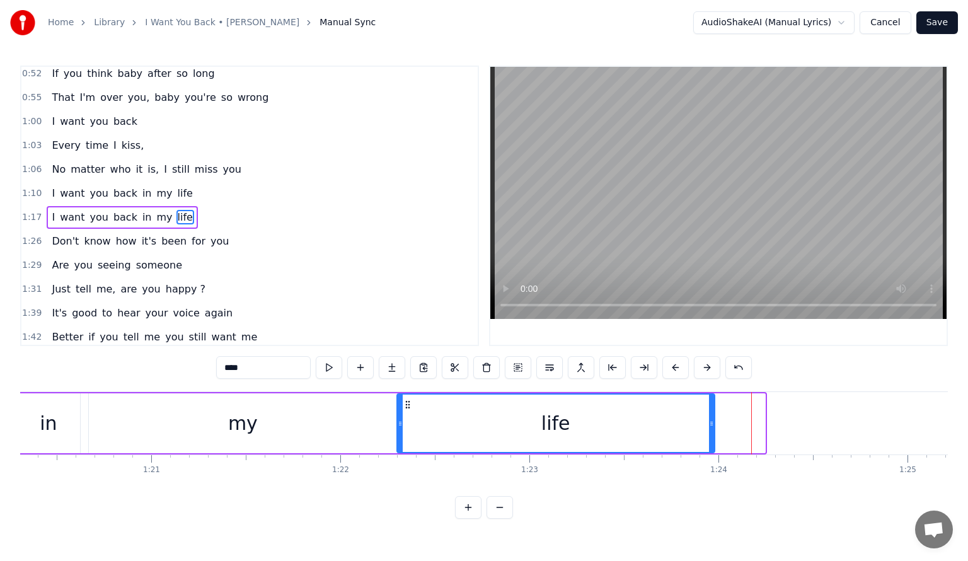
drag, startPoint x: 457, startPoint y: 401, endPoint x: 407, endPoint y: 403, distance: 50.4
click at [407, 403] on icon at bounding box center [408, 404] width 10 height 10
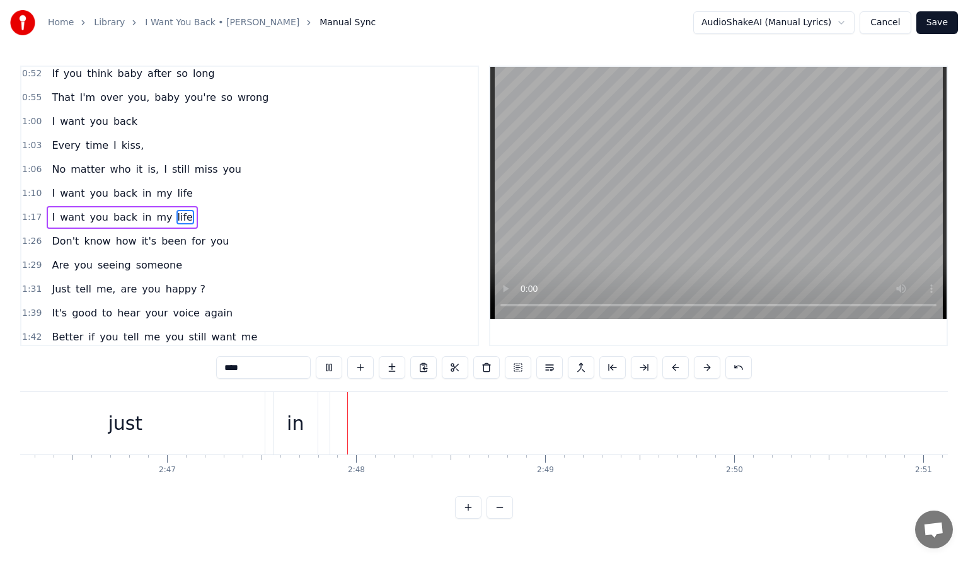
scroll to position [0, 31571]
type input "****"
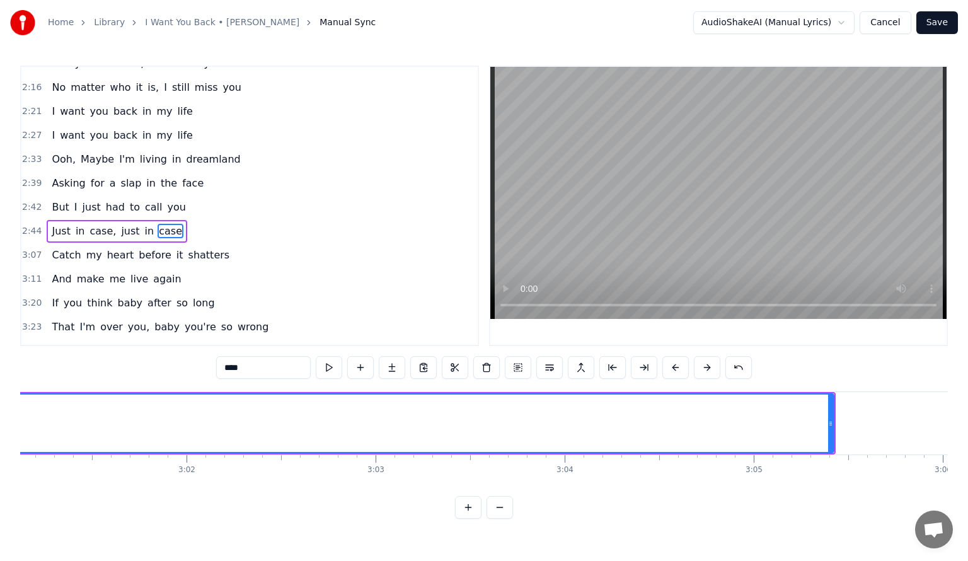
scroll to position [0, 34263]
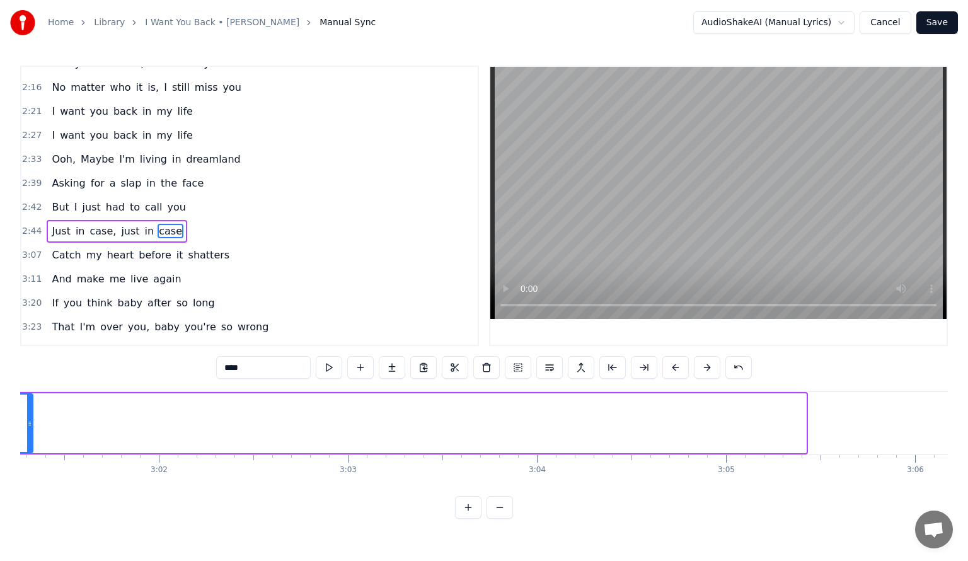
drag, startPoint x: 802, startPoint y: 422, endPoint x: 29, endPoint y: 418, distance: 773.1
click at [29, 418] on icon at bounding box center [29, 423] width 5 height 10
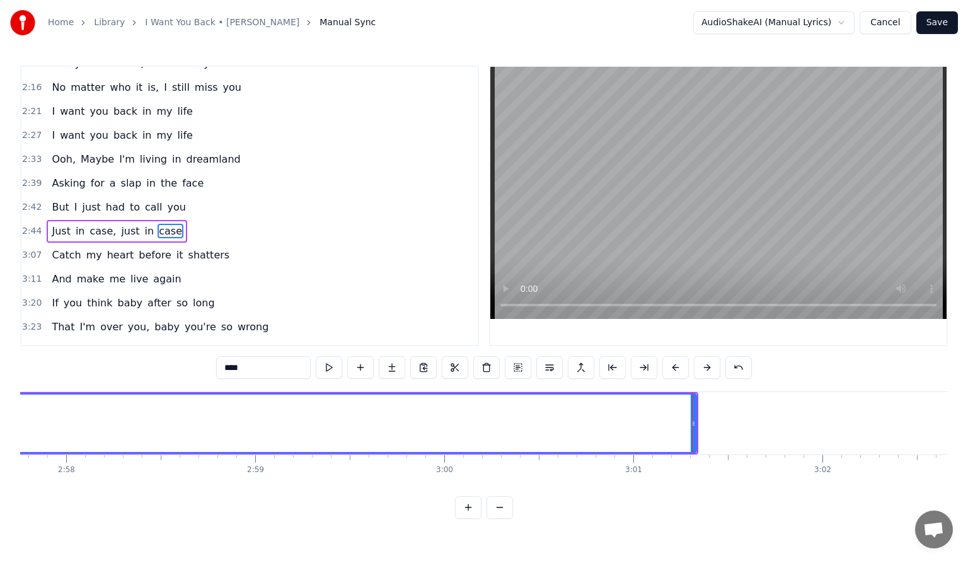
scroll to position [0, 33578]
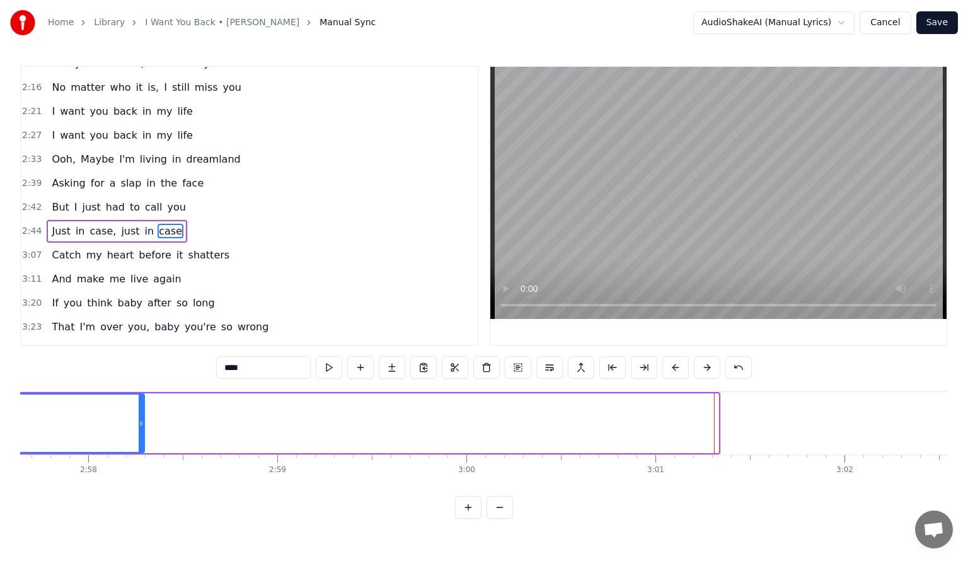
drag, startPoint x: 716, startPoint y: 421, endPoint x: 91, endPoint y: 428, distance: 625.1
click at [139, 411] on div at bounding box center [141, 422] width 5 height 57
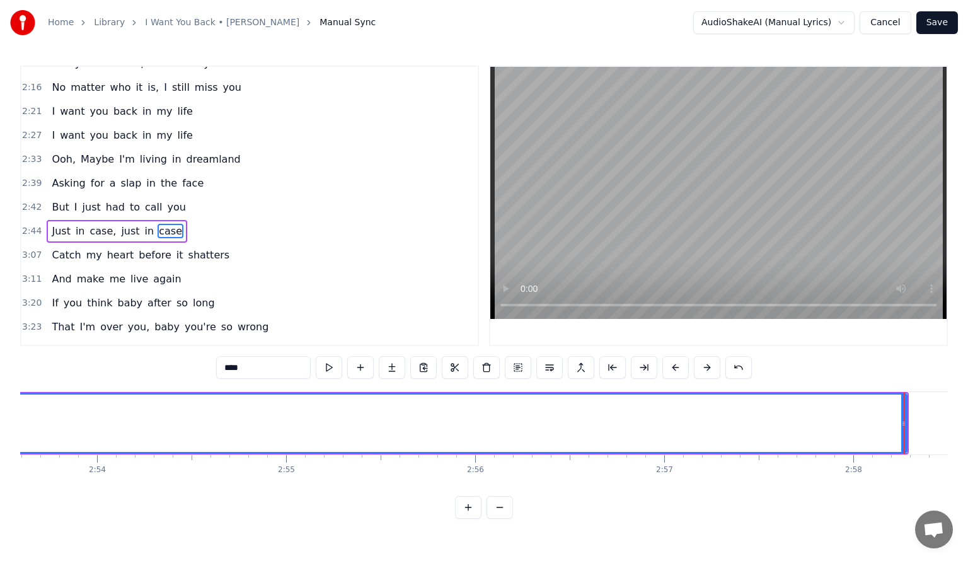
scroll to position [0, 32822]
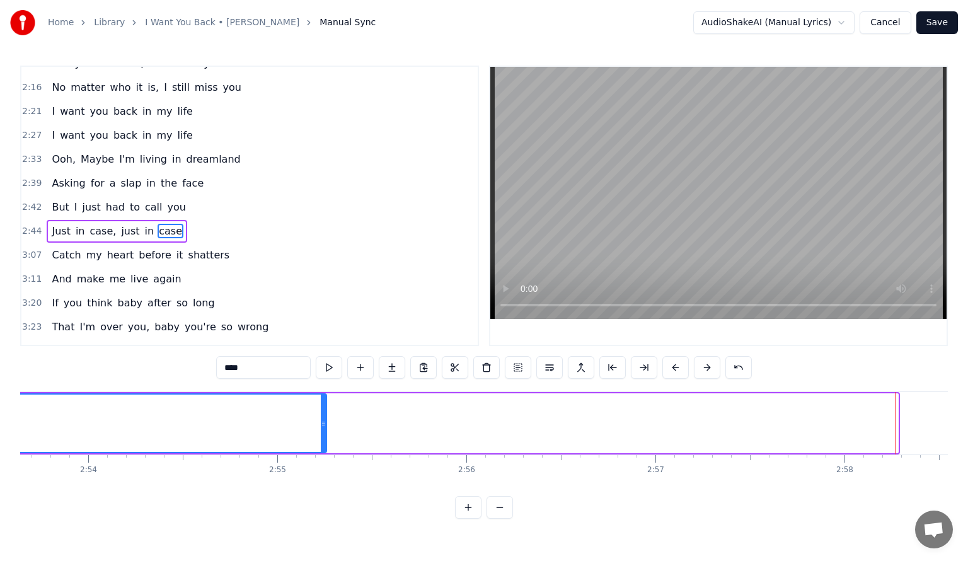
drag, startPoint x: 895, startPoint y: 421, endPoint x: 253, endPoint y: 414, distance: 641.4
click at [323, 411] on div at bounding box center [323, 422] width 5 height 57
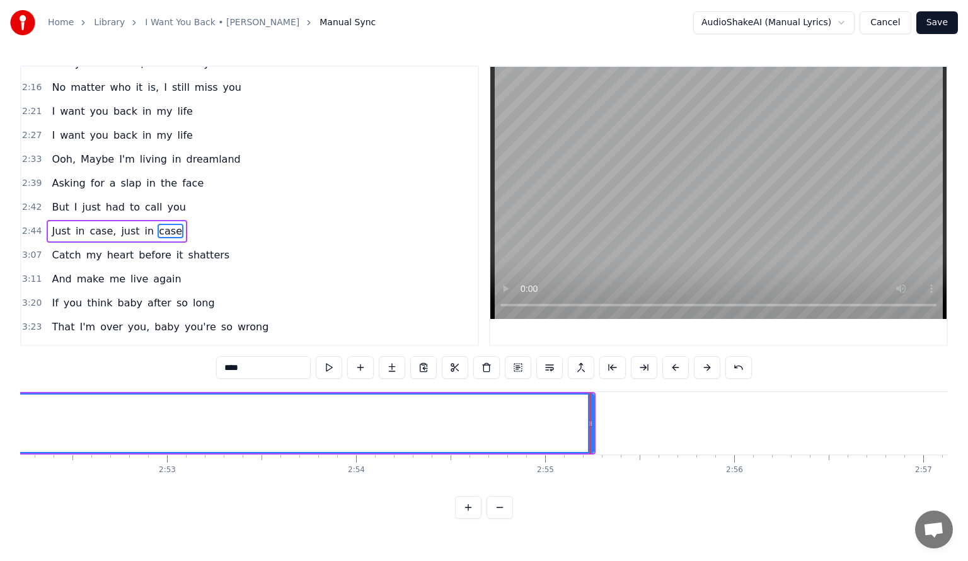
scroll to position [0, 32570]
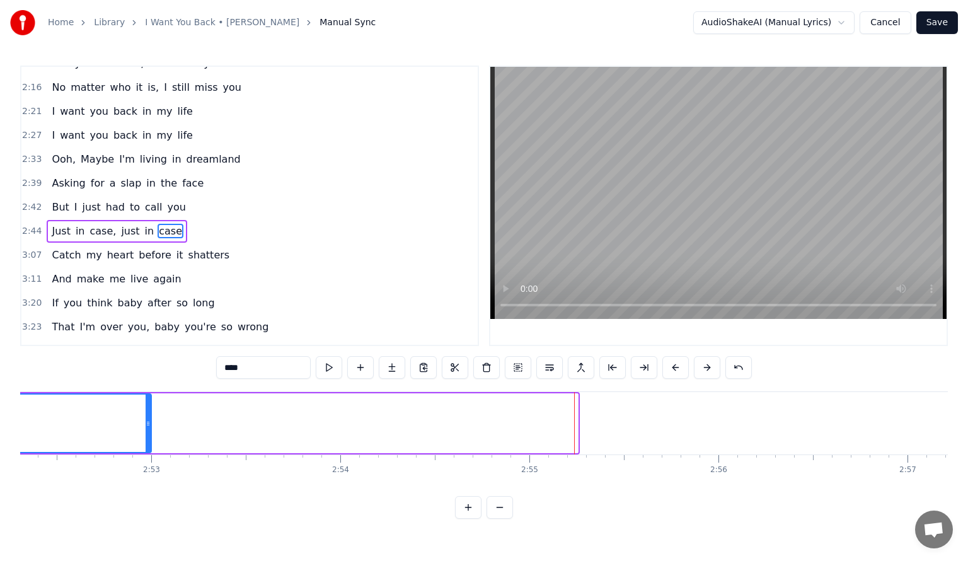
drag, startPoint x: 575, startPoint y: 421, endPoint x: 144, endPoint y: 413, distance: 431.0
click at [146, 415] on div at bounding box center [148, 422] width 5 height 57
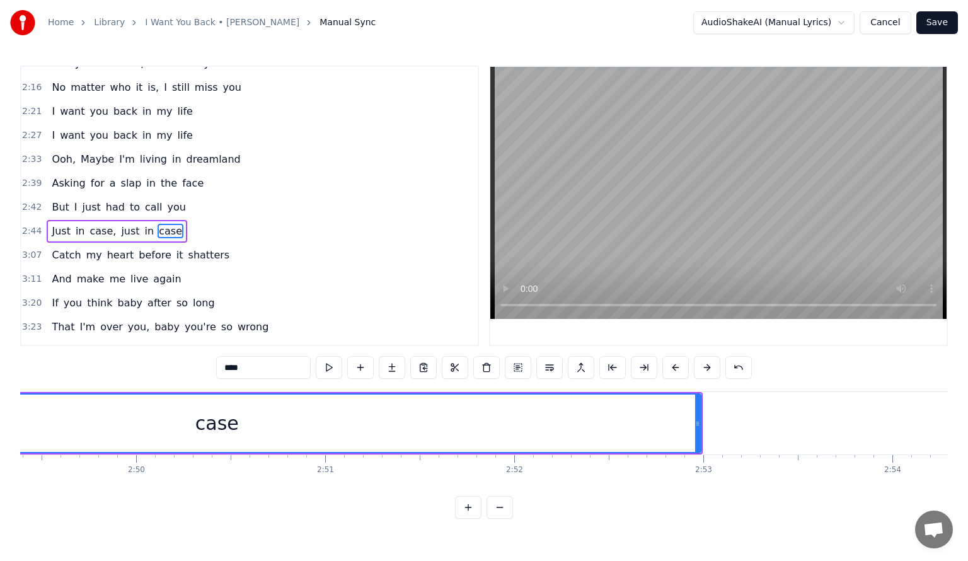
scroll to position [0, 31939]
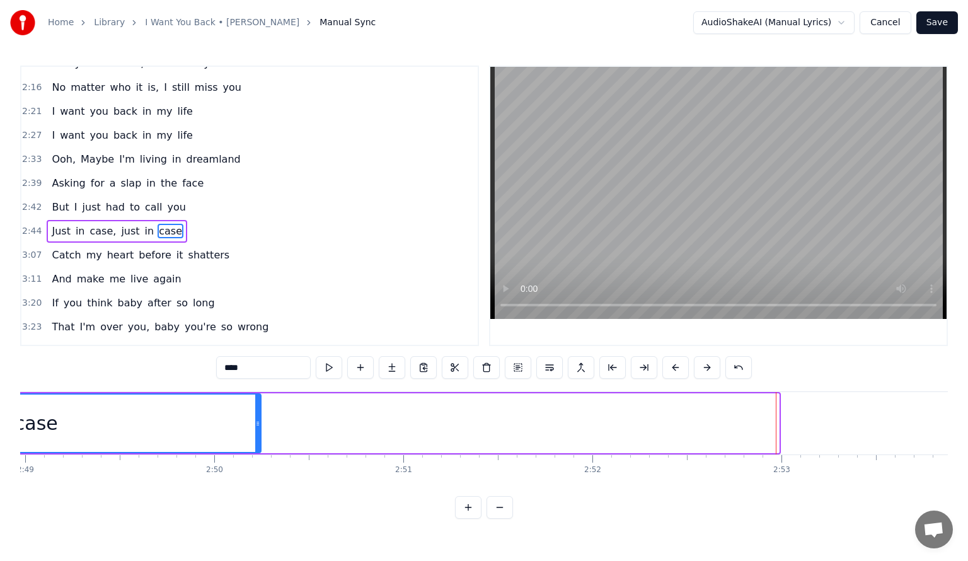
drag, startPoint x: 774, startPoint y: 421, endPoint x: 256, endPoint y: 423, distance: 517.9
click at [256, 423] on icon at bounding box center [257, 423] width 5 height 10
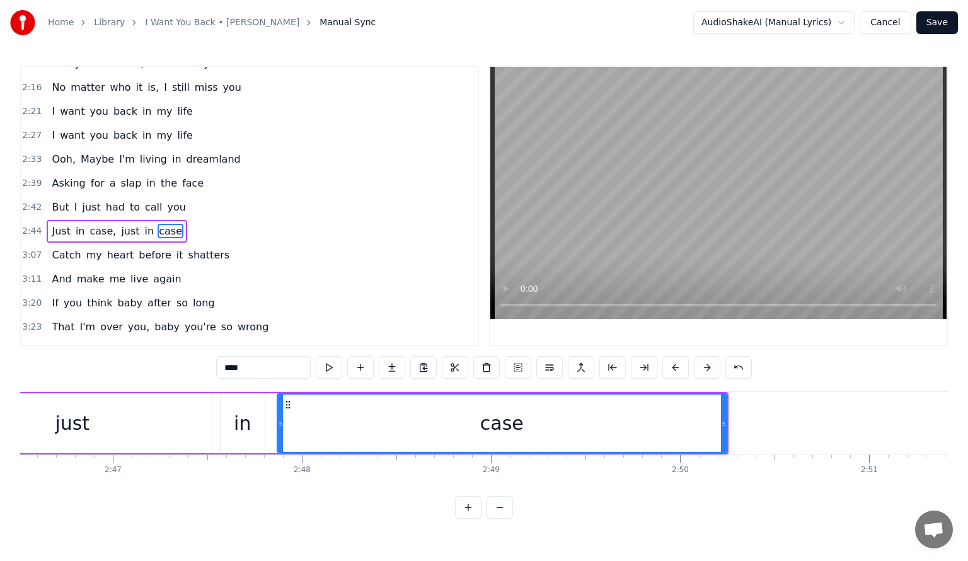
scroll to position [0, 31471]
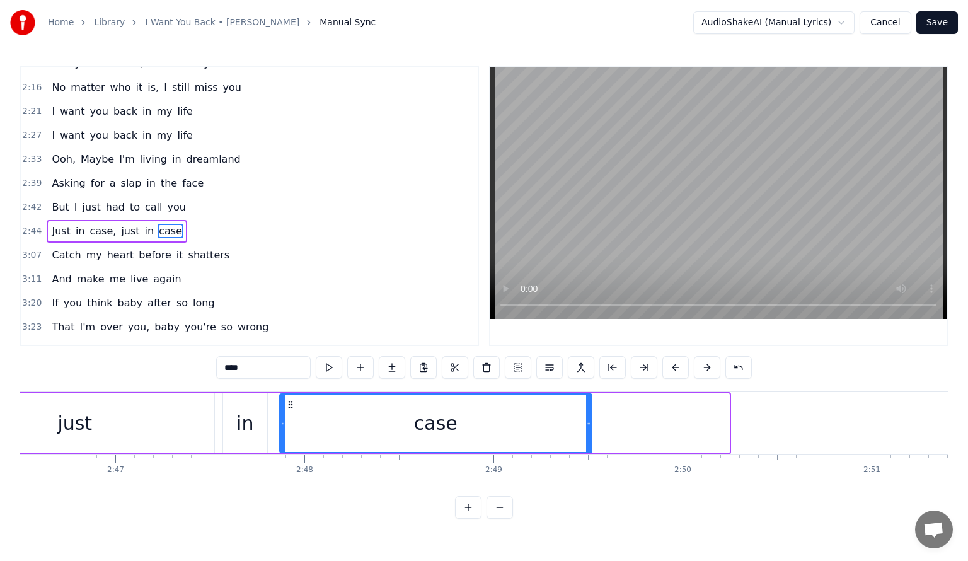
drag, startPoint x: 726, startPoint y: 423, endPoint x: 588, endPoint y: 413, distance: 137.7
click at [588, 413] on div at bounding box center [588, 422] width 5 height 57
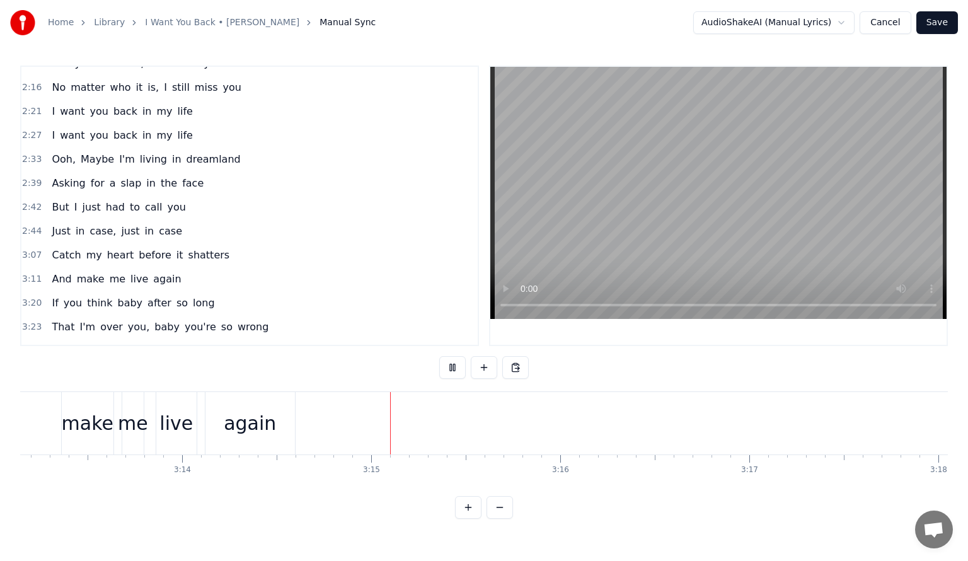
scroll to position [0, 36712]
click at [68, 411] on div "again" at bounding box center [46, 423] width 89 height 62
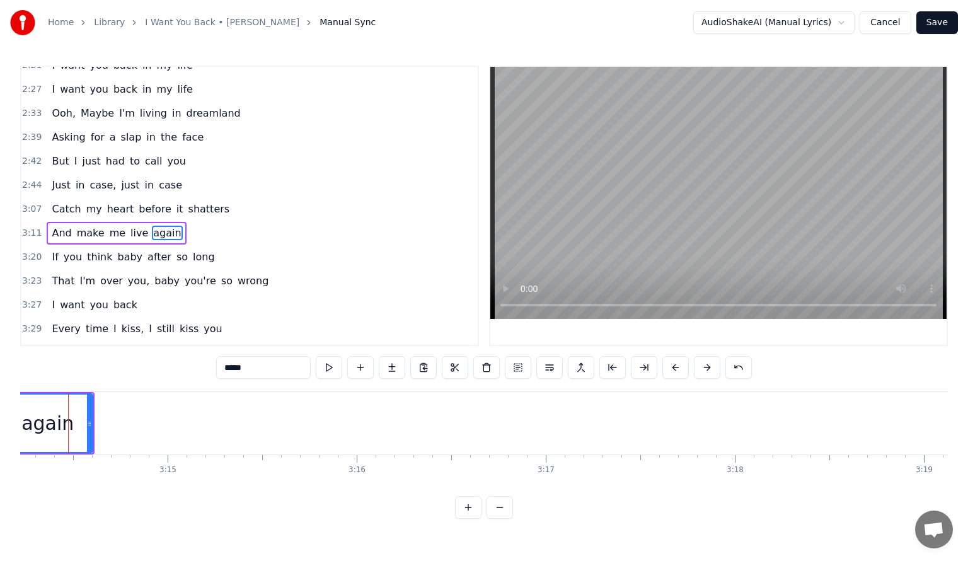
scroll to position [0, 36696]
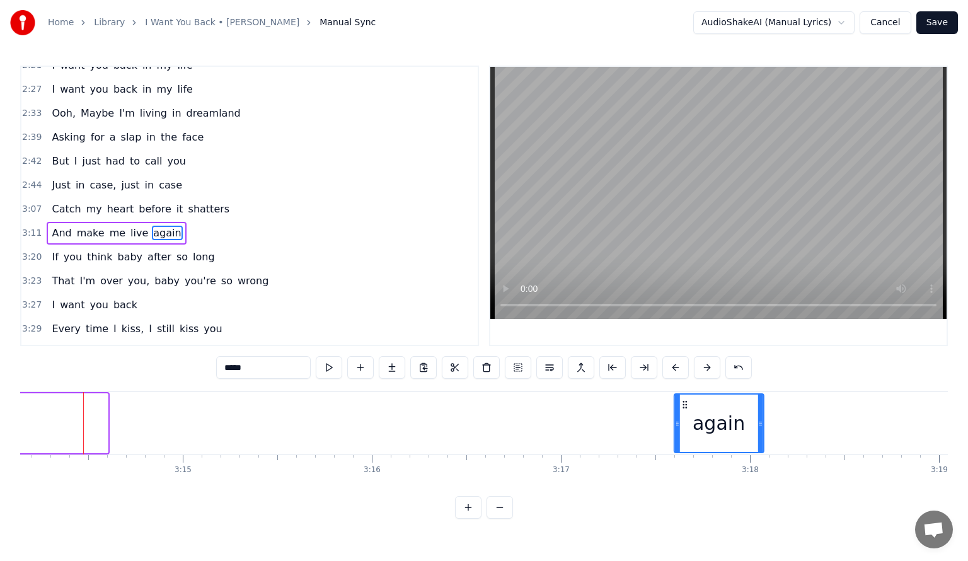
drag, startPoint x: 26, startPoint y: 401, endPoint x: 682, endPoint y: 406, distance: 655.9
click at [682, 406] on icon at bounding box center [685, 404] width 10 height 10
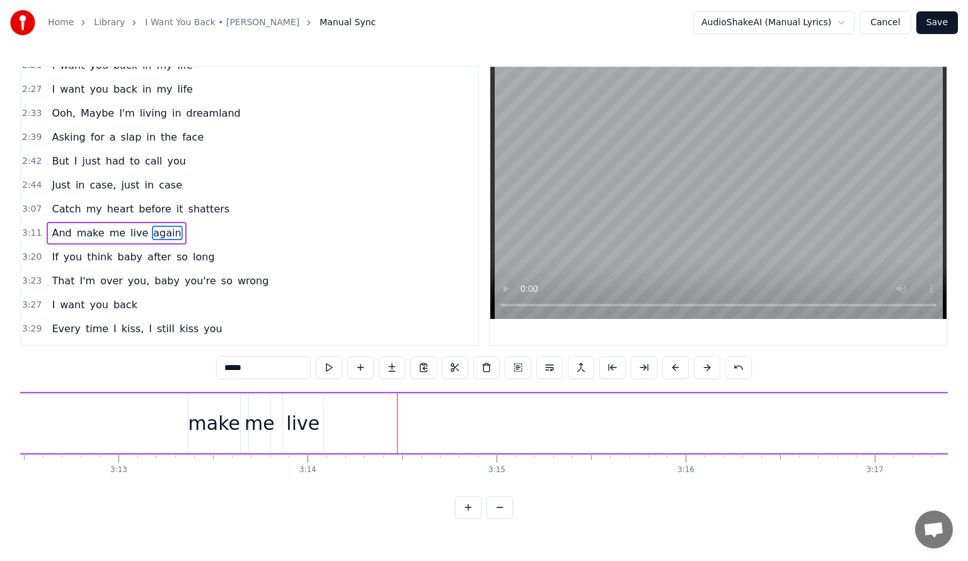
scroll to position [0, 36369]
click at [311, 412] on div "live" at bounding box center [316, 423] width 33 height 28
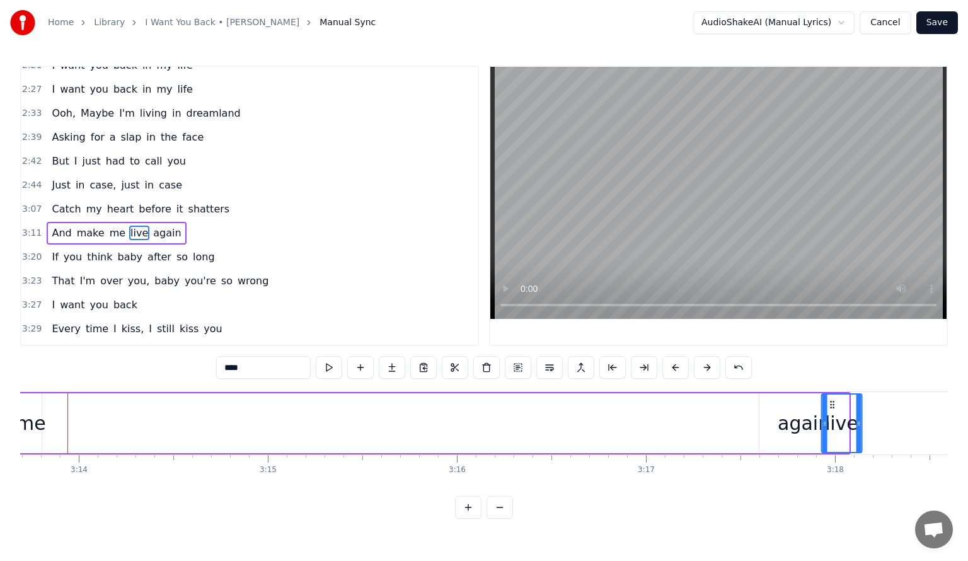
scroll to position [0, 36612]
drag, startPoint x: 307, startPoint y: 401, endPoint x: 716, endPoint y: 398, distance: 408.9
click at [716, 398] on div "live" at bounding box center [725, 422] width 39 height 57
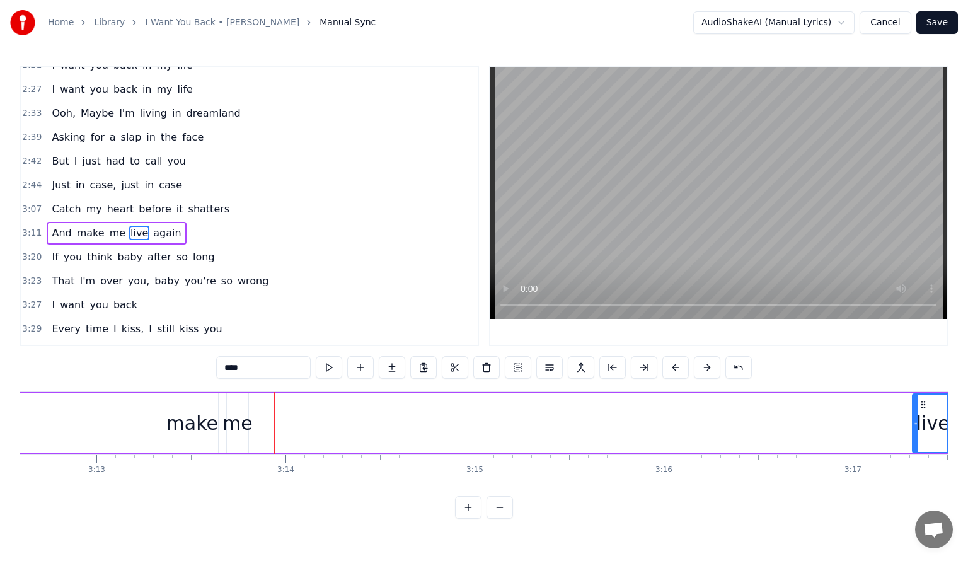
scroll to position [0, 36385]
click at [256, 422] on div "me" at bounding box center [257, 423] width 30 height 28
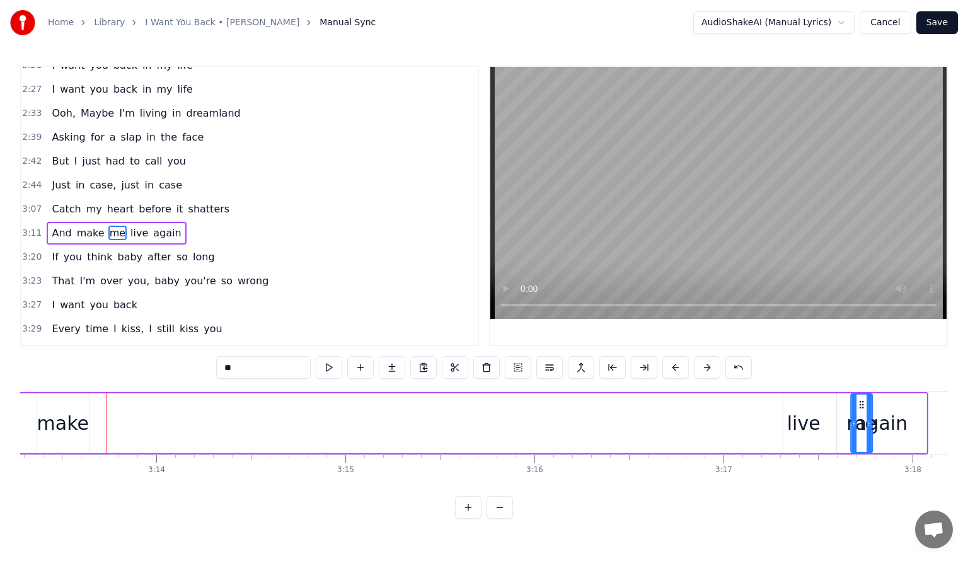
scroll to position [0, 36553]
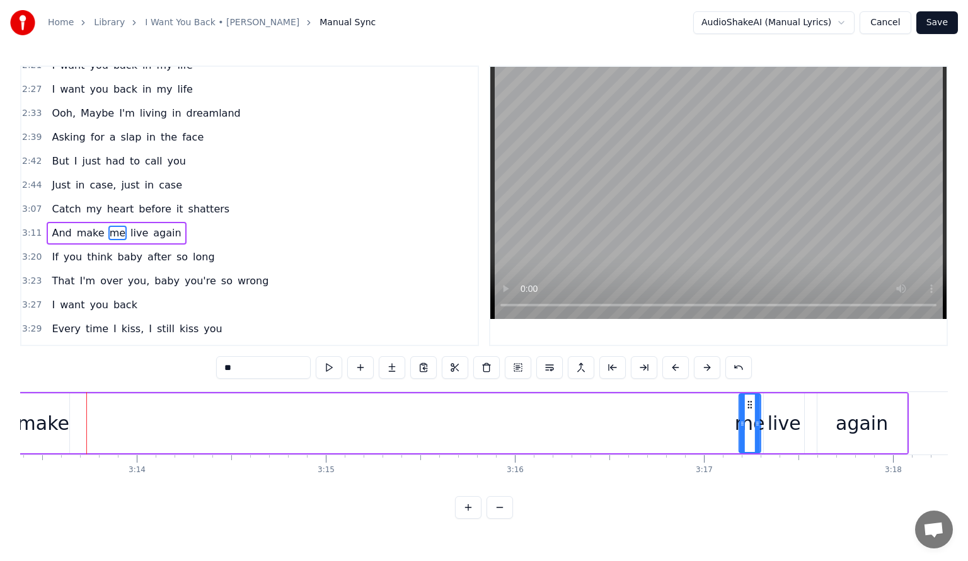
drag, startPoint x: 257, startPoint y: 403, endPoint x: 749, endPoint y: 432, distance: 492.9
click at [749, 432] on div "me" at bounding box center [750, 422] width 20 height 57
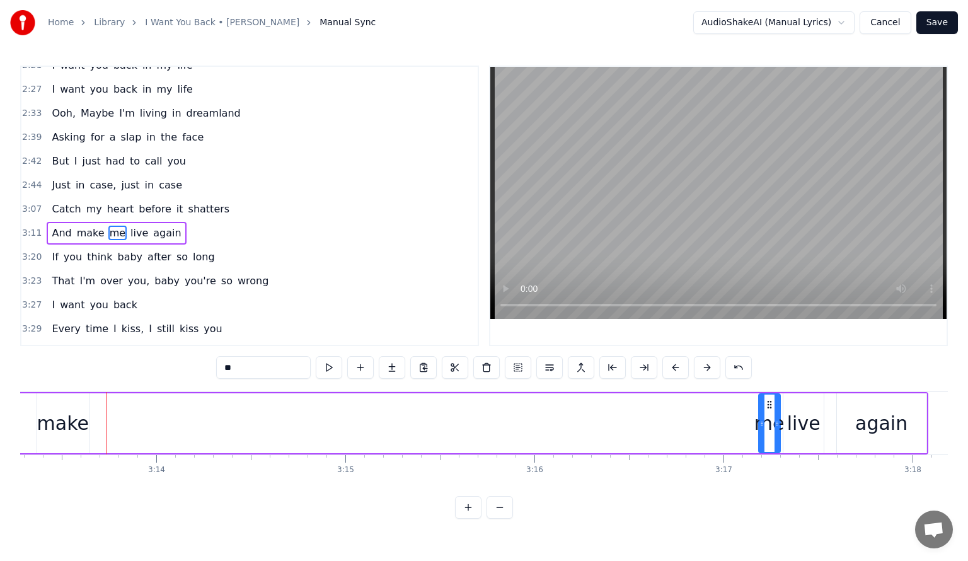
scroll to position [0, 36528]
click at [66, 419] on div "make" at bounding box center [69, 423] width 52 height 28
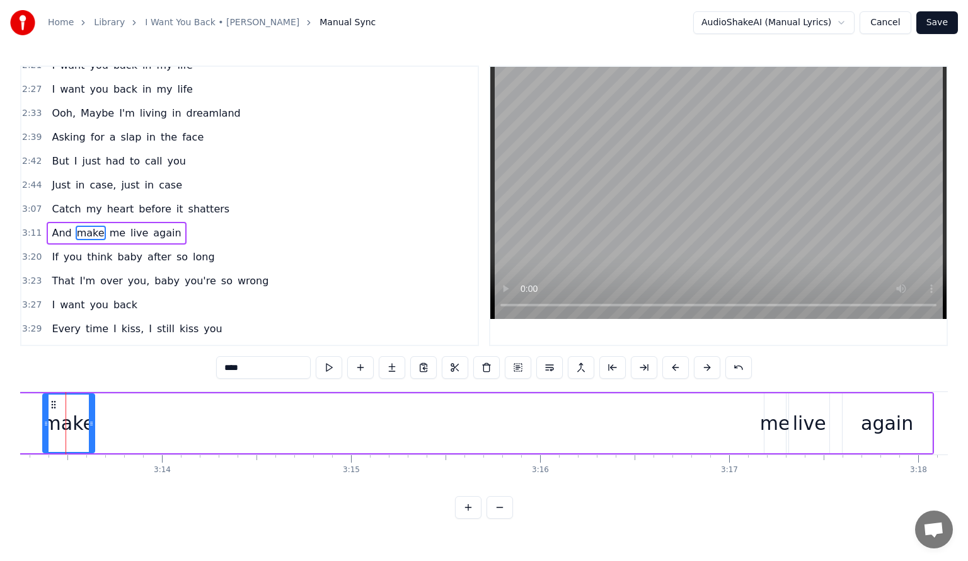
scroll to position [0, 36510]
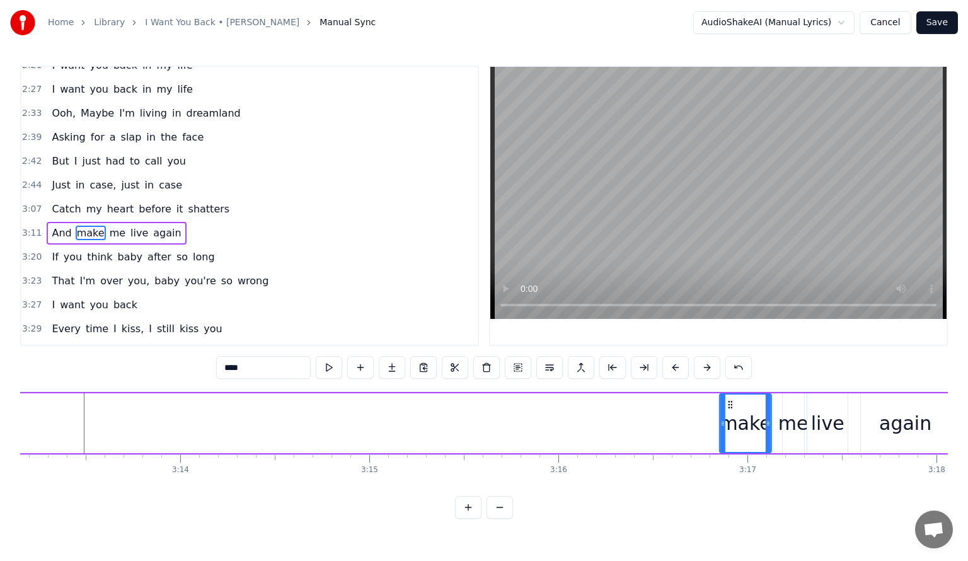
drag, startPoint x: 69, startPoint y: 401, endPoint x: 728, endPoint y: 433, distance: 659.2
click at [728, 433] on div "make" at bounding box center [745, 422] width 50 height 57
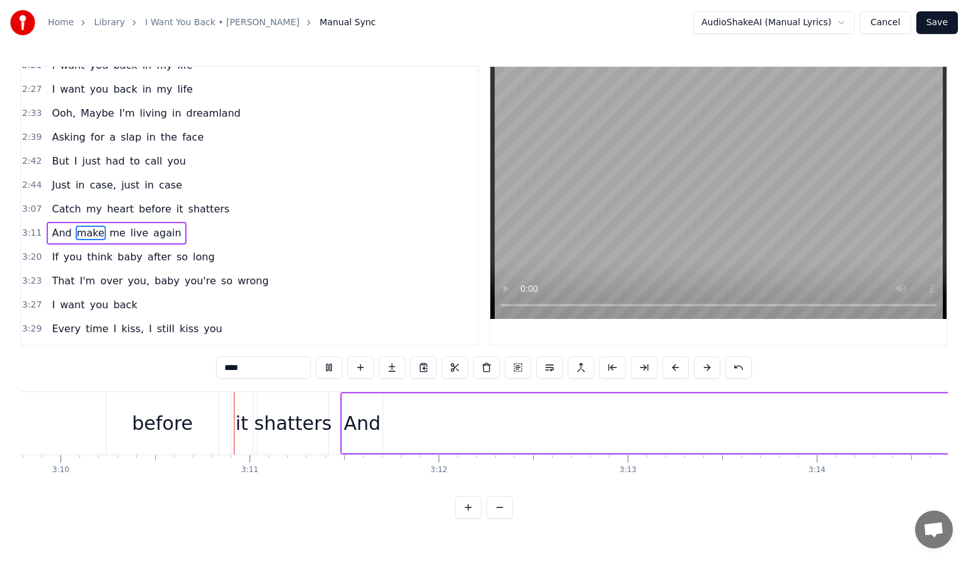
scroll to position [0, 35914]
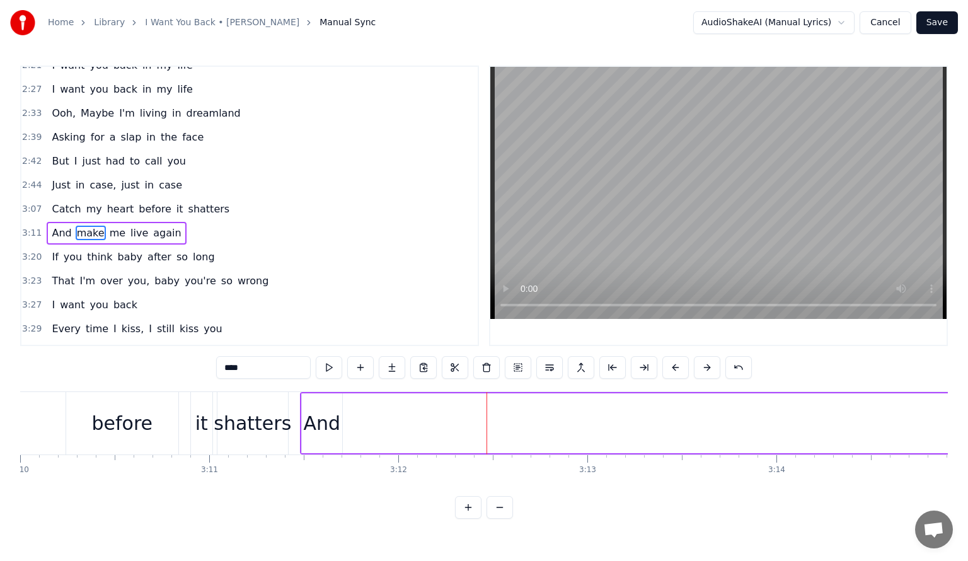
click at [82, 418] on div "before" at bounding box center [122, 423] width 112 height 62
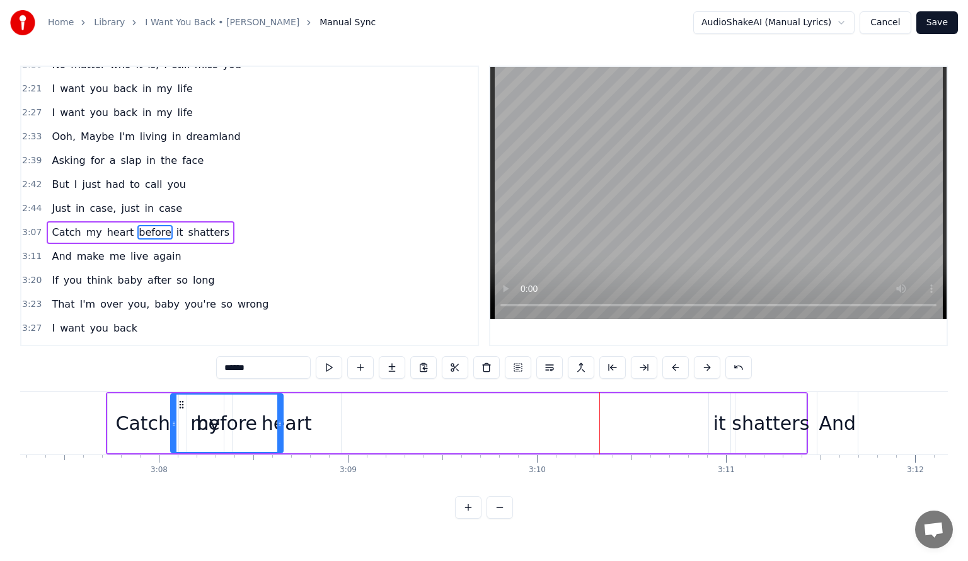
scroll to position [0, 35397]
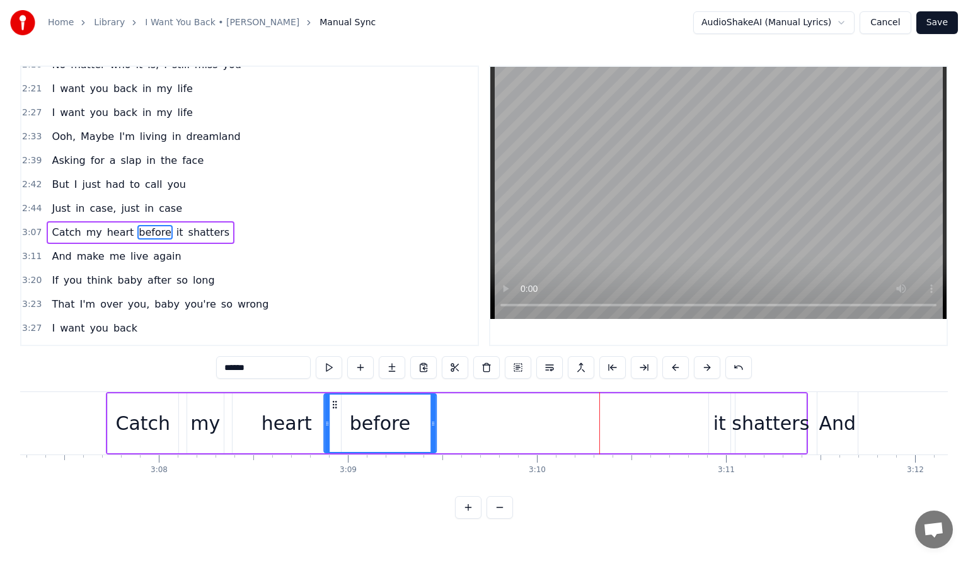
drag, startPoint x: 78, startPoint y: 403, endPoint x: 334, endPoint y: 420, distance: 256.4
click at [334, 420] on div "before" at bounding box center [379, 422] width 111 height 57
click at [722, 417] on div "it" at bounding box center [719, 423] width 13 height 28
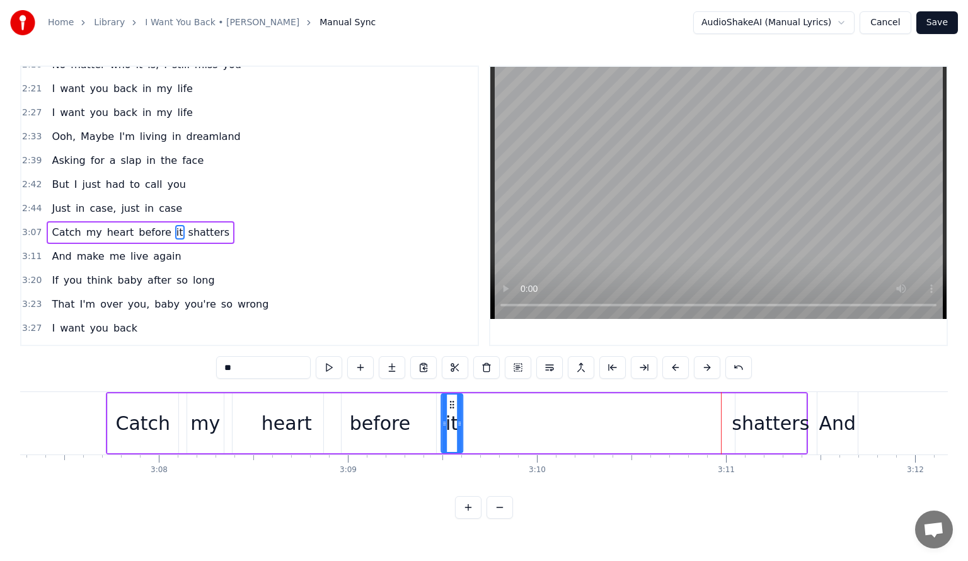
drag, startPoint x: 716, startPoint y: 403, endPoint x: 449, endPoint y: 423, distance: 268.6
click at [449, 423] on div "it" at bounding box center [452, 422] width 20 height 57
click at [772, 418] on div "shatters" at bounding box center [770, 423] width 77 height 28
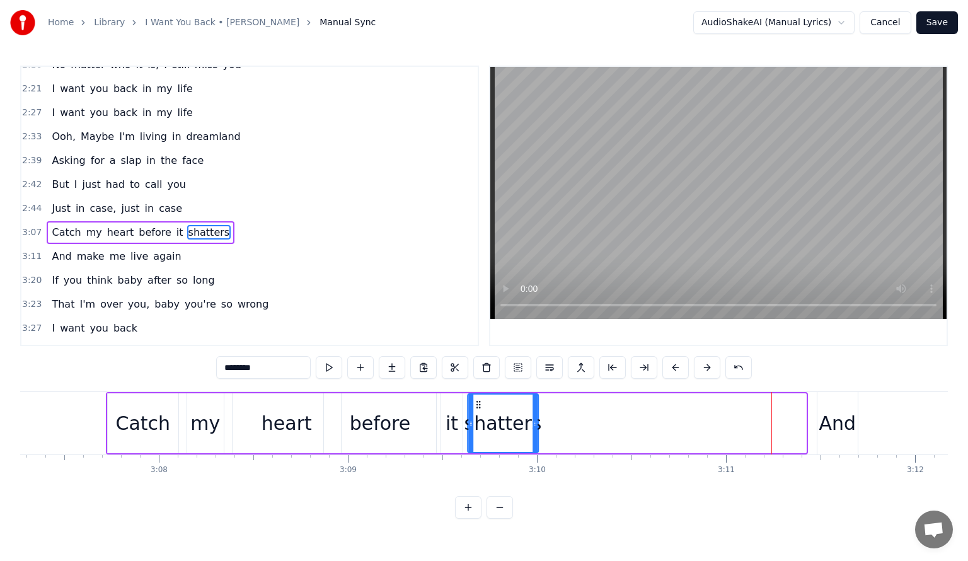
drag, startPoint x: 745, startPoint y: 406, endPoint x: 478, endPoint y: 406, distance: 267.8
click at [478, 406] on icon at bounding box center [478, 404] width 10 height 10
click at [831, 418] on div "And" at bounding box center [836, 423] width 37 height 28
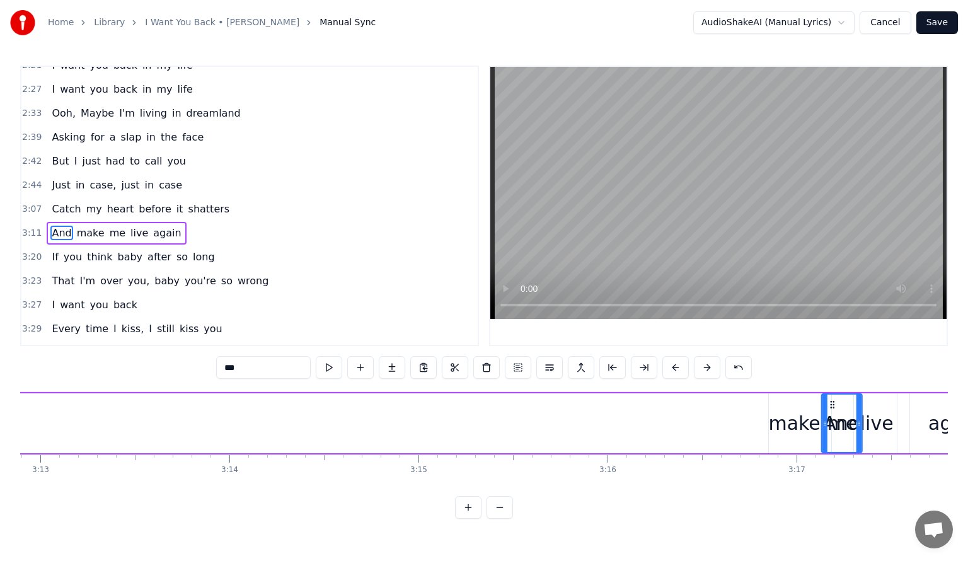
scroll to position [0, 36464]
drag, startPoint x: 250, startPoint y: 403, endPoint x: 731, endPoint y: 440, distance: 482.8
click at [731, 440] on div "And" at bounding box center [740, 422] width 39 height 57
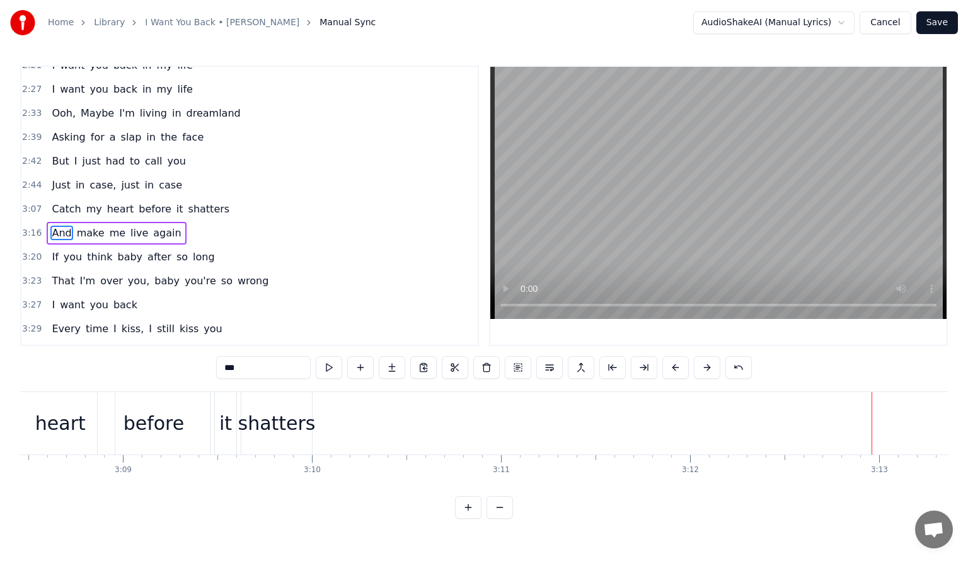
scroll to position [0, 35621]
click at [275, 413] on div "shatters" at bounding box center [277, 423] width 77 height 28
type input "********"
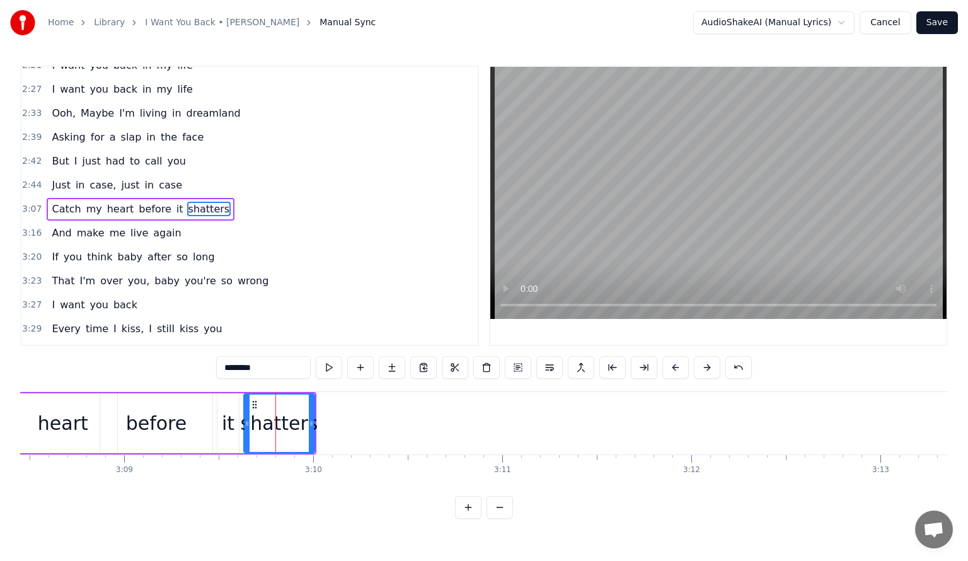
scroll to position [660, 0]
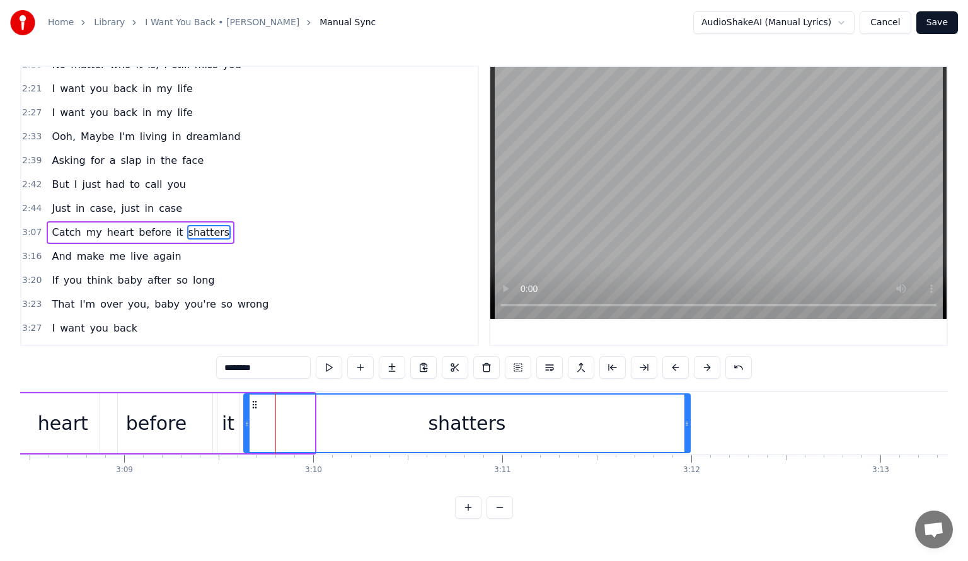
drag, startPoint x: 313, startPoint y: 422, endPoint x: 688, endPoint y: 428, distance: 375.6
click at [688, 428] on div at bounding box center [686, 422] width 5 height 57
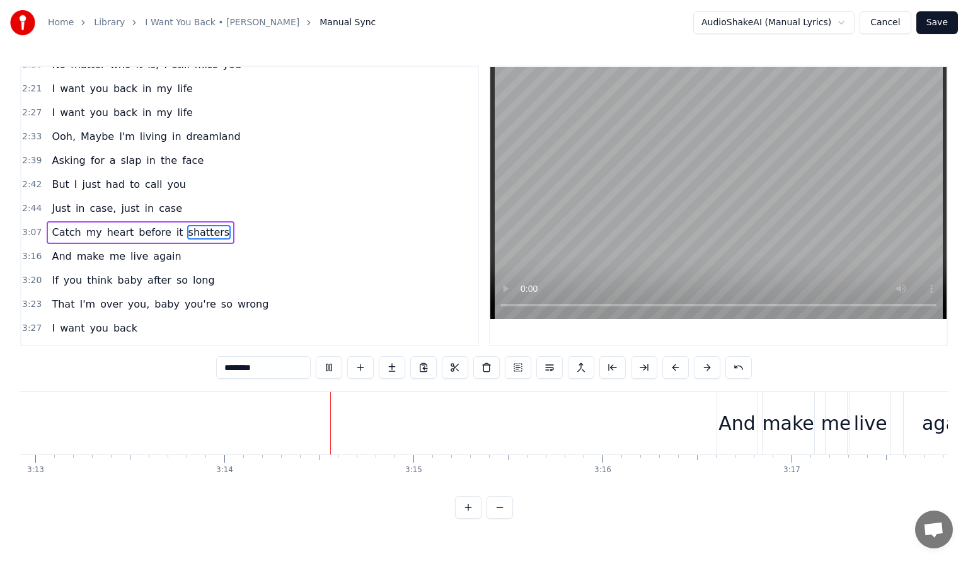
scroll to position [0, 36620]
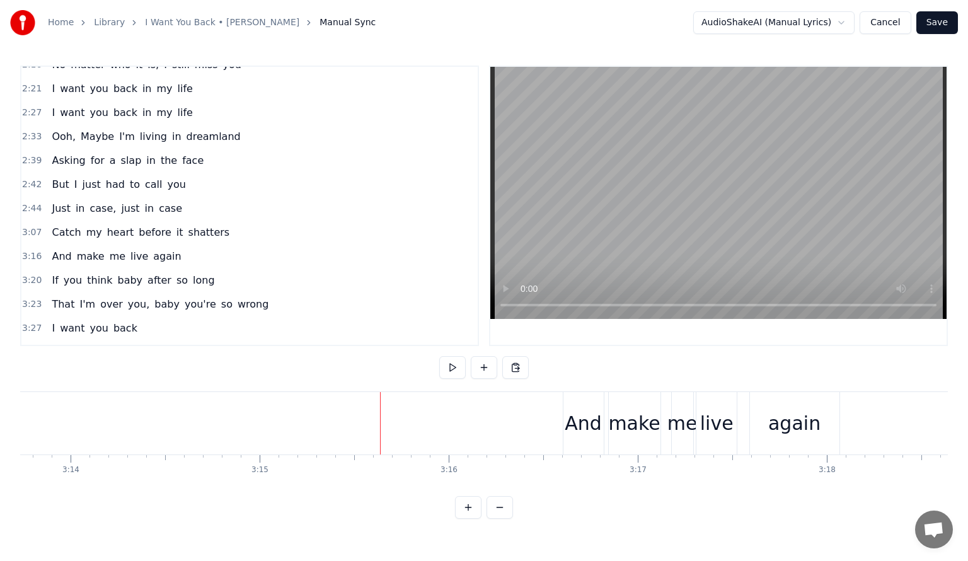
click at [585, 415] on div "And" at bounding box center [583, 423] width 37 height 28
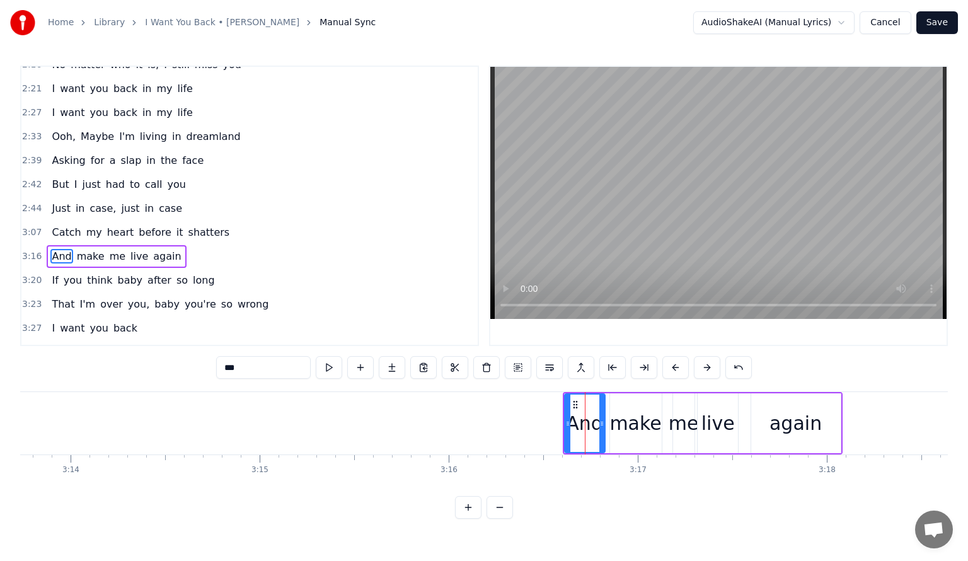
scroll to position [684, 0]
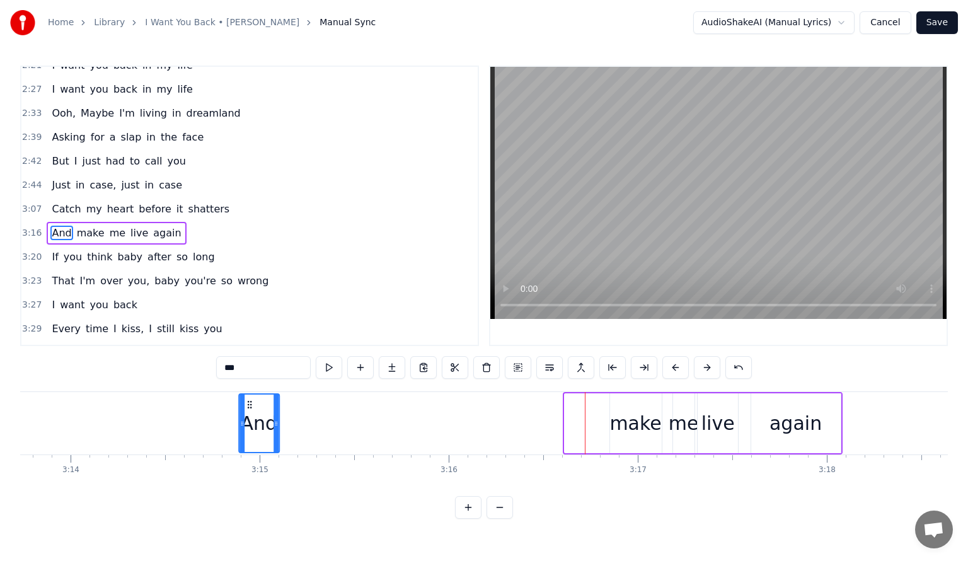
drag, startPoint x: 574, startPoint y: 403, endPoint x: 248, endPoint y: 408, distance: 325.8
click at [248, 408] on icon at bounding box center [249, 404] width 10 height 10
click at [635, 411] on div "make" at bounding box center [635, 423] width 52 height 28
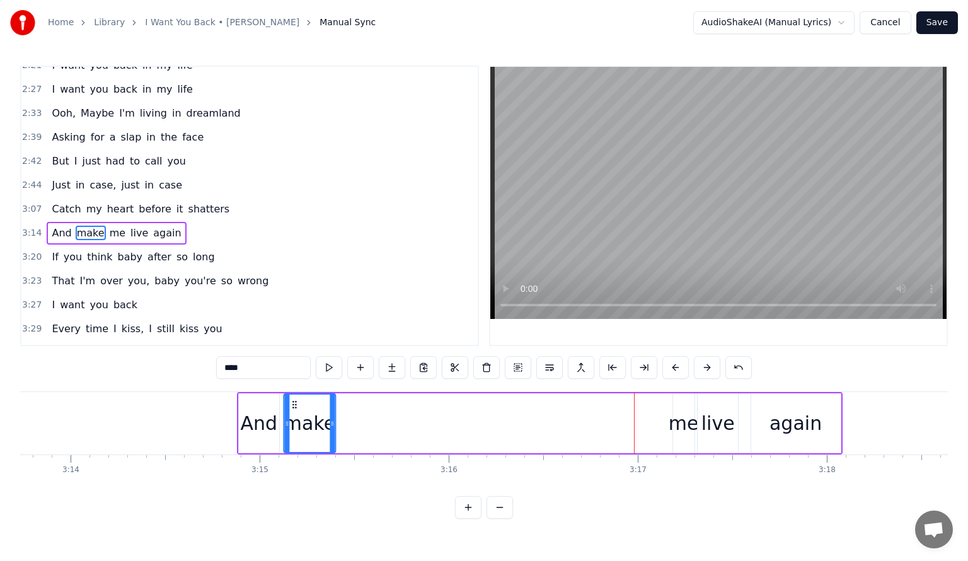
drag, startPoint x: 617, startPoint y: 402, endPoint x: 294, endPoint y: 413, distance: 324.0
click at [294, 413] on div "make" at bounding box center [309, 422] width 50 height 57
click at [680, 418] on div "me" at bounding box center [684, 423] width 30 height 28
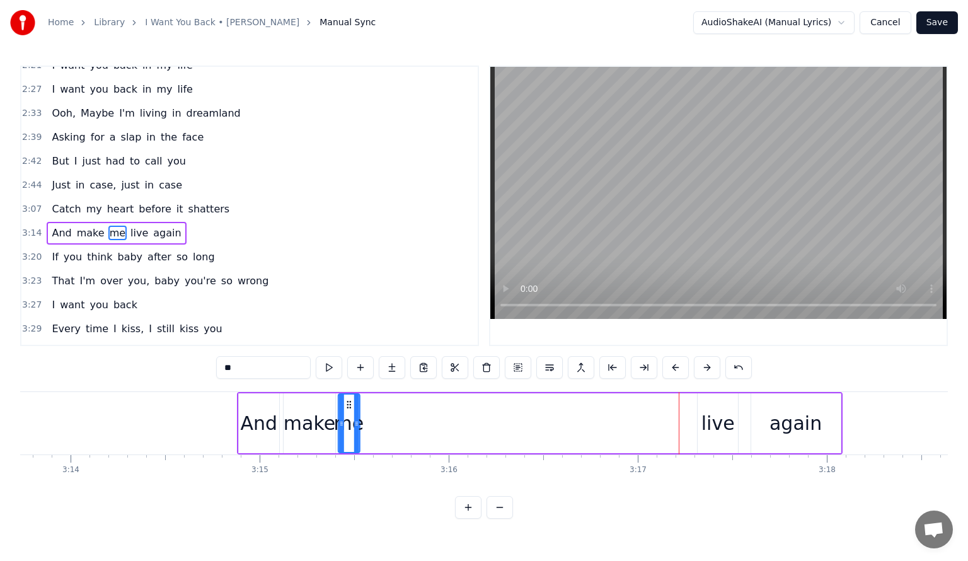
drag, startPoint x: 684, startPoint y: 401, endPoint x: 350, endPoint y: 418, distance: 333.7
click at [350, 418] on div "me" at bounding box center [348, 422] width 20 height 57
click at [718, 422] on div "live" at bounding box center [717, 423] width 33 height 28
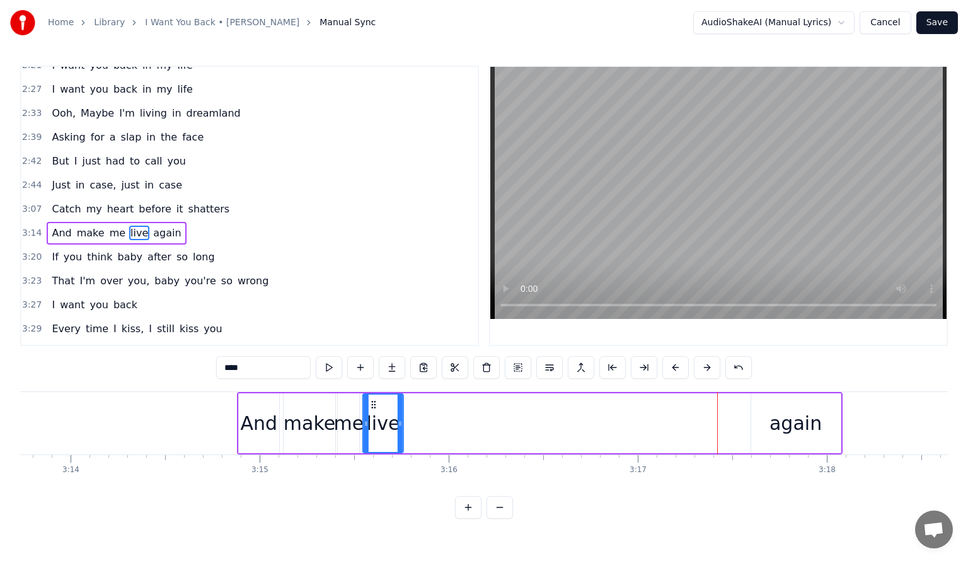
drag, startPoint x: 707, startPoint y: 404, endPoint x: 372, endPoint y: 420, distance: 335.0
click at [372, 420] on div "live" at bounding box center [383, 422] width 39 height 57
click at [797, 424] on div "again" at bounding box center [795, 423] width 52 height 28
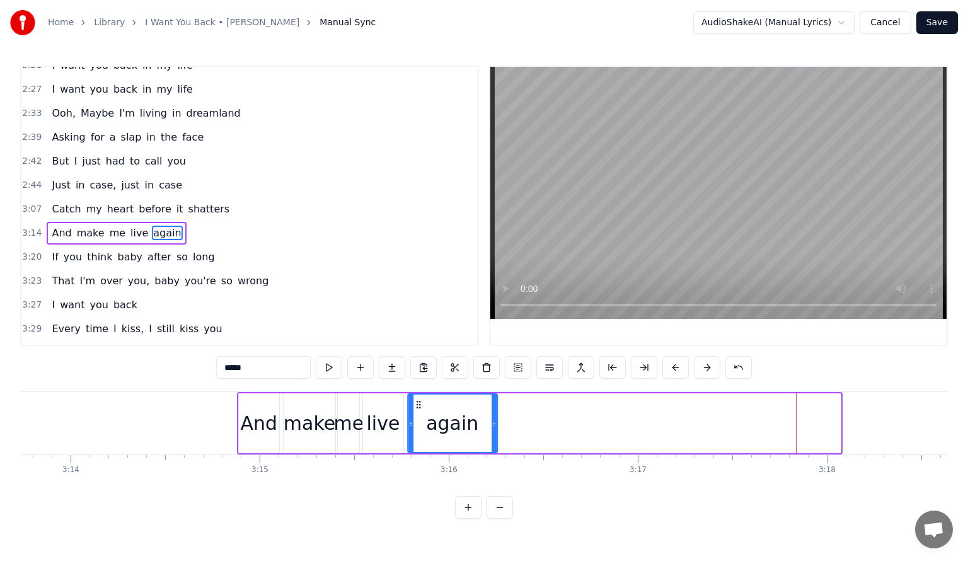
drag, startPoint x: 760, startPoint y: 403, endPoint x: 416, endPoint y: 439, distance: 345.2
click at [416, 439] on div "again" at bounding box center [452, 422] width 88 height 57
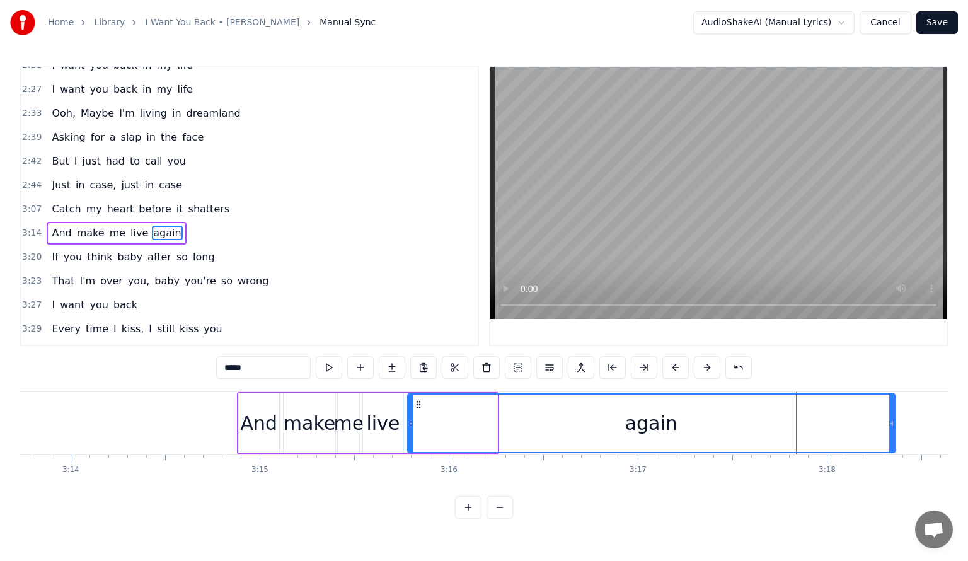
drag, startPoint x: 495, startPoint y: 422, endPoint x: 892, endPoint y: 446, distance: 398.3
click at [892, 446] on div at bounding box center [891, 422] width 5 height 57
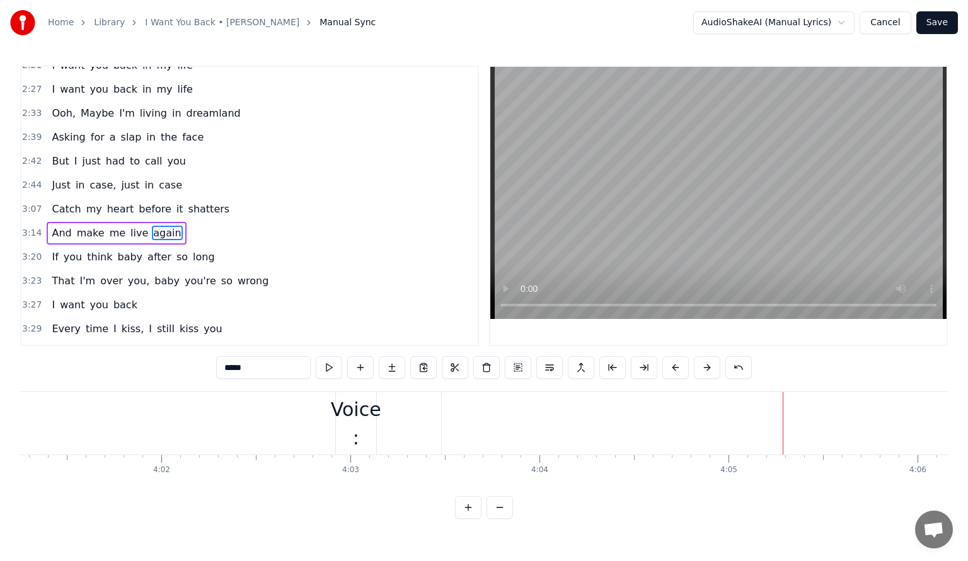
scroll to position [0, 45594]
click at [357, 416] on div "Voice :" at bounding box center [363, 423] width 50 height 57
type input "*******"
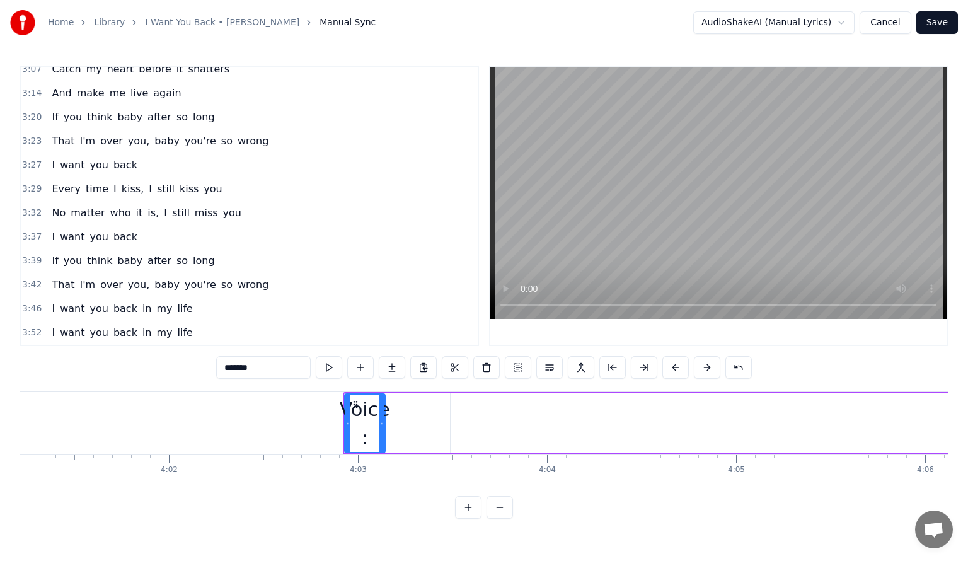
scroll to position [834, 0]
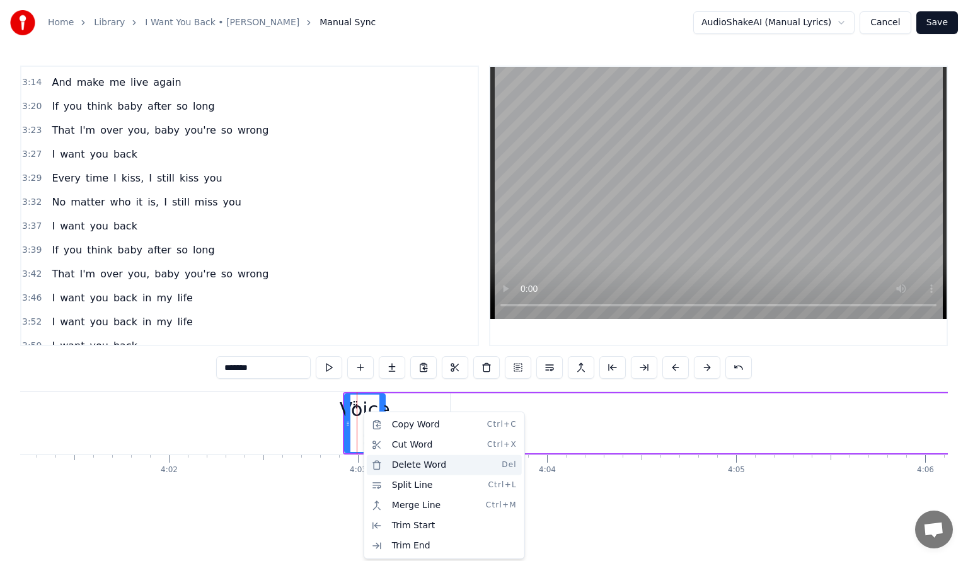
click at [408, 467] on div "Delete Word Del" at bounding box center [444, 465] width 155 height 20
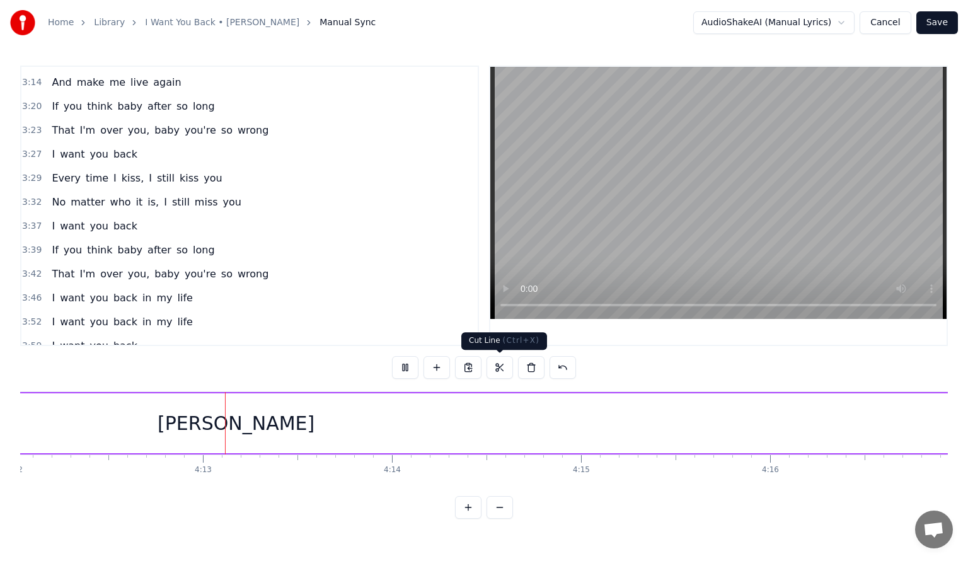
scroll to position [0, 47649]
click at [243, 426] on div "[PERSON_NAME]" at bounding box center [226, 423] width 157 height 28
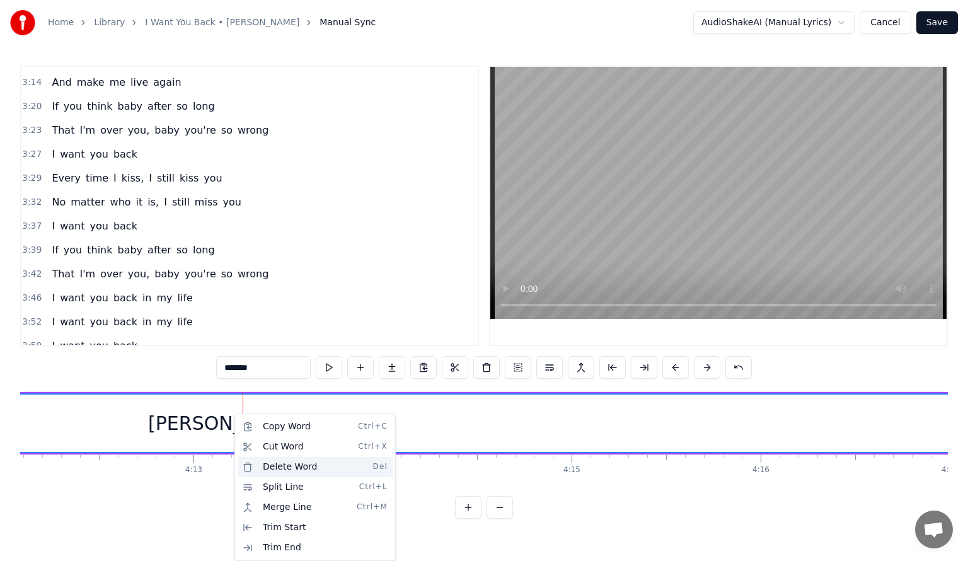
click at [261, 464] on div "Delete Word Del" at bounding box center [315, 467] width 155 height 20
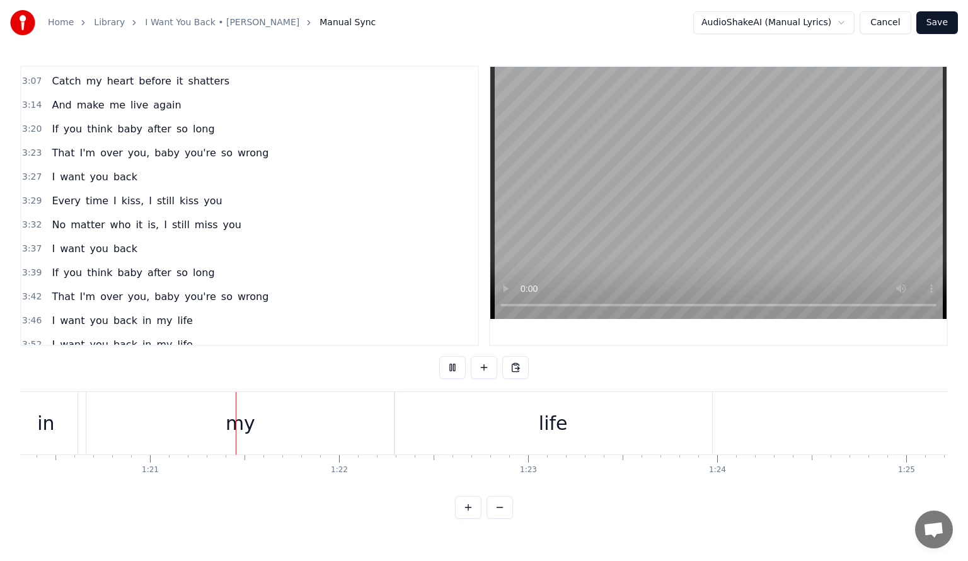
scroll to position [0, 15197]
click at [938, 21] on button "Save" at bounding box center [937, 22] width 42 height 23
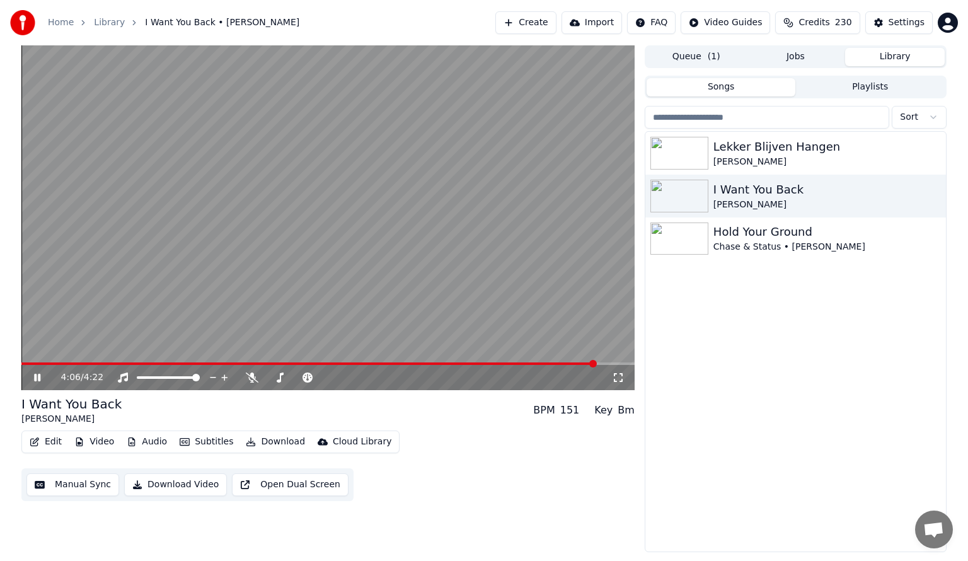
click at [38, 378] on icon at bounding box center [37, 378] width 6 height 8
click at [856, 196] on div "I Want You Back" at bounding box center [820, 190] width 215 height 18
click at [862, 188] on div "I Want You Back" at bounding box center [820, 190] width 215 height 18
click at [936, 197] on icon "button" at bounding box center [934, 195] width 13 height 10
click at [260, 440] on button "Download" at bounding box center [275, 442] width 69 height 18
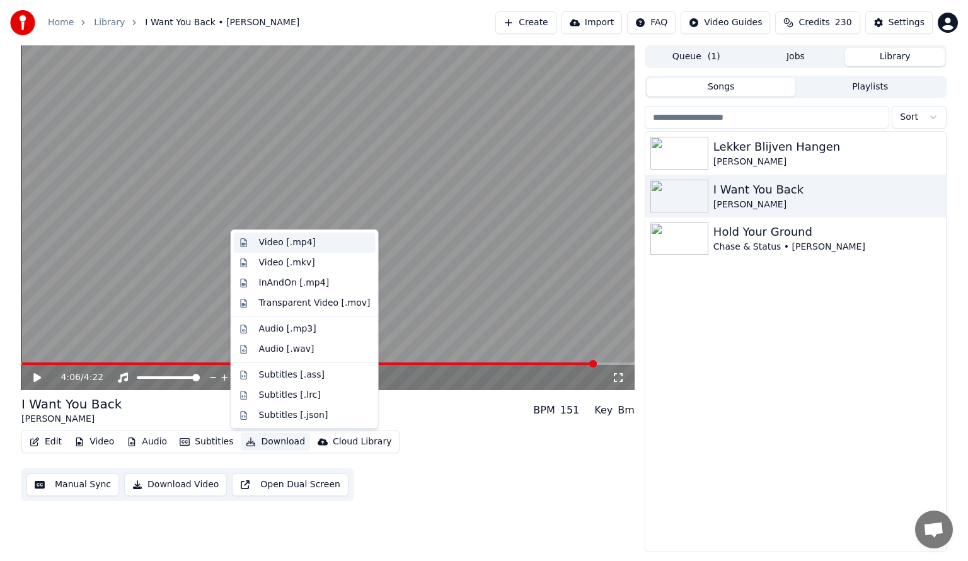
click at [276, 245] on div "Video [.mp4]" at bounding box center [287, 242] width 57 height 13
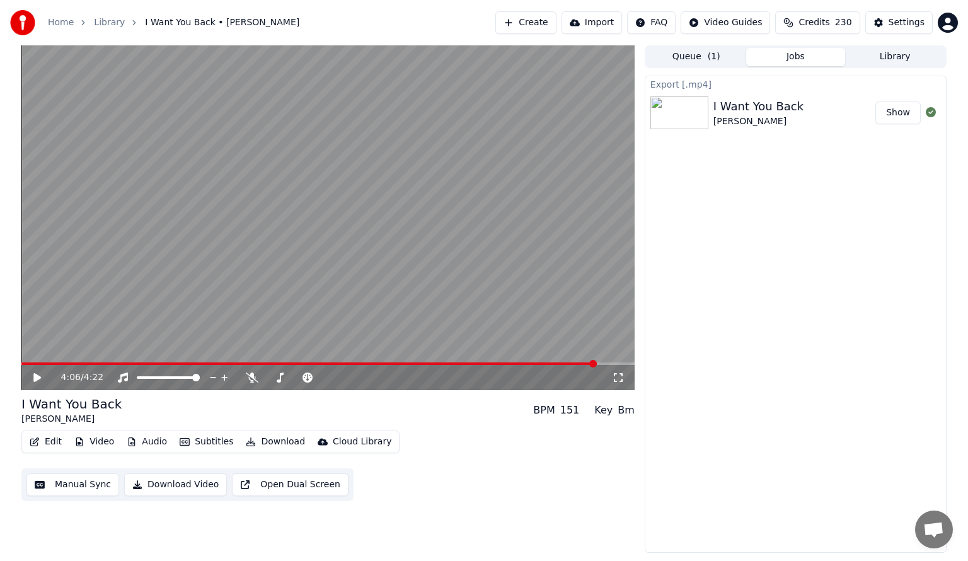
click at [905, 118] on button "Show" at bounding box center [897, 112] width 45 height 23
